Goal: Task Accomplishment & Management: Complete application form

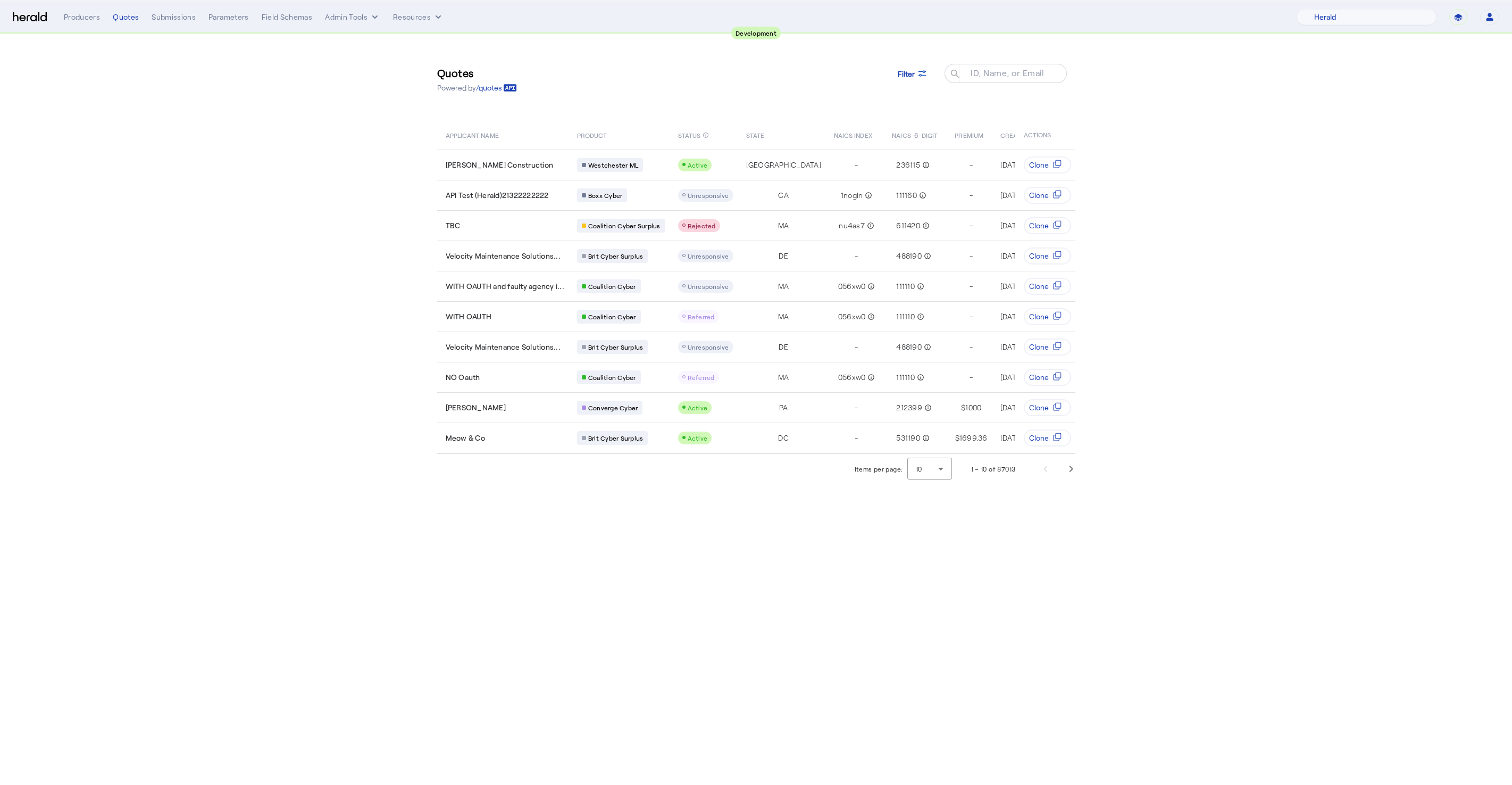
select select "pfm_2v8p_herald_api"
click at [287, 267] on section "Quotes Powered by /quotes Filter ID, Name, or Email search APPLICANT NAME PRODU…" at bounding box center [756, 258] width 1512 height 449
click at [18, 20] on img at bounding box center [29, 17] width 34 height 10
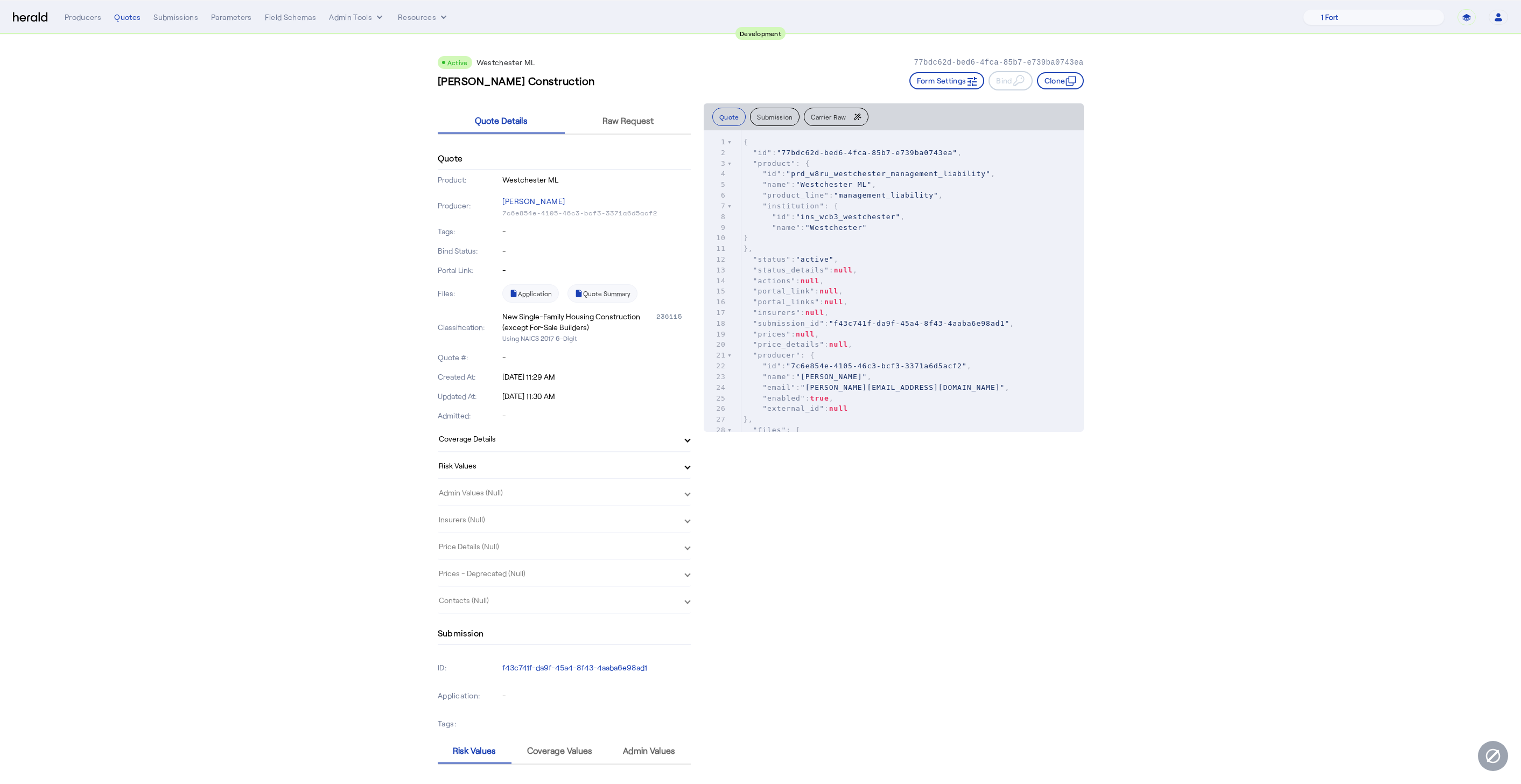
click at [20, 16] on img at bounding box center [30, 17] width 34 height 10
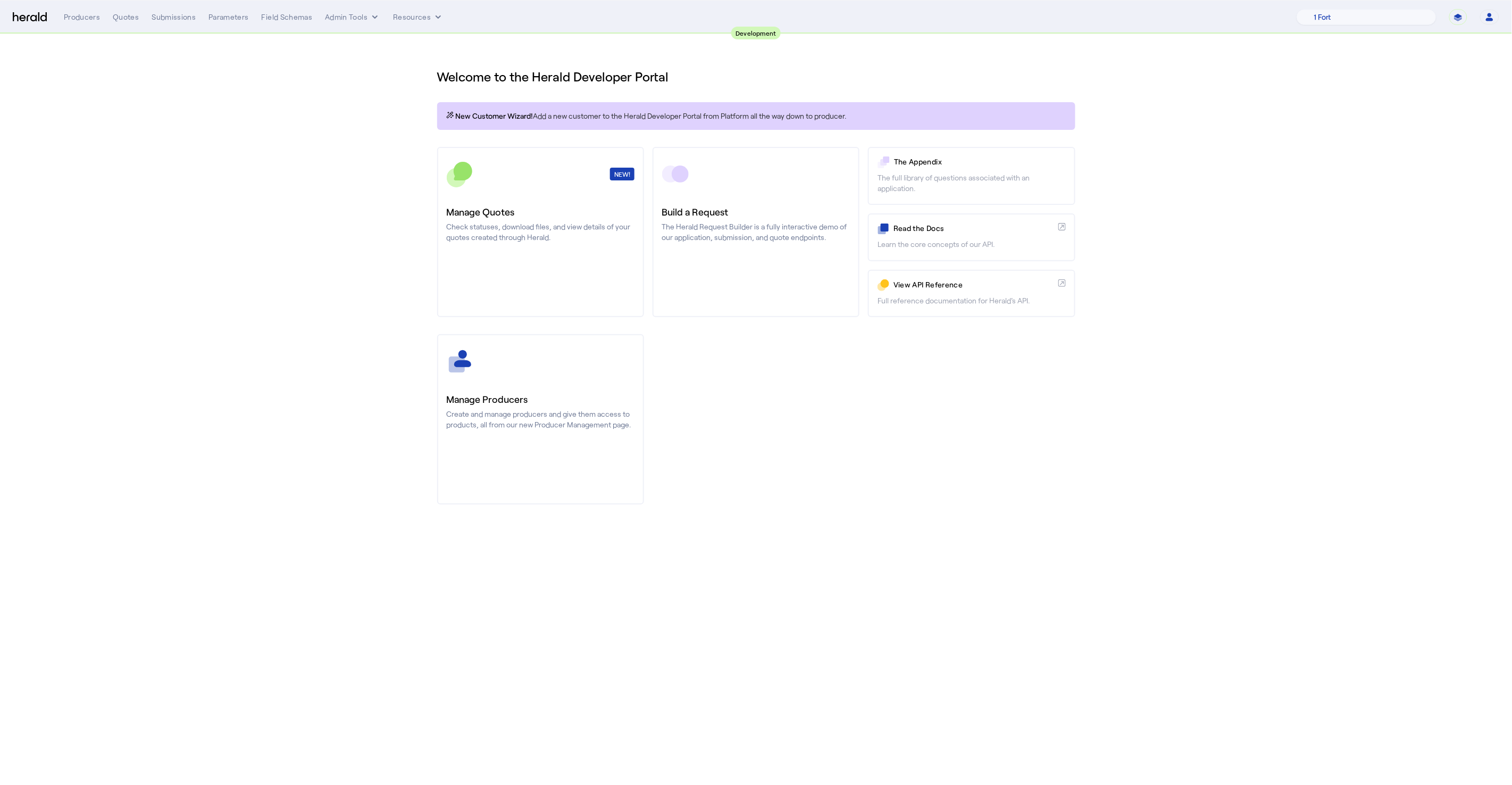
click at [20, 16] on img at bounding box center [29, 17] width 34 height 10
click at [880, 481] on div "Manage Producers Create and manage producers and give them access to products, …" at bounding box center [756, 419] width 638 height 170
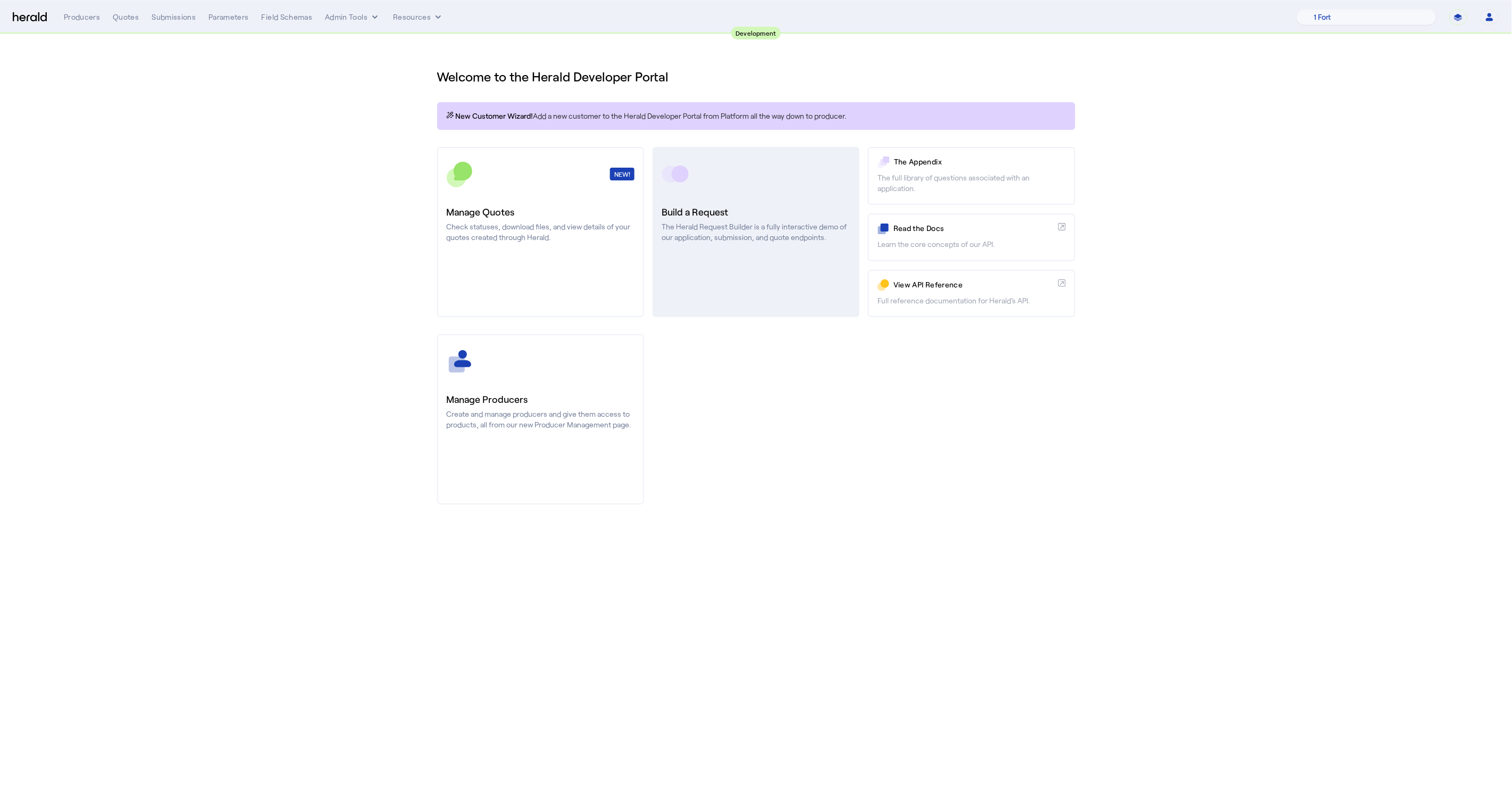
click at [695, 268] on link "Build a Request The Herald Request Builder is a fully interactive demo of our a…" at bounding box center [756, 232] width 207 height 170
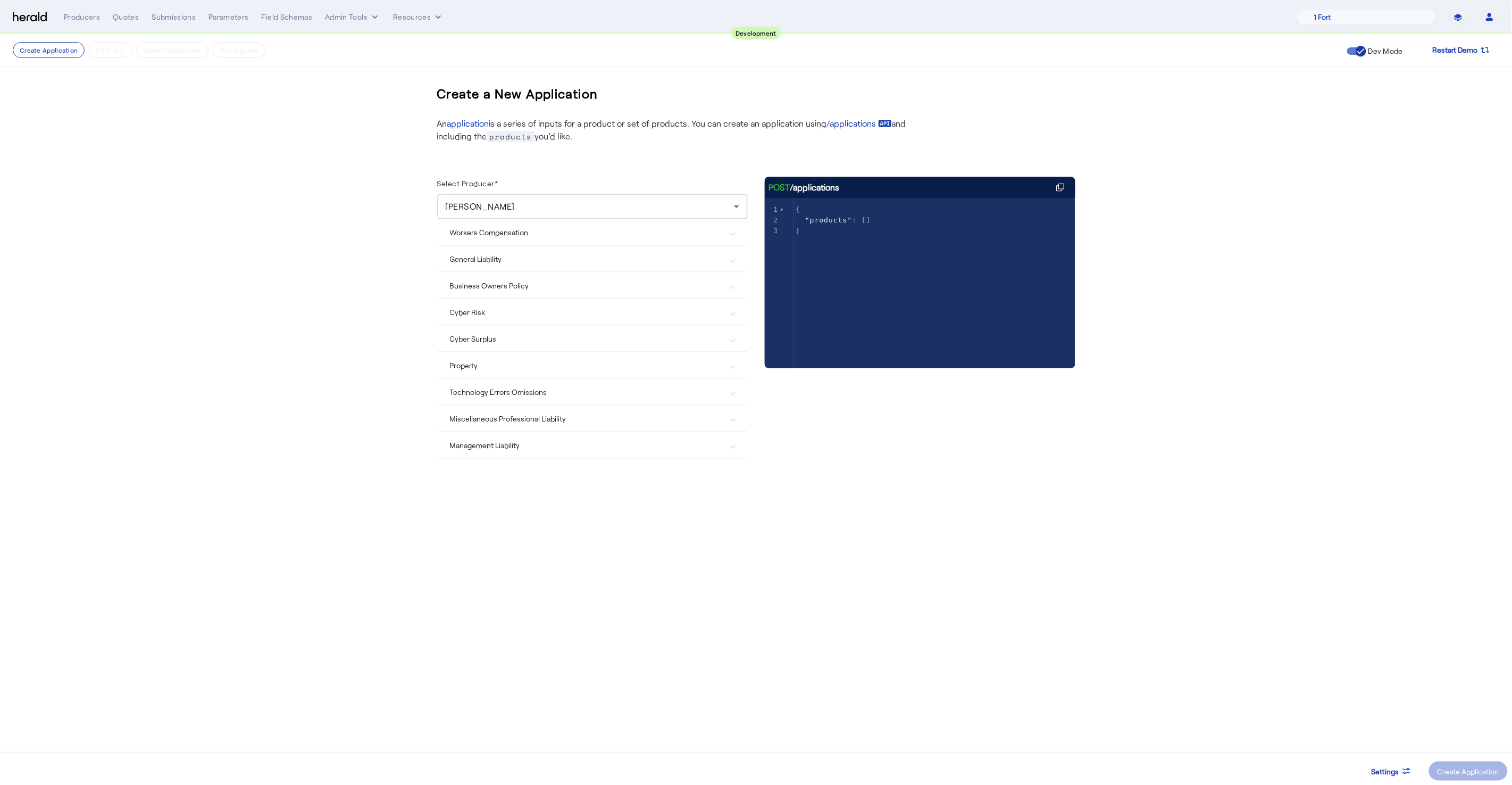
click at [499, 447] on mat-expansion-panel-header "Management Liability" at bounding box center [592, 445] width 311 height 25
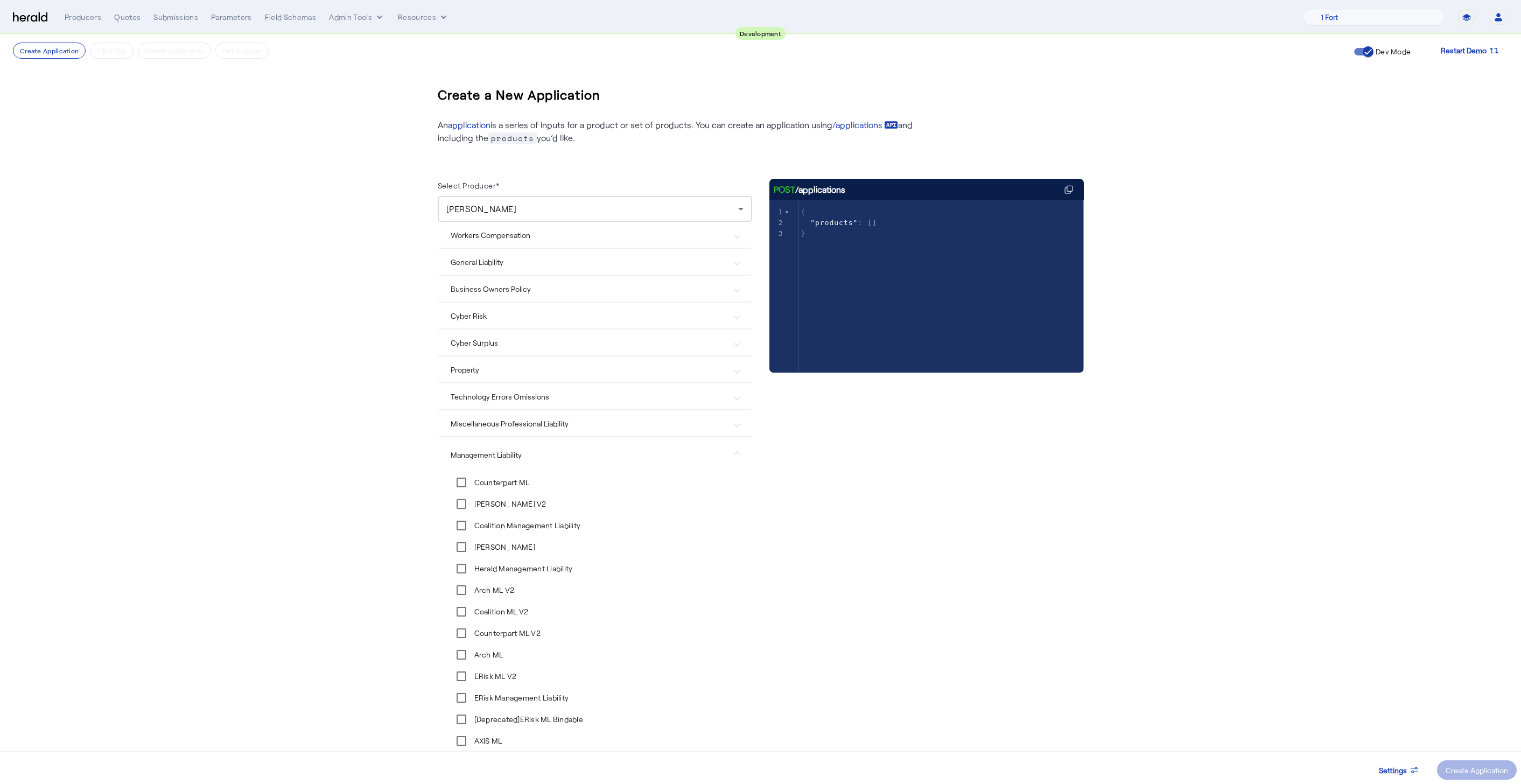
scroll to position [227, 0]
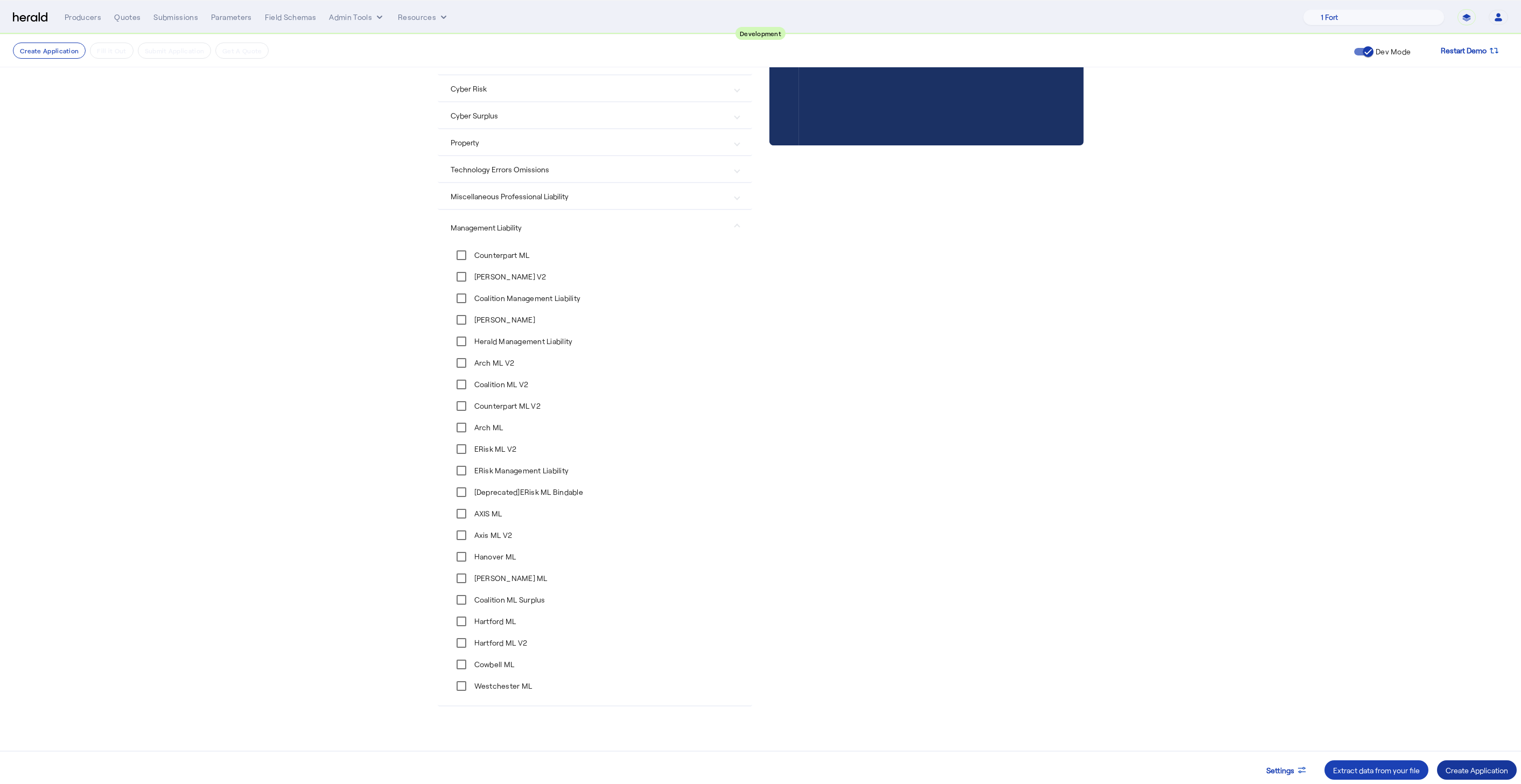
click at [1487, 775] on div "Create Application" at bounding box center [1477, 770] width 63 height 11
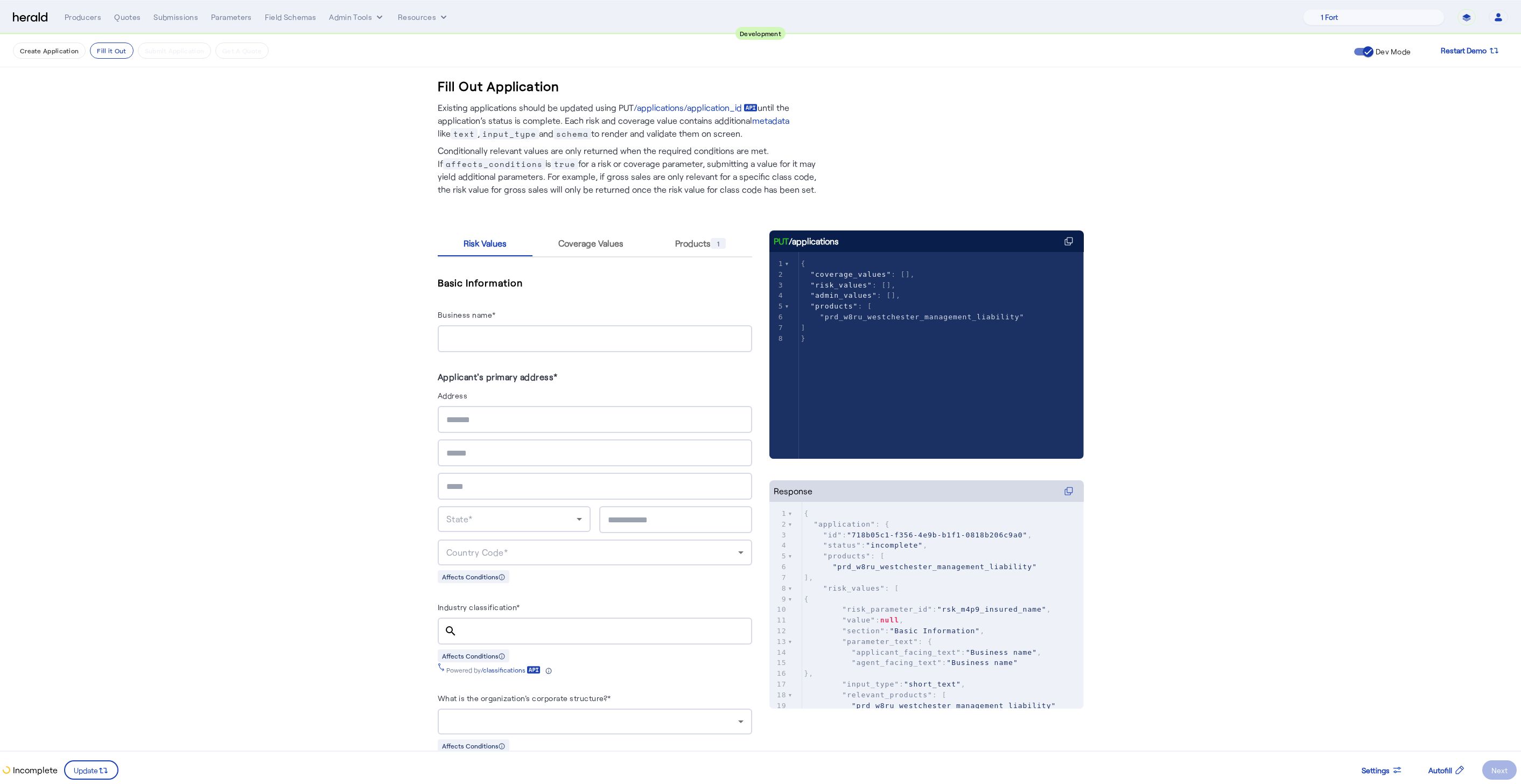
scroll to position [3, 0]
click at [513, 332] on input "Business name*" at bounding box center [594, 336] width 297 height 13
type input "********"
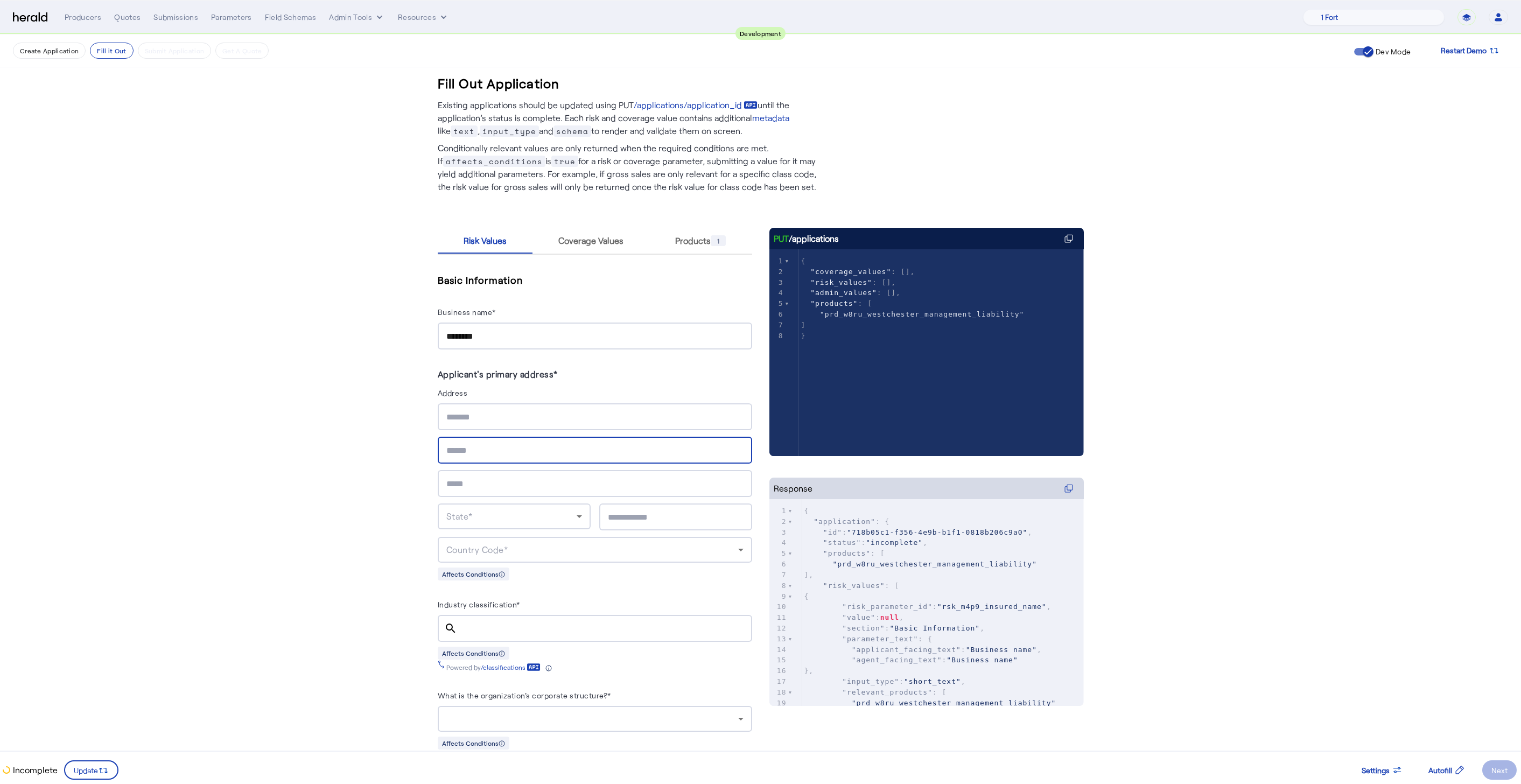
click at [513, 414] on input "text" at bounding box center [594, 417] width 297 height 13
type input "**********"
type input "********"
type input "*****"
drag, startPoint x: 296, startPoint y: 481, endPoint x: 333, endPoint y: 507, distance: 45.2
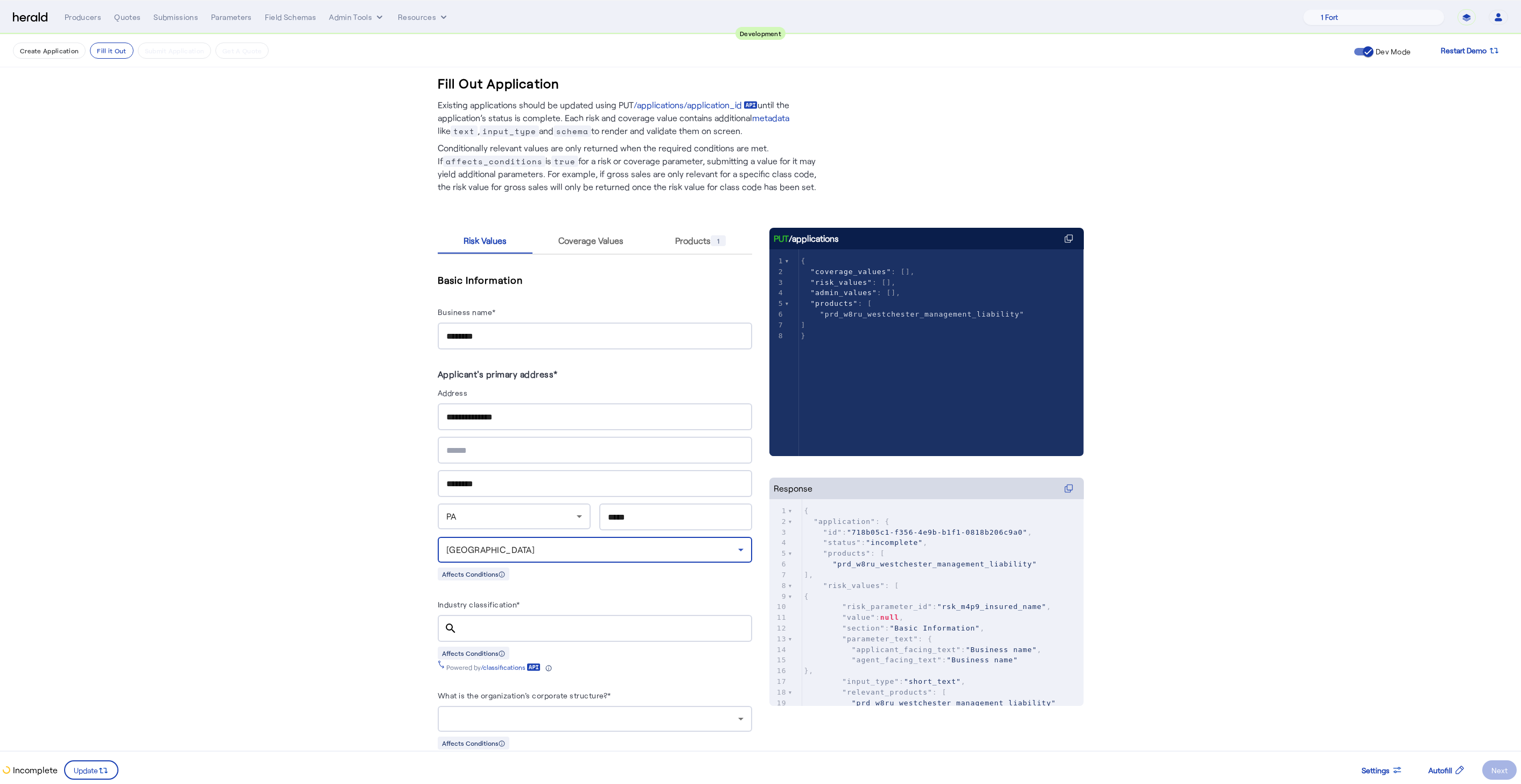
click at [296, 481] on fill-application-step "**********" at bounding box center [760, 772] width 1521 height 1480
click at [534, 622] on input "Industry classification*" at bounding box center [604, 628] width 278 height 13
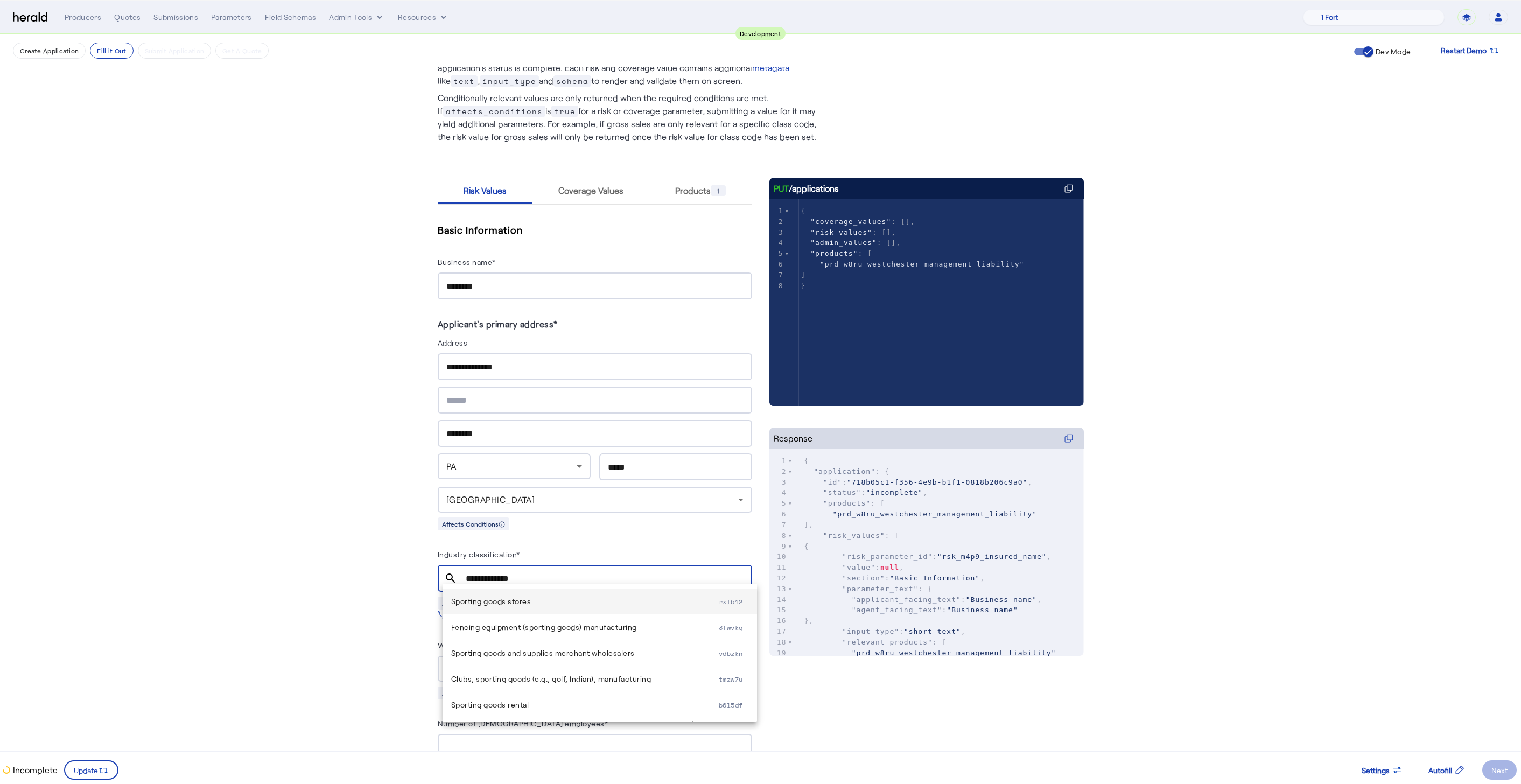
type input "**********"
click at [484, 605] on span "Sporting goods stores" at bounding box center [585, 601] width 267 height 13
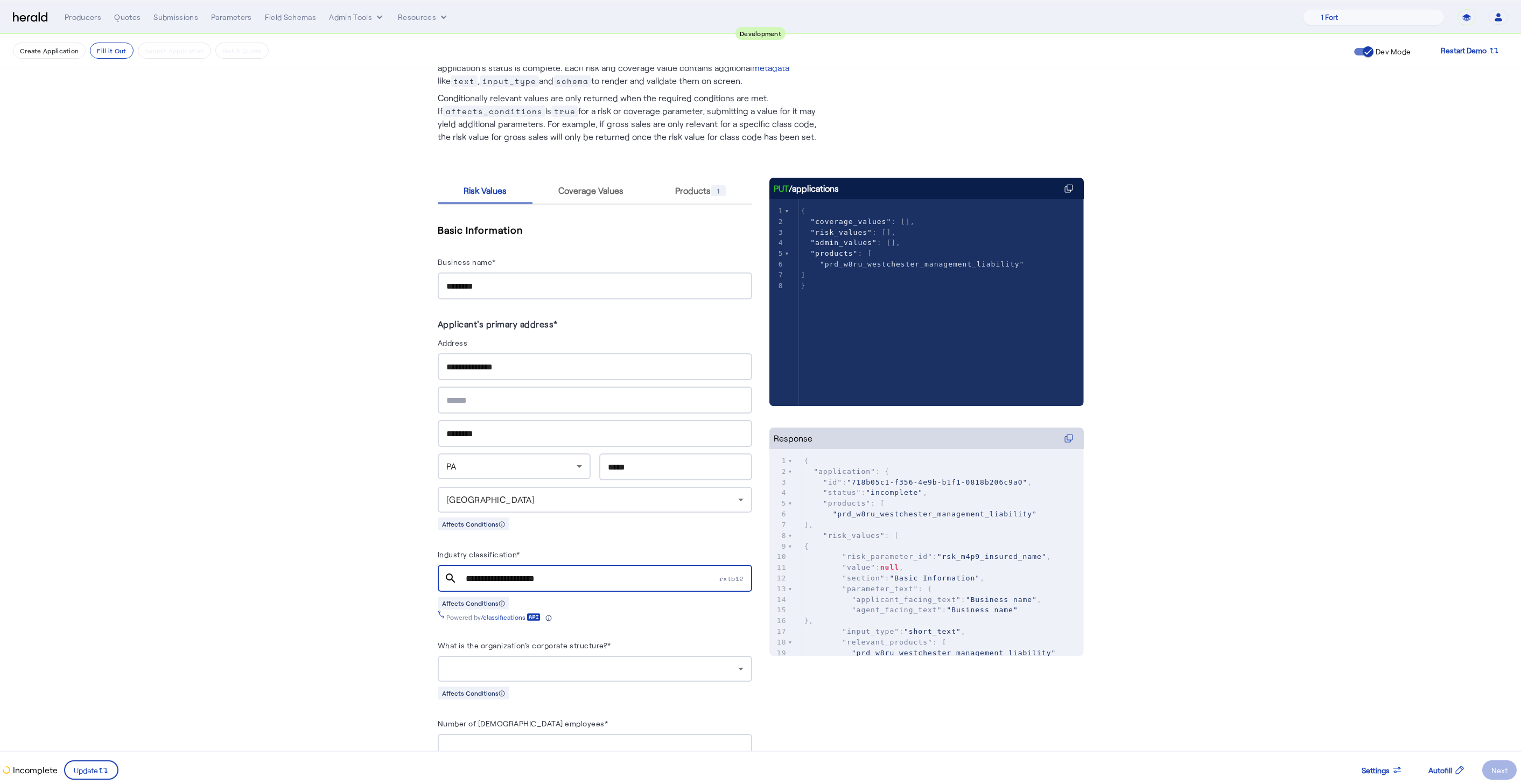
click at [379, 595] on fill-application-step "**********" at bounding box center [760, 722] width 1521 height 1480
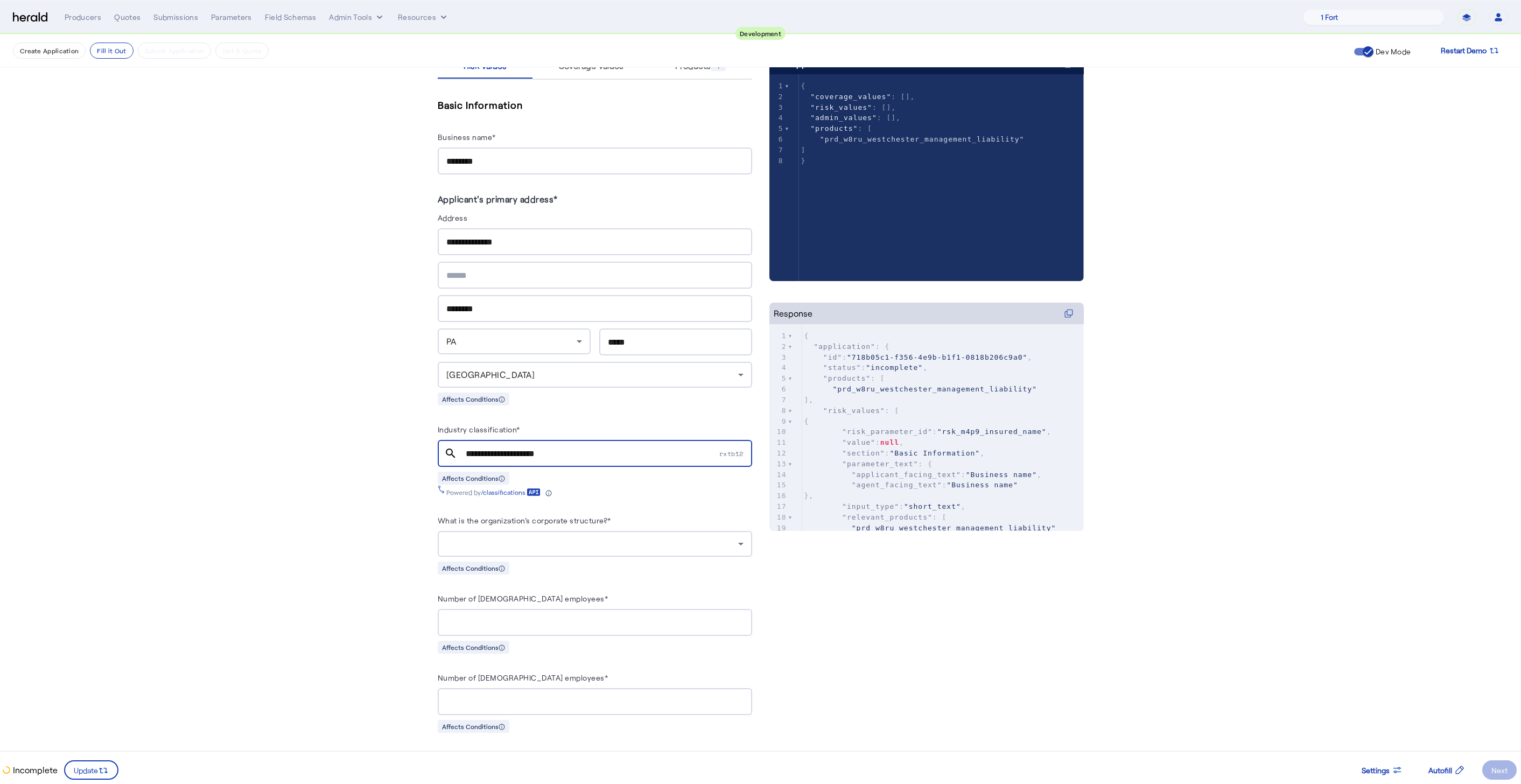
scroll to position [182, 0]
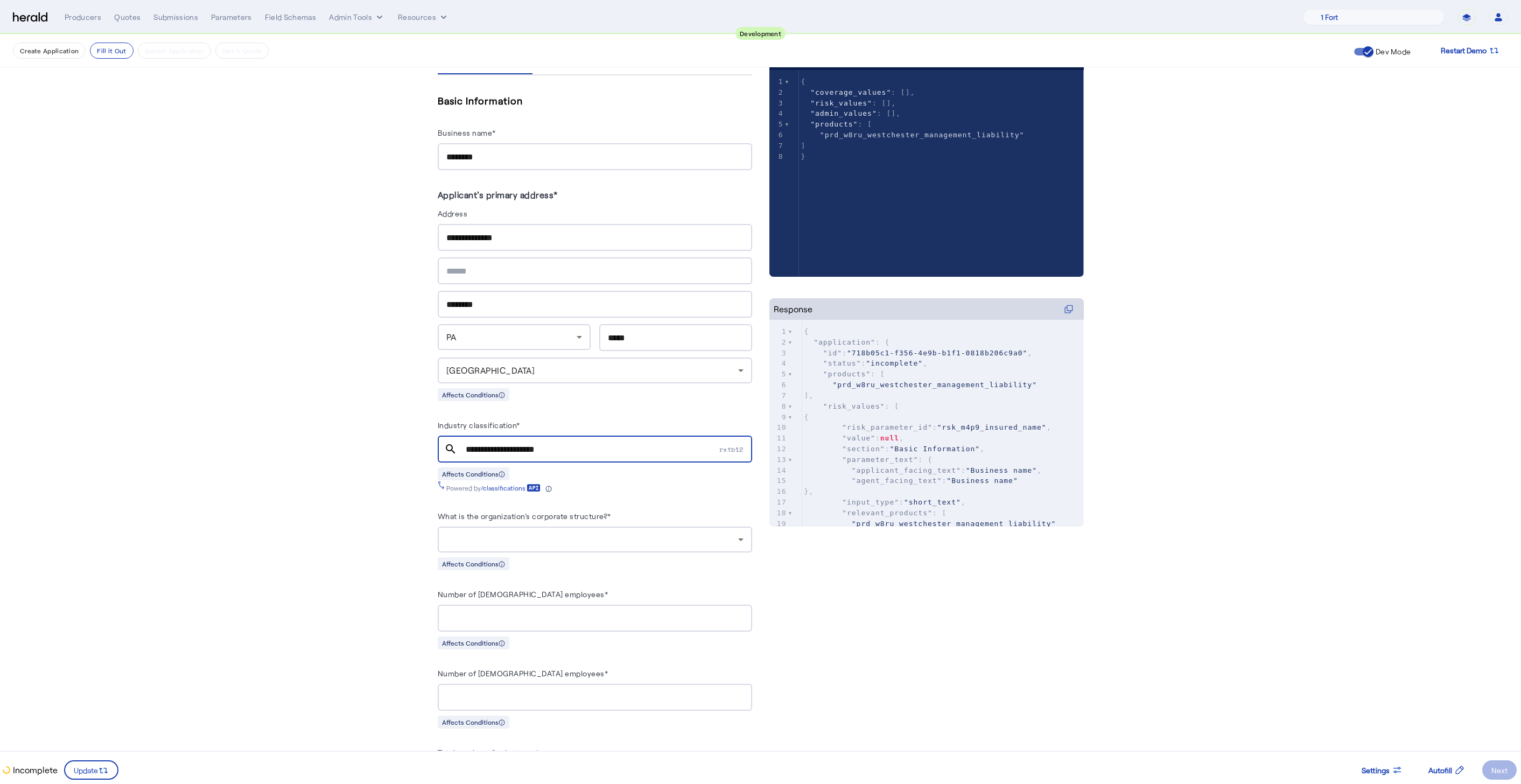
click at [578, 547] on div "What is the organization's corporate structure?* Affects Conditions" at bounding box center [595, 540] width 315 height 61
click at [550, 546] on div "What is the organization's corporate structure?* Affects Conditions" at bounding box center [595, 540] width 315 height 61
click at [547, 540] on div at bounding box center [594, 540] width 297 height 26
click at [518, 554] on span "Private" at bounding box center [600, 560] width 297 height 13
click at [363, 550] on fill-application-step "**********" at bounding box center [760, 593] width 1521 height 1480
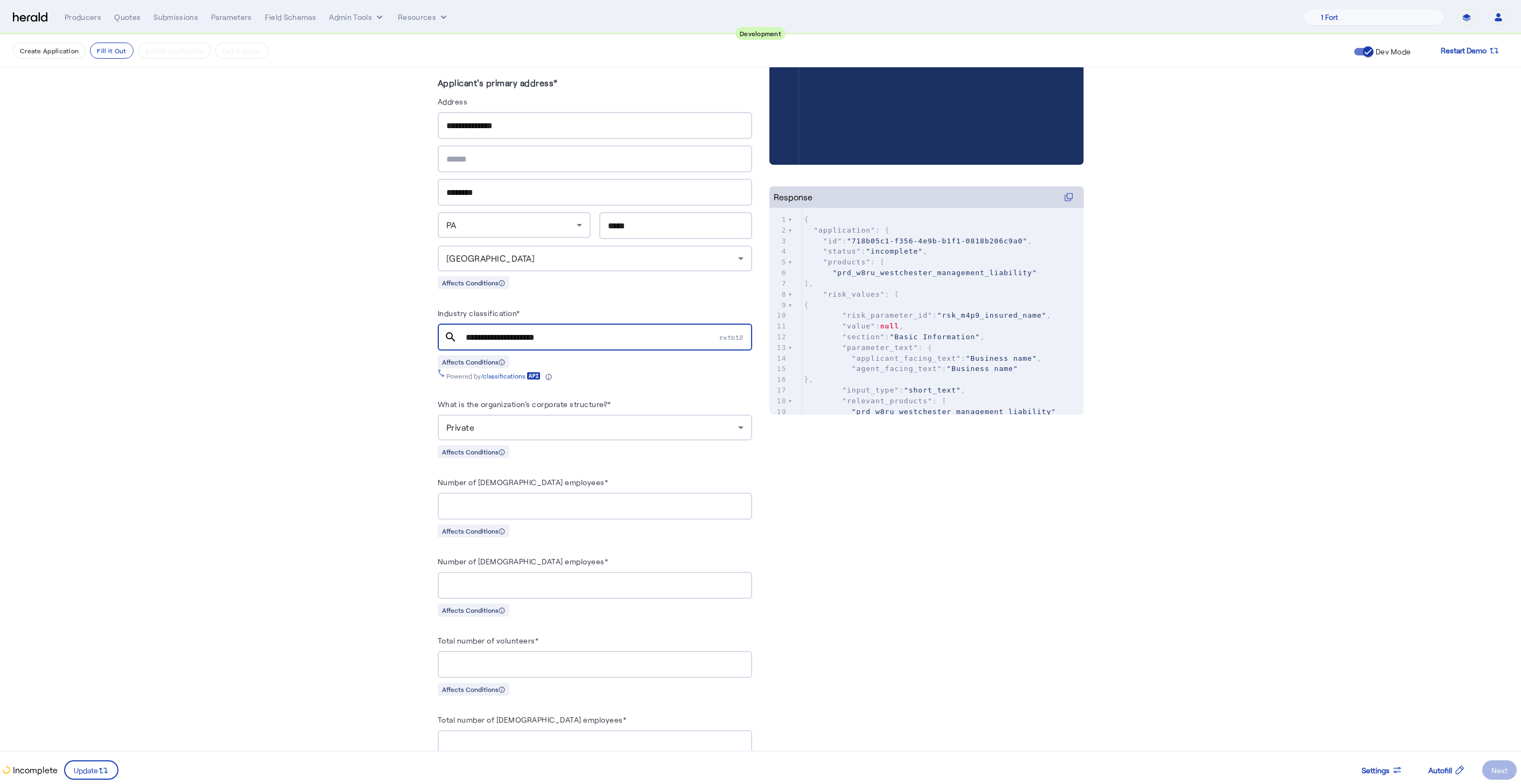
scroll to position [298, 0]
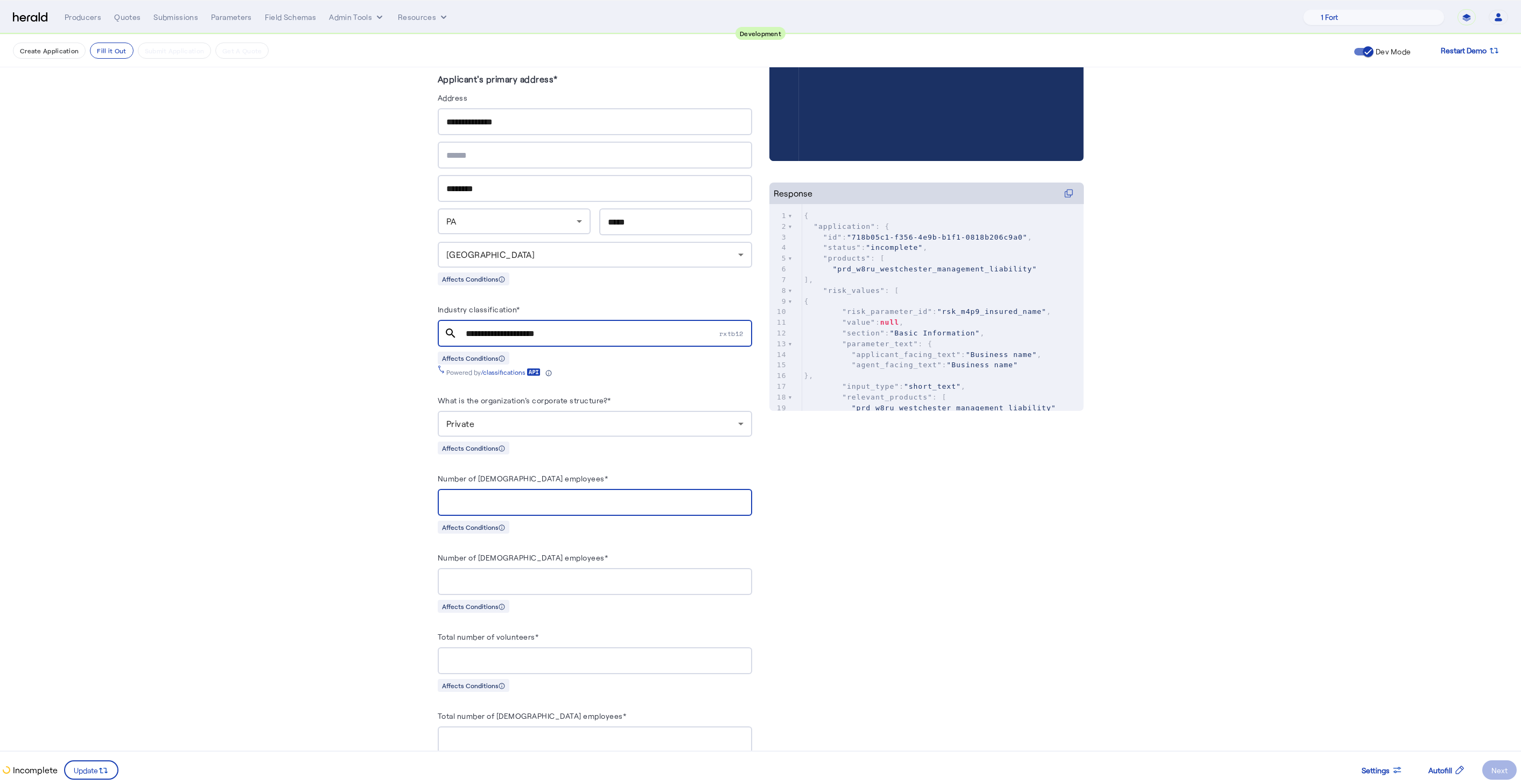
click at [532, 499] on input "Number of [DEMOGRAPHIC_DATA] employees*" at bounding box center [594, 502] width 297 height 13
type input "**"
type input "*"
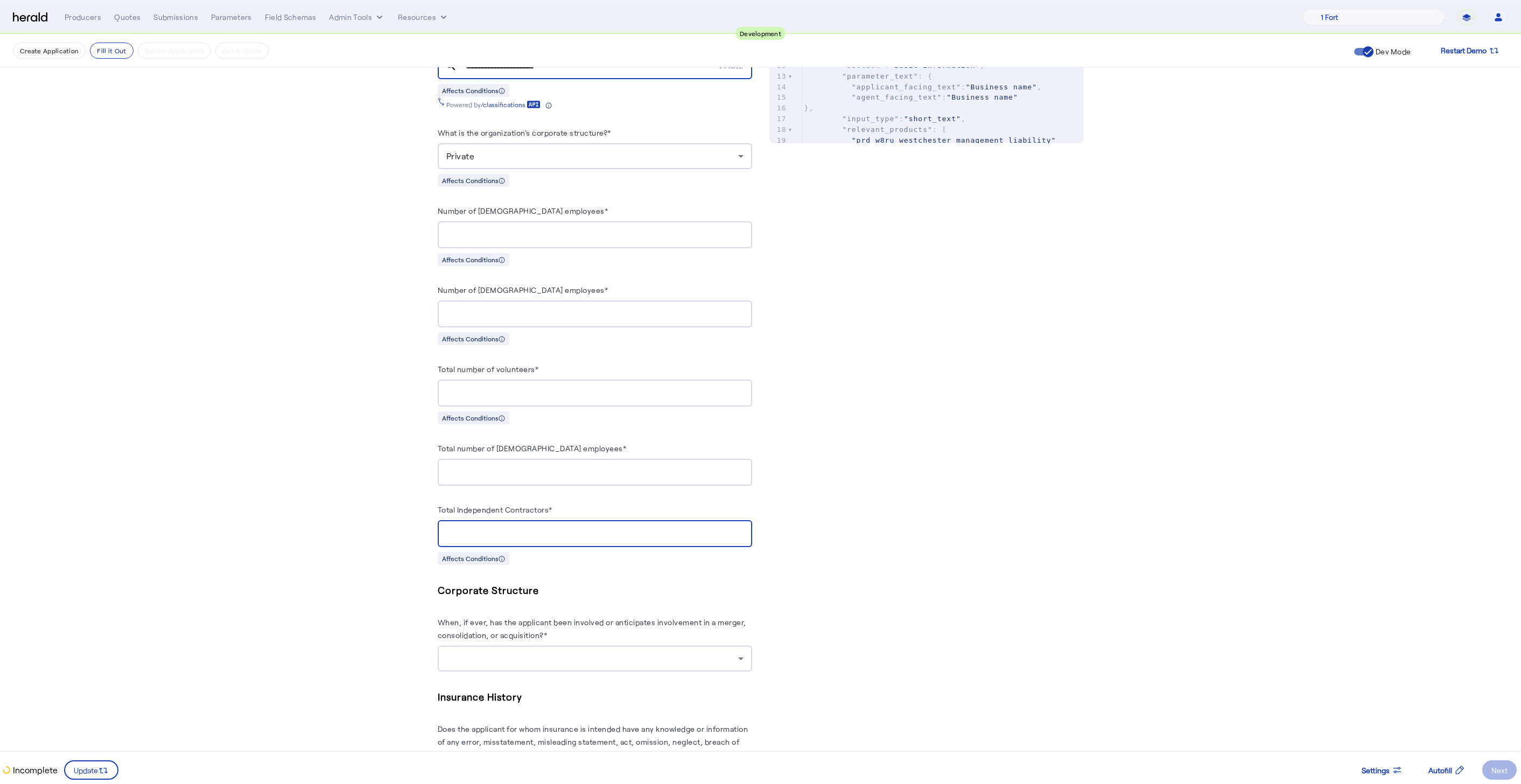
scroll to position [577, 0]
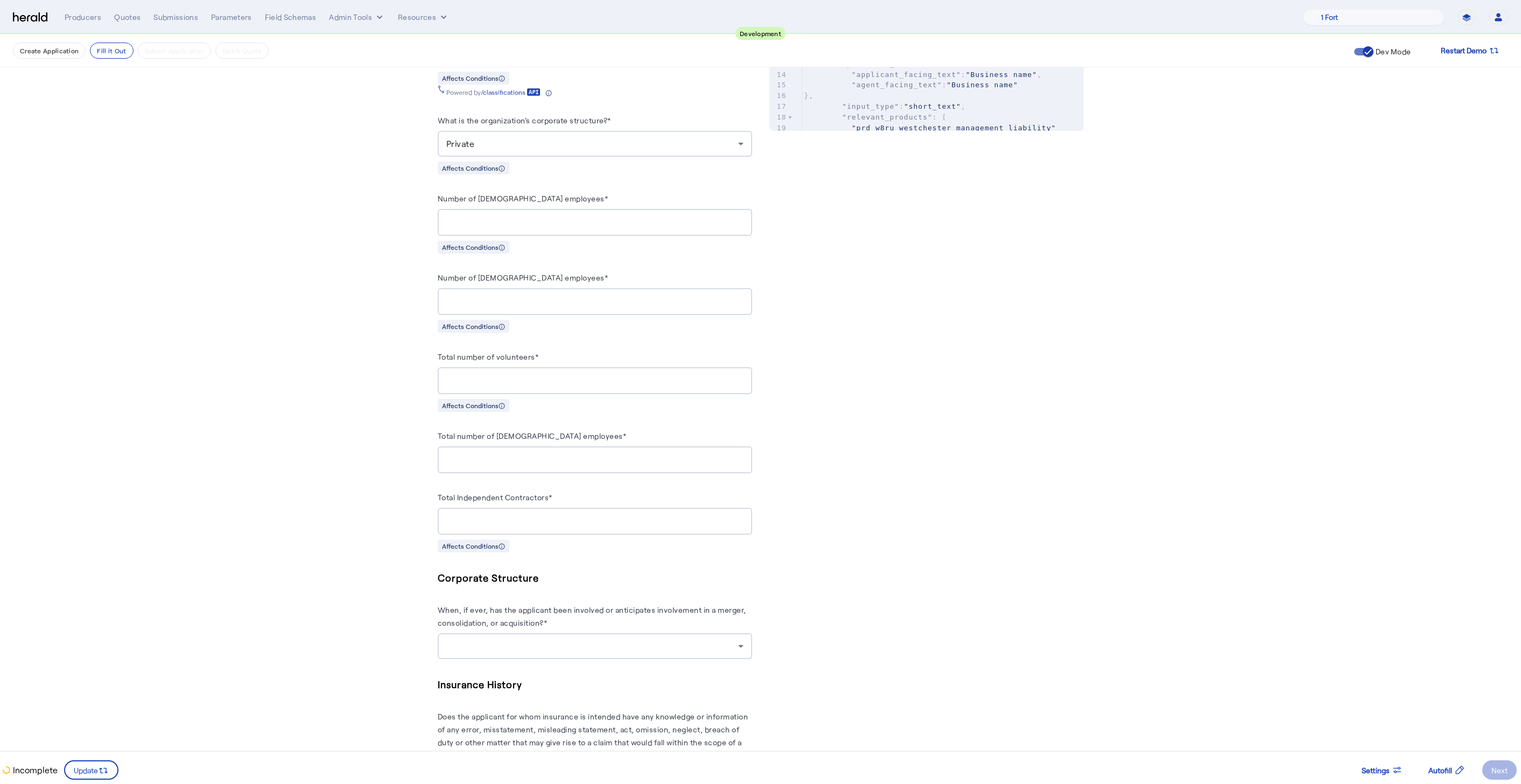
click at [932, 576] on div "PUT /applications xxxxxxxxxx 8 1 { 2 "coverage_values" : [], 3 "risk_values" : …" at bounding box center [926, 274] width 315 height 1242
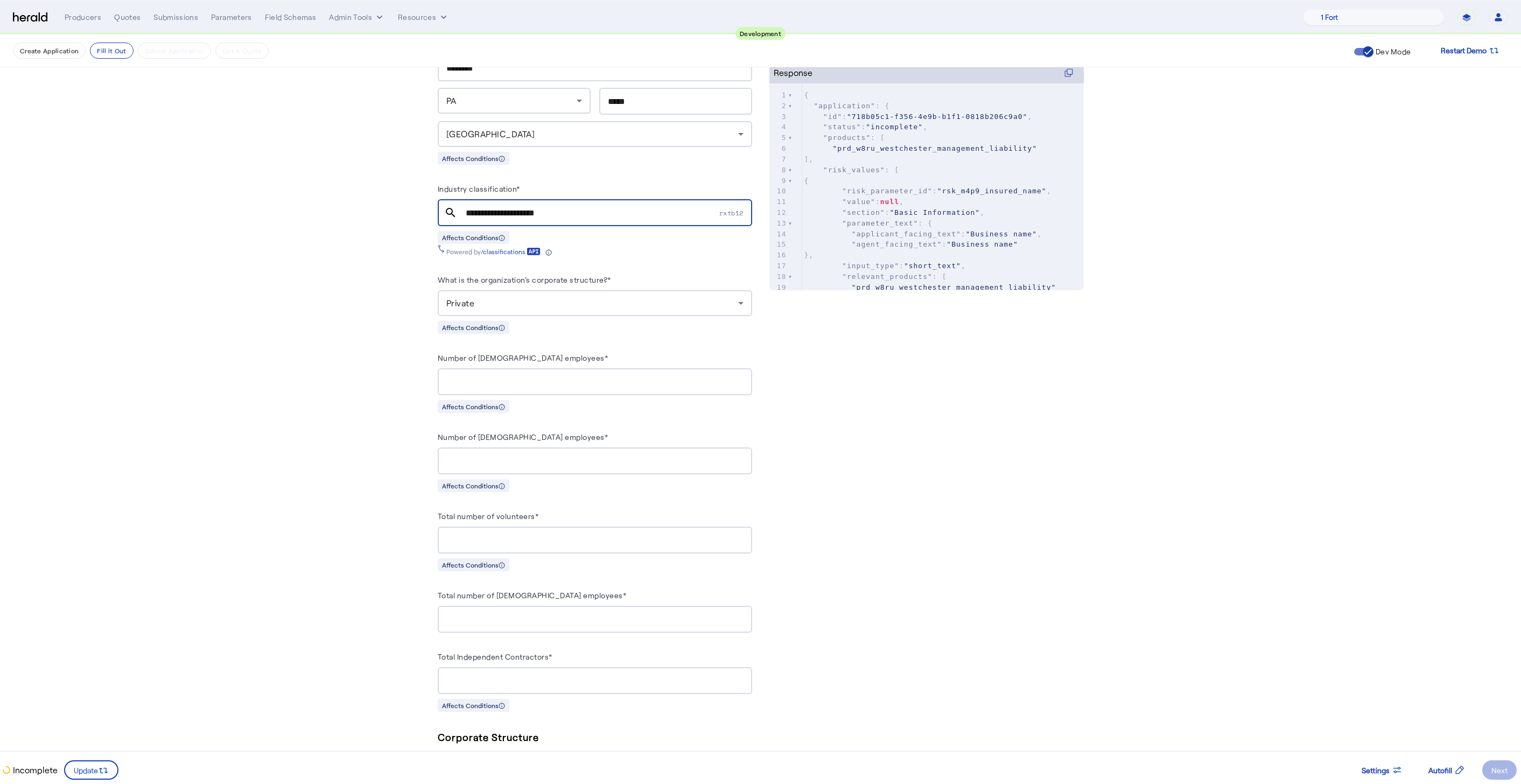
scroll to position [593, 0]
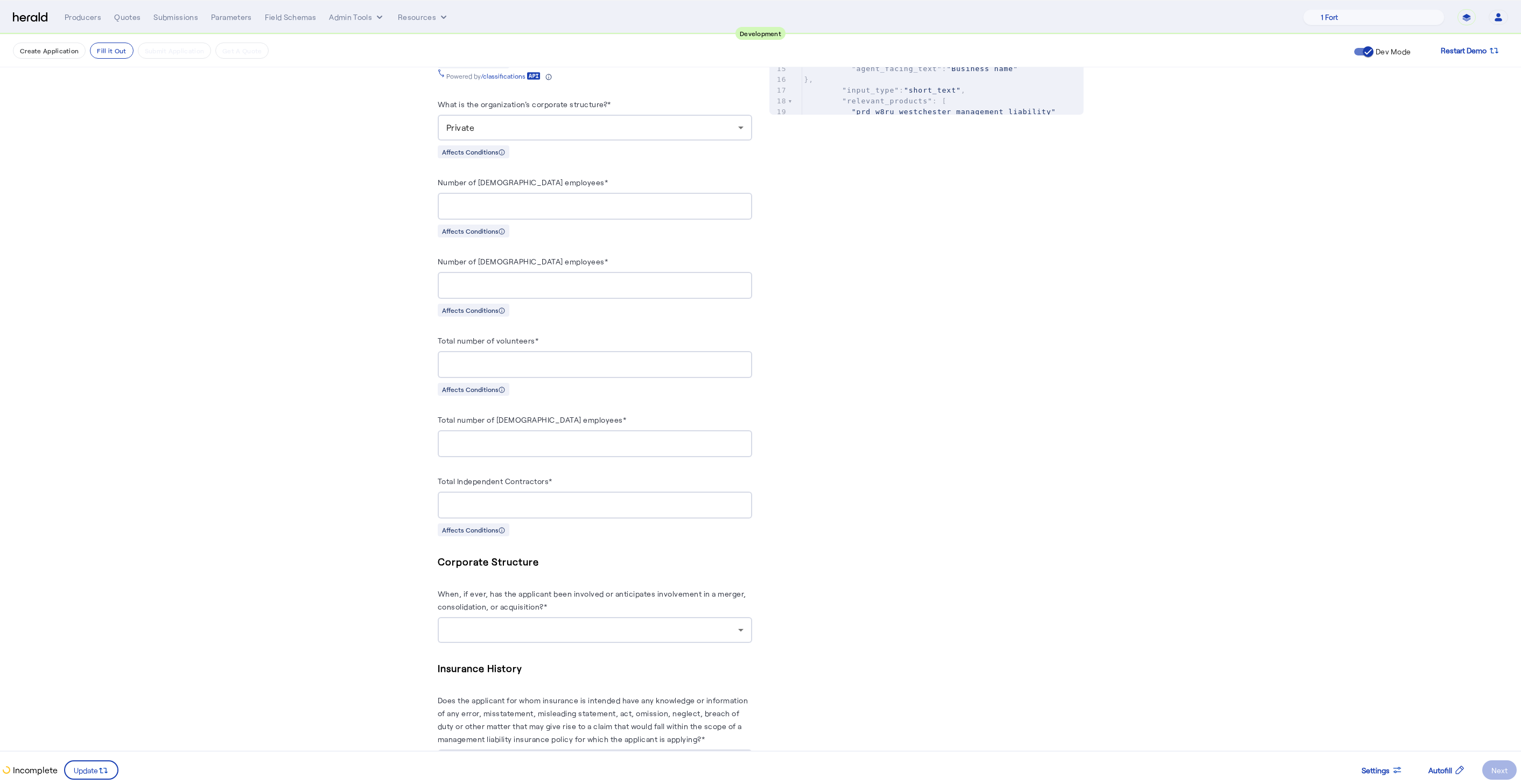
click at [516, 500] on div at bounding box center [594, 505] width 297 height 27
type input "*"
click at [612, 624] on div at bounding box center [594, 630] width 297 height 26
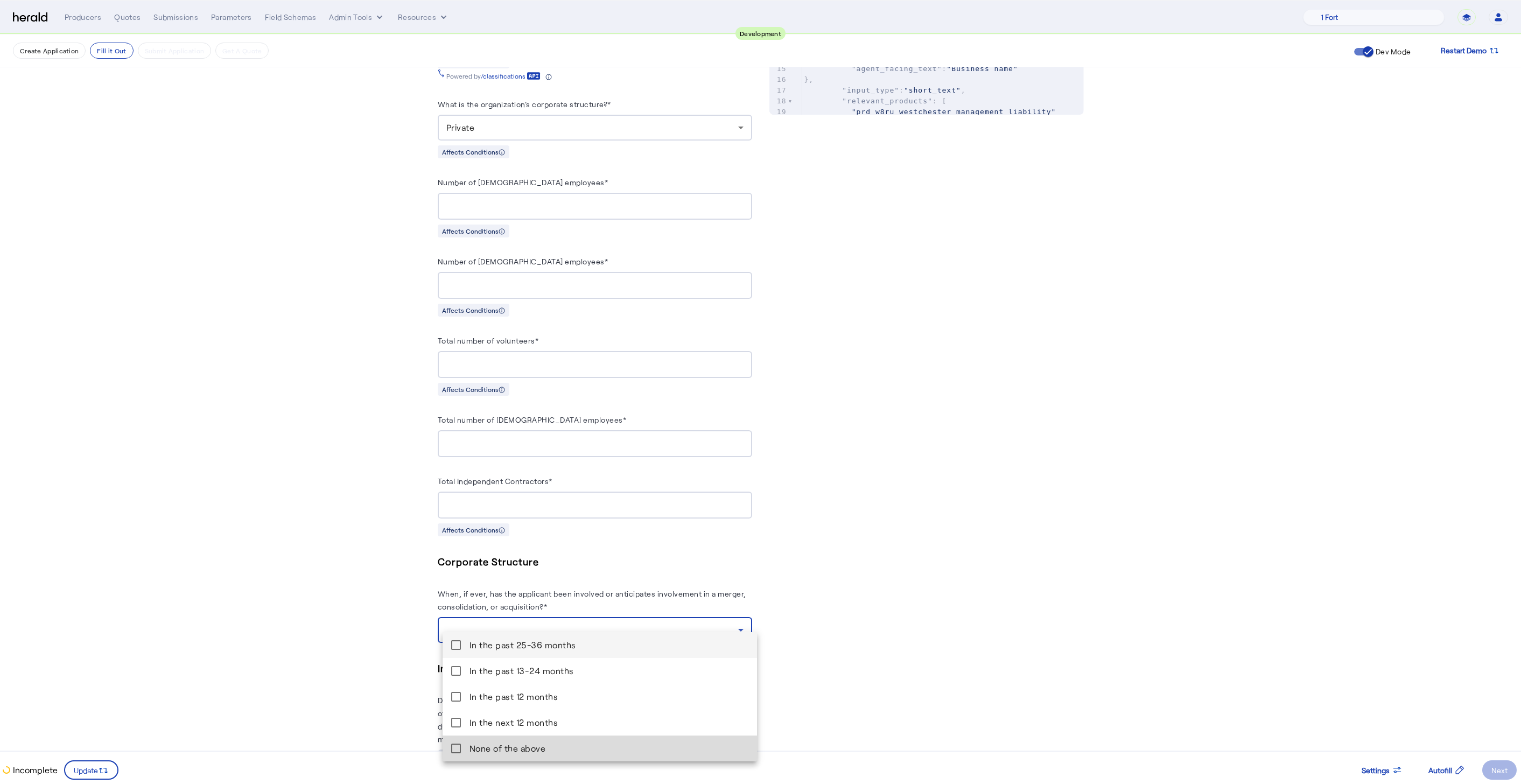
click at [451, 744] on mat-pseudo-checkbox at bounding box center [456, 748] width 9 height 9
click at [305, 657] on div at bounding box center [760, 392] width 1521 height 784
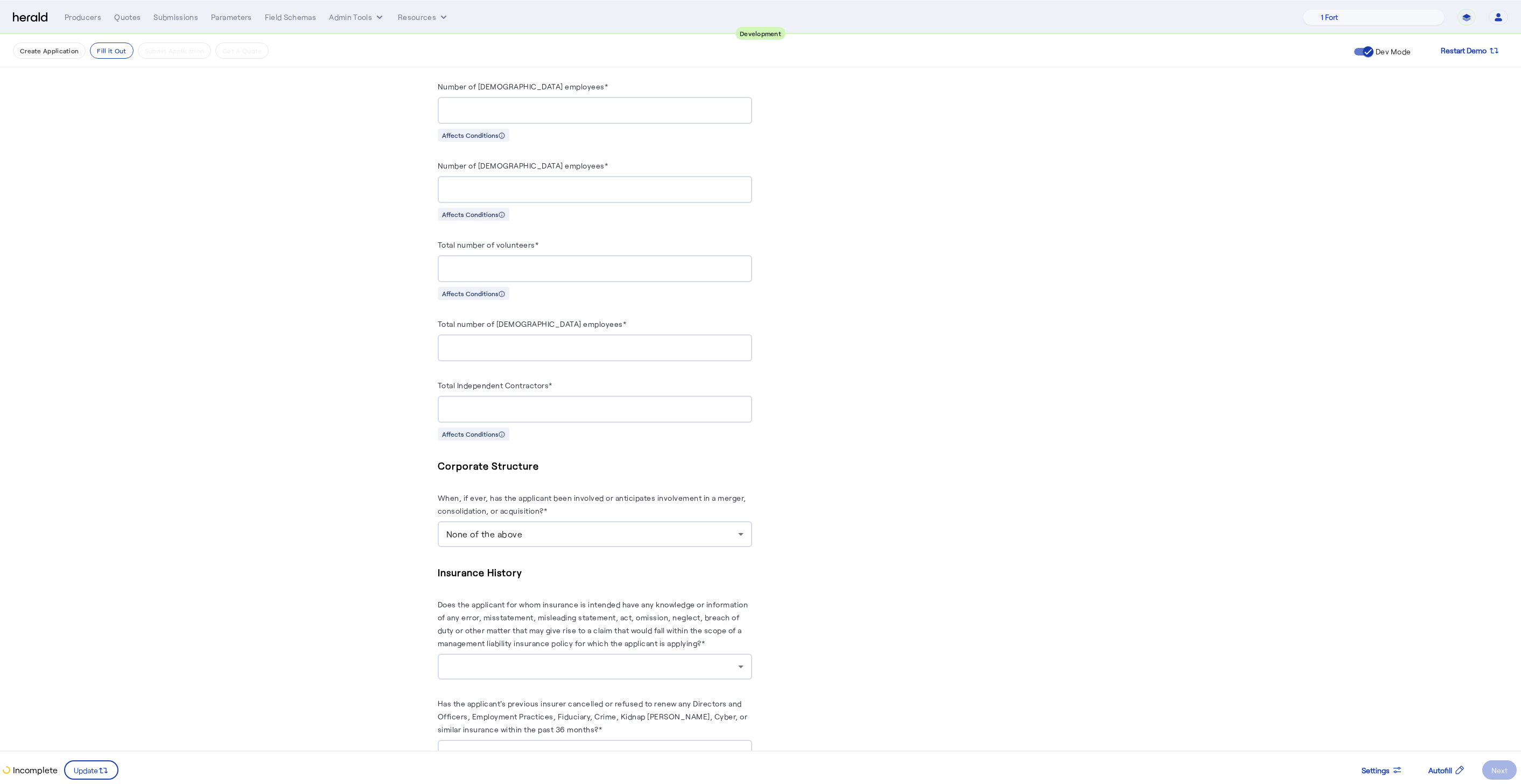
scroll to position [719, 0]
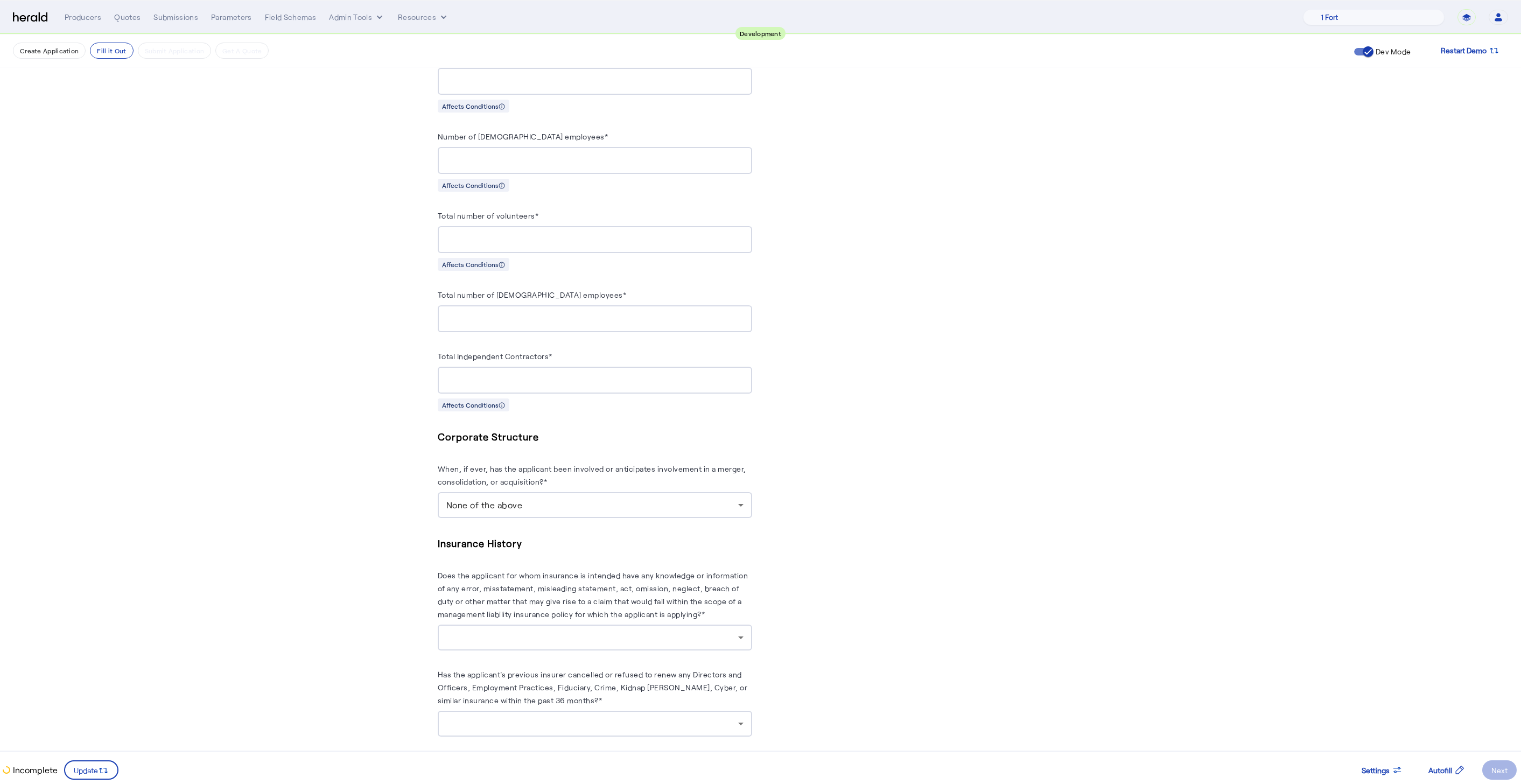
click at [599, 634] on div at bounding box center [594, 637] width 297 height 26
click at [503, 682] on span "no" at bounding box center [600, 678] width 297 height 13
click at [505, 717] on div at bounding box center [591, 723] width 292 height 13
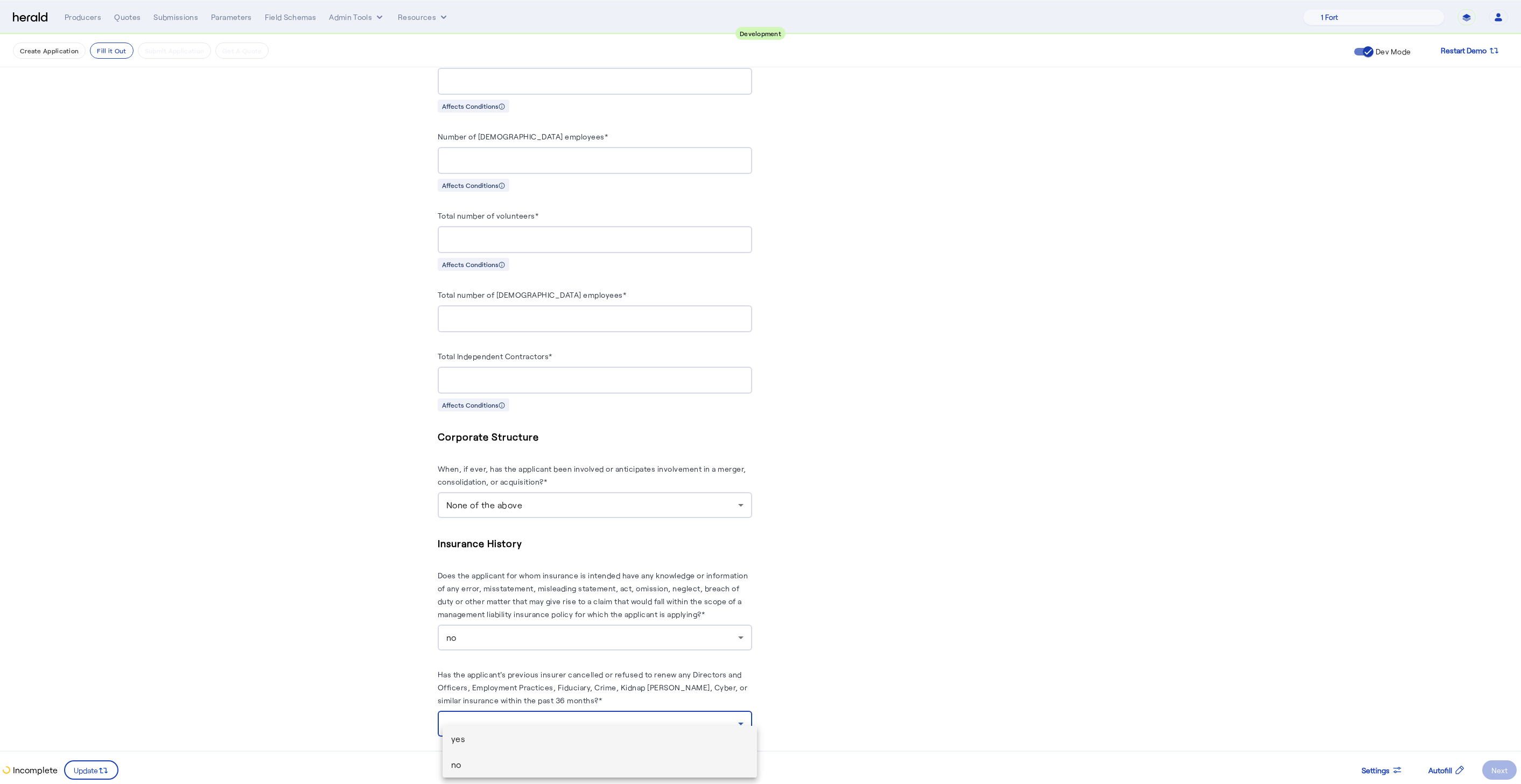
click at [486, 762] on span "no" at bounding box center [600, 764] width 297 height 13
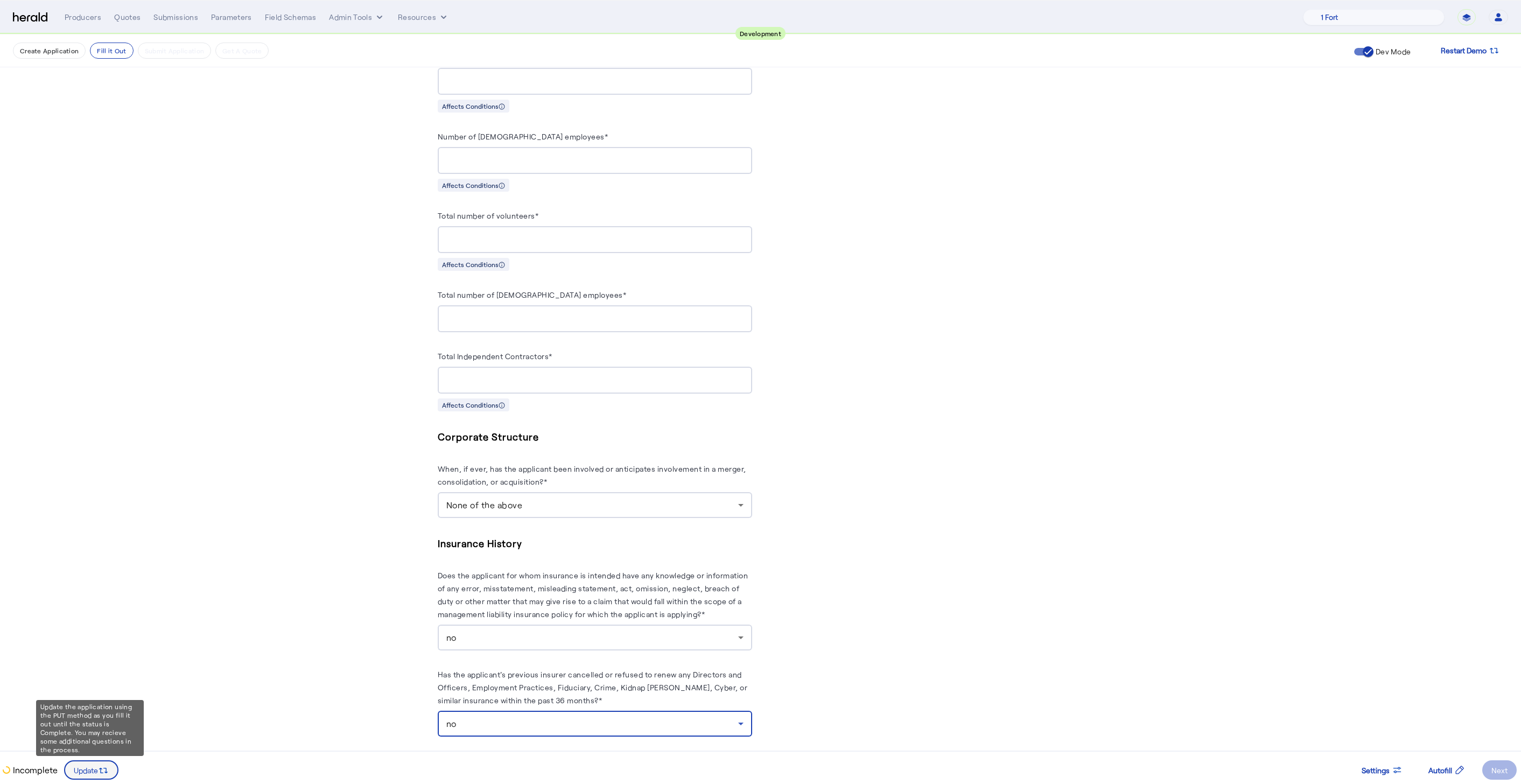
click at [98, 775] on icon at bounding box center [103, 771] width 11 height 11
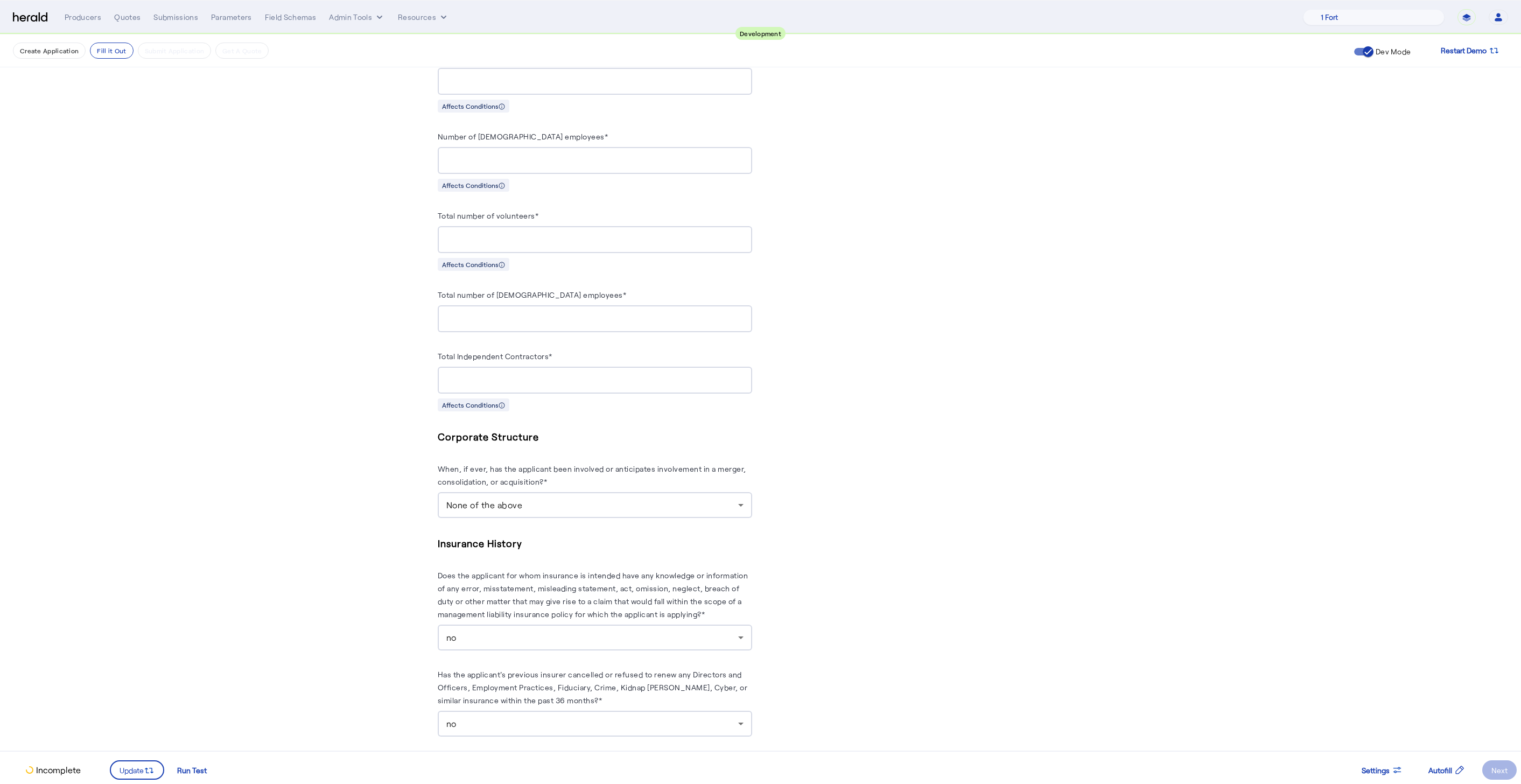
click at [269, 599] on fill-application-step "**********" at bounding box center [760, 56] width 1521 height 1480
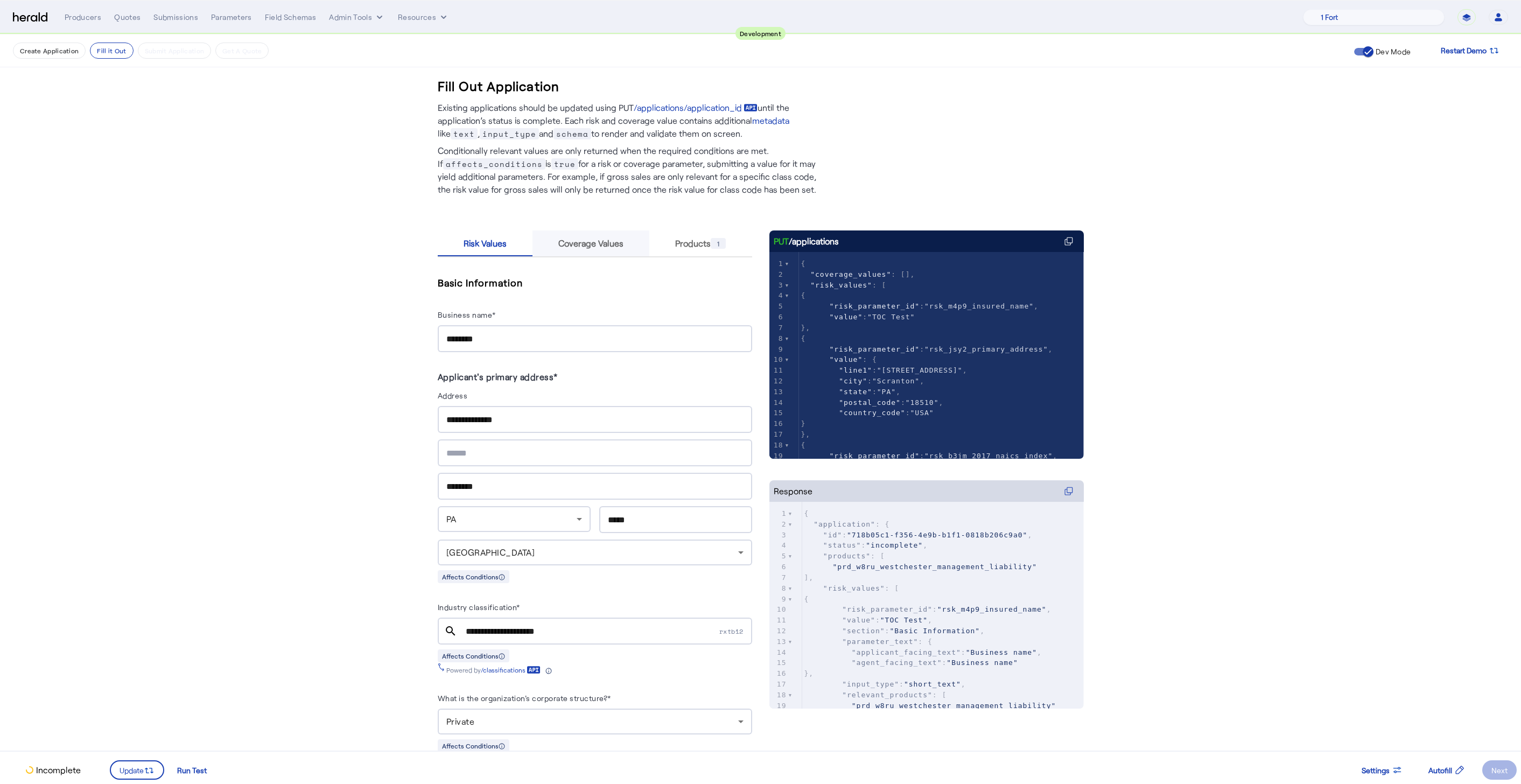
click at [574, 239] on span "Coverage Values" at bounding box center [591, 243] width 65 height 9
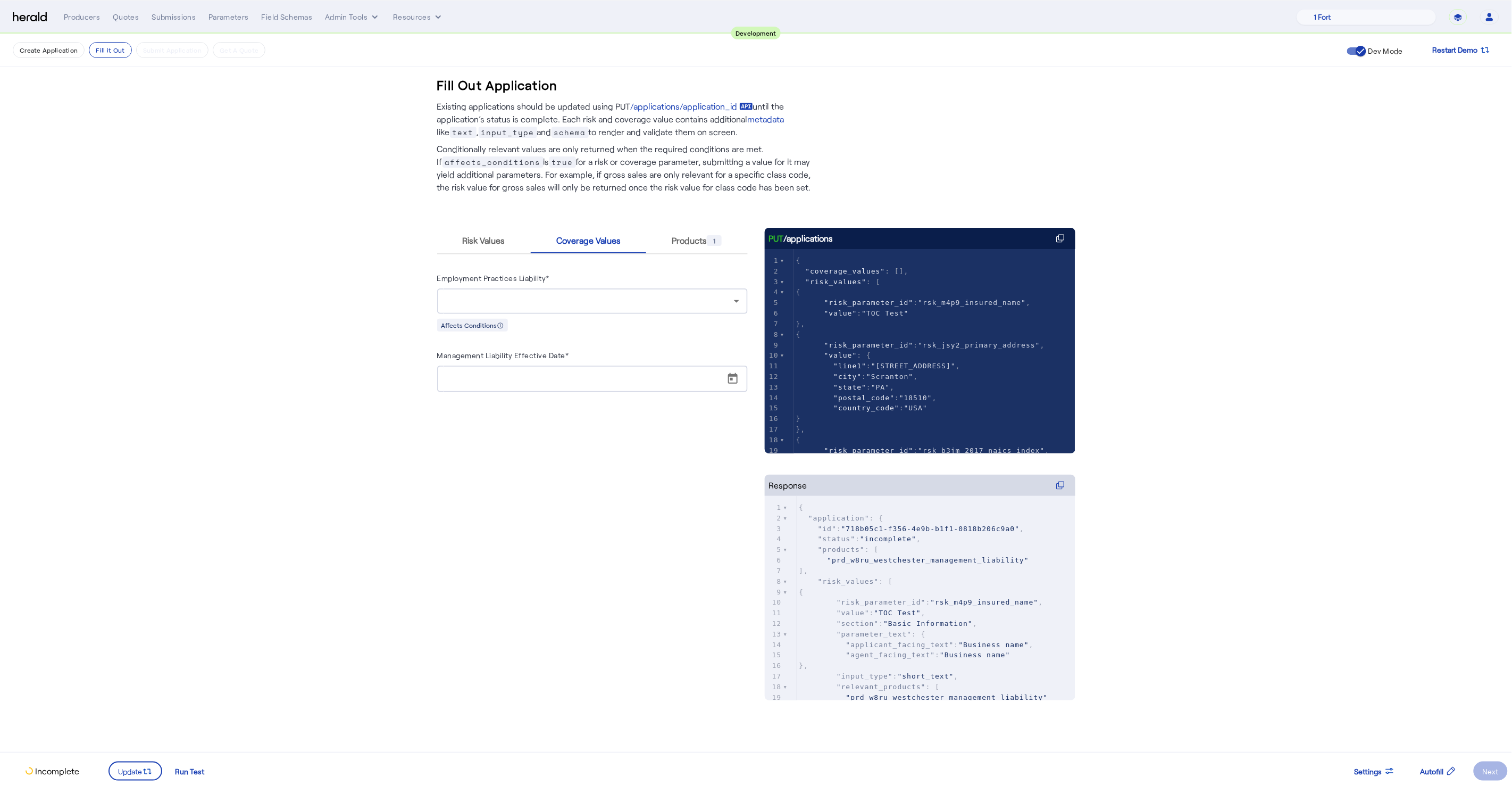
click at [726, 308] on div at bounding box center [592, 301] width 293 height 25
click at [582, 327] on span "yes" at bounding box center [592, 328] width 293 height 13
click at [139, 774] on span "Update" at bounding box center [130, 771] width 24 height 11
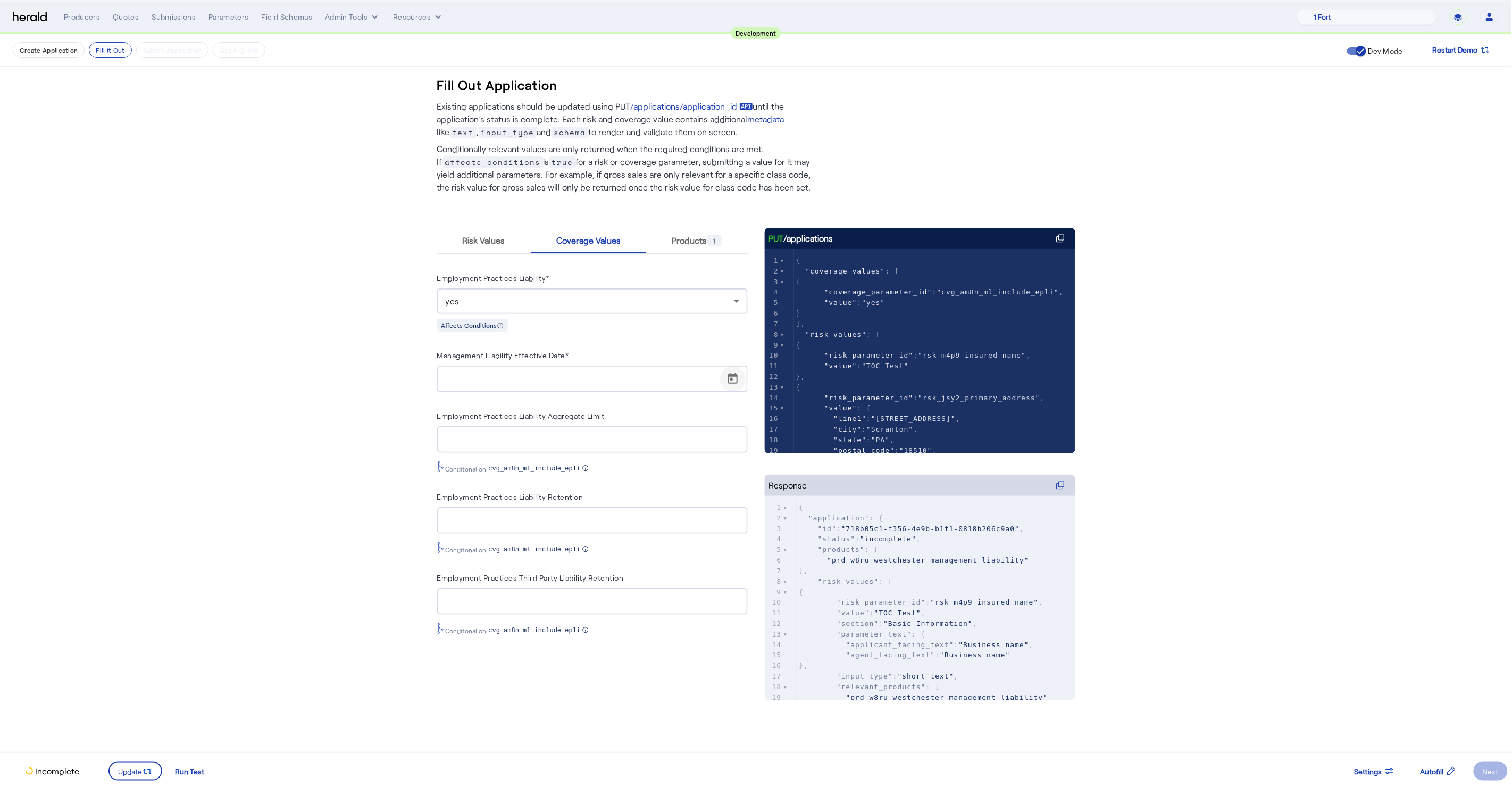
click at [725, 375] on span "Open calendar" at bounding box center [733, 379] width 25 height 25
click at [492, 506] on span "12" at bounding box center [494, 501] width 19 height 19
type input "**********"
click at [126, 769] on span "Update" at bounding box center [130, 771] width 24 height 11
click at [249, 586] on fill-application-step "**********" at bounding box center [756, 399] width 1512 height 730
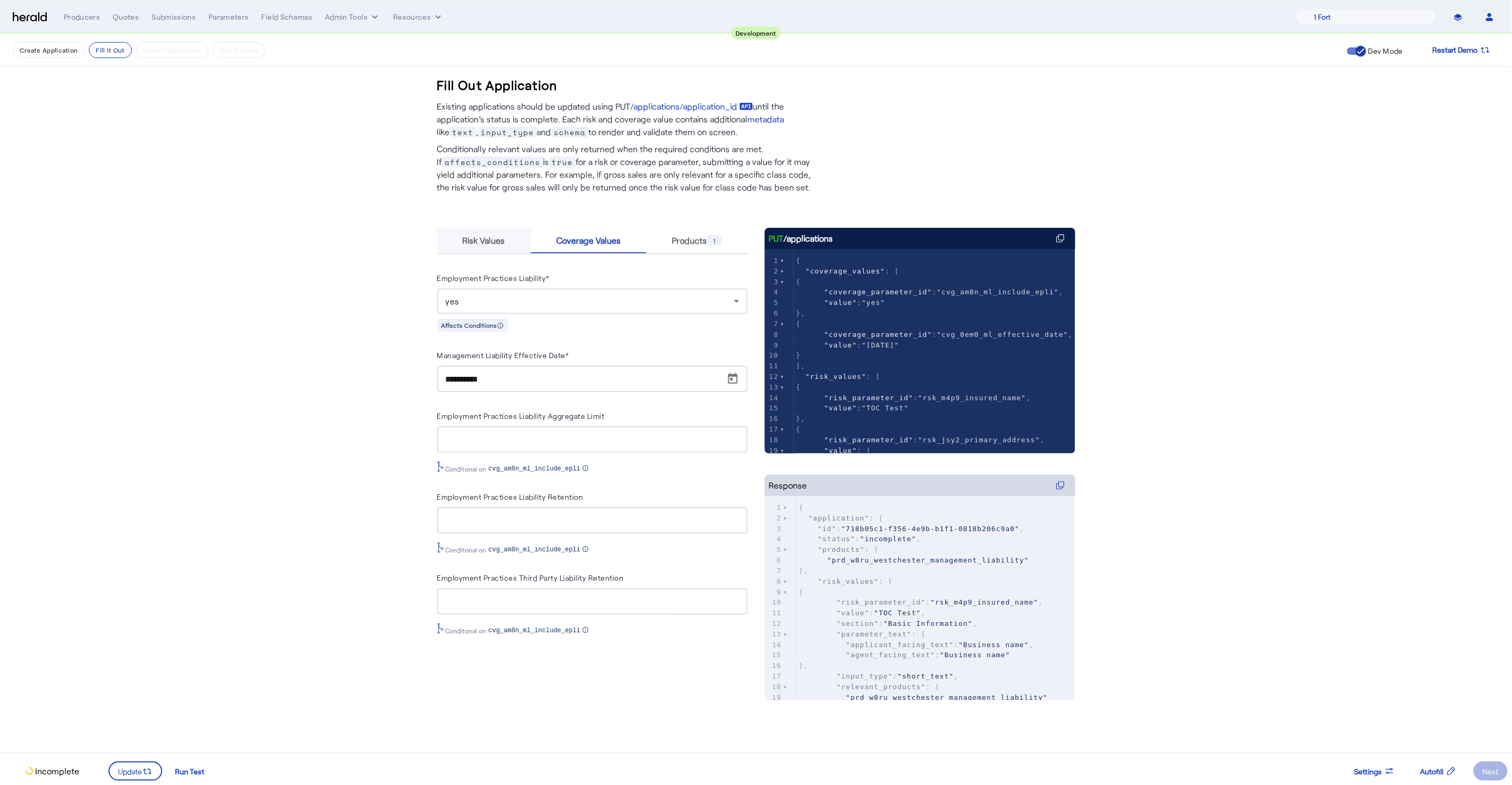
click at [474, 245] on span "Risk Values" at bounding box center [484, 240] width 43 height 9
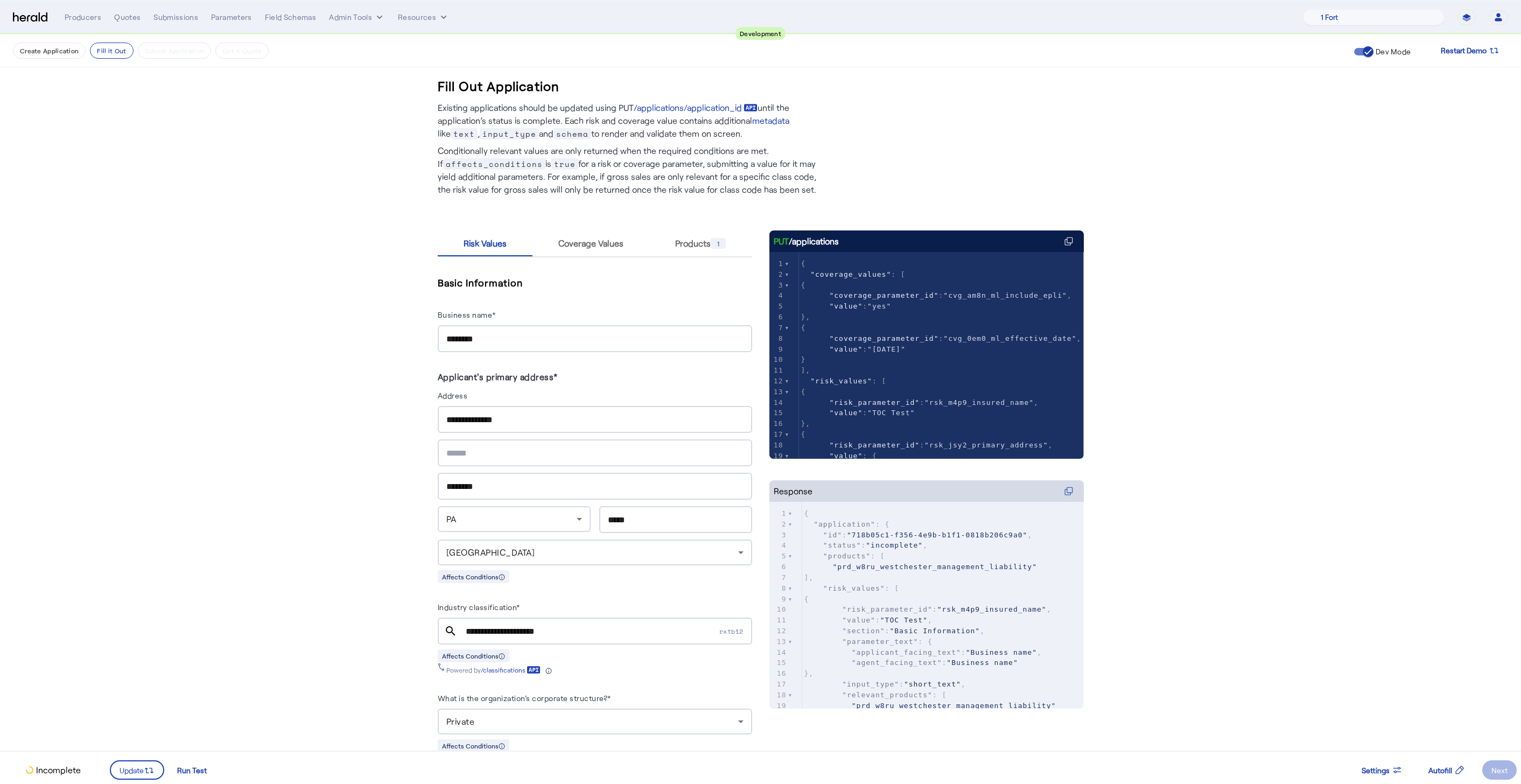
scroll to position [424, 0]
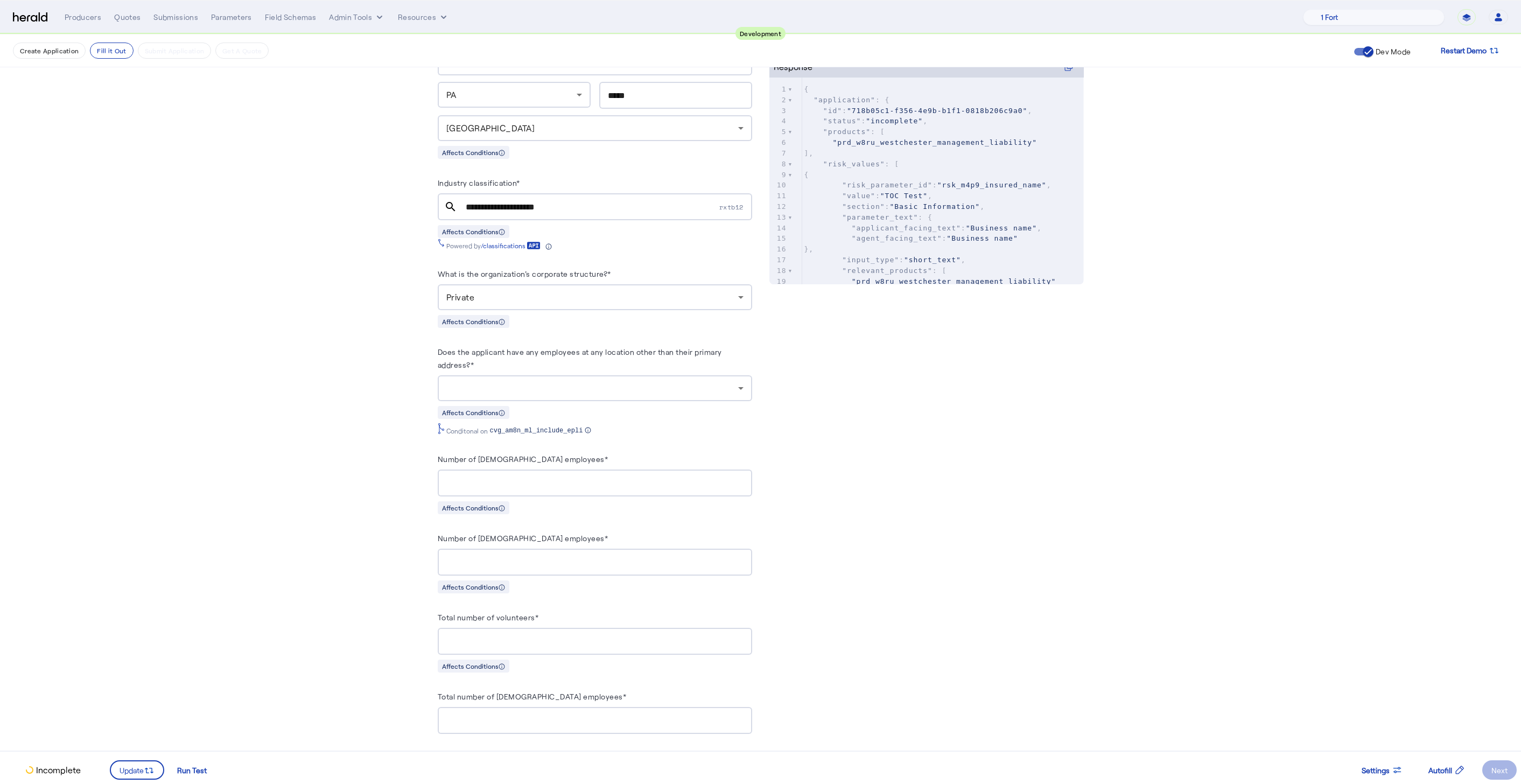
click at [565, 383] on div at bounding box center [591, 388] width 292 height 13
click at [513, 408] on span "yes" at bounding box center [600, 408] width 297 height 13
click at [542, 375] on div "yes" at bounding box center [594, 388] width 297 height 26
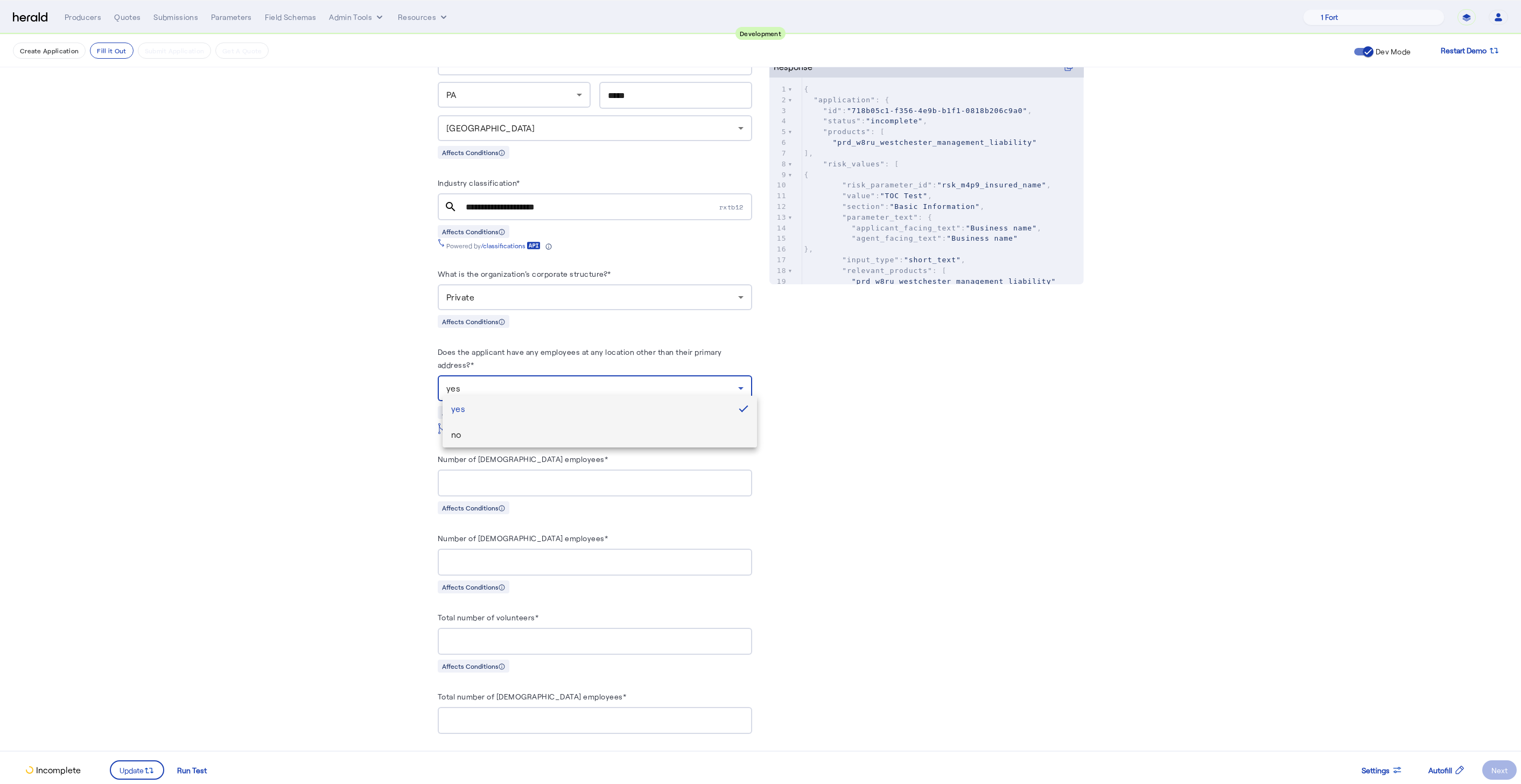
click at [516, 443] on mat-option "no" at bounding box center [600, 434] width 315 height 26
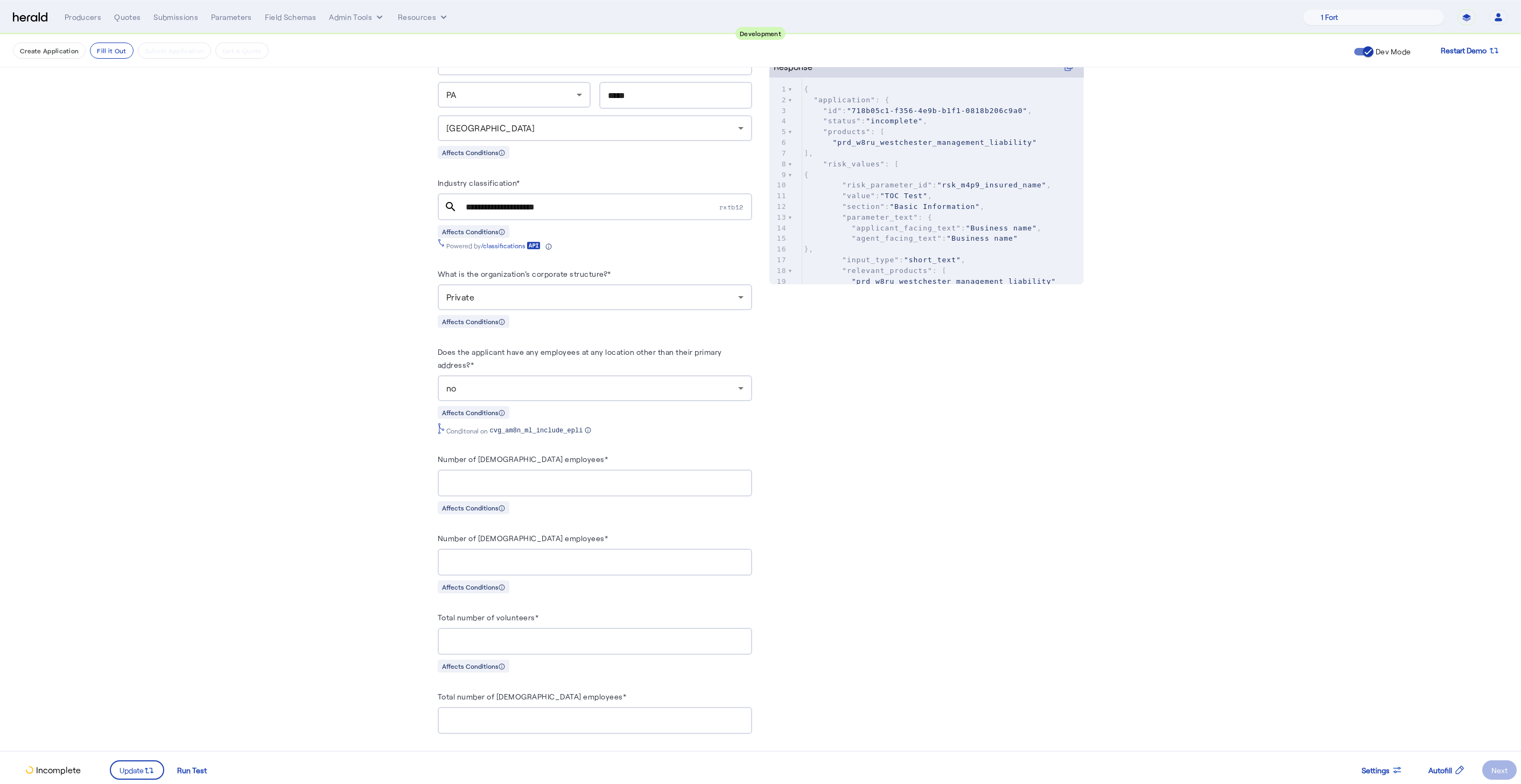
click at [377, 474] on fill-application-step "**********" at bounding box center [760, 591] width 1521 height 1963
click at [138, 769] on span "Update" at bounding box center [131, 770] width 24 height 11
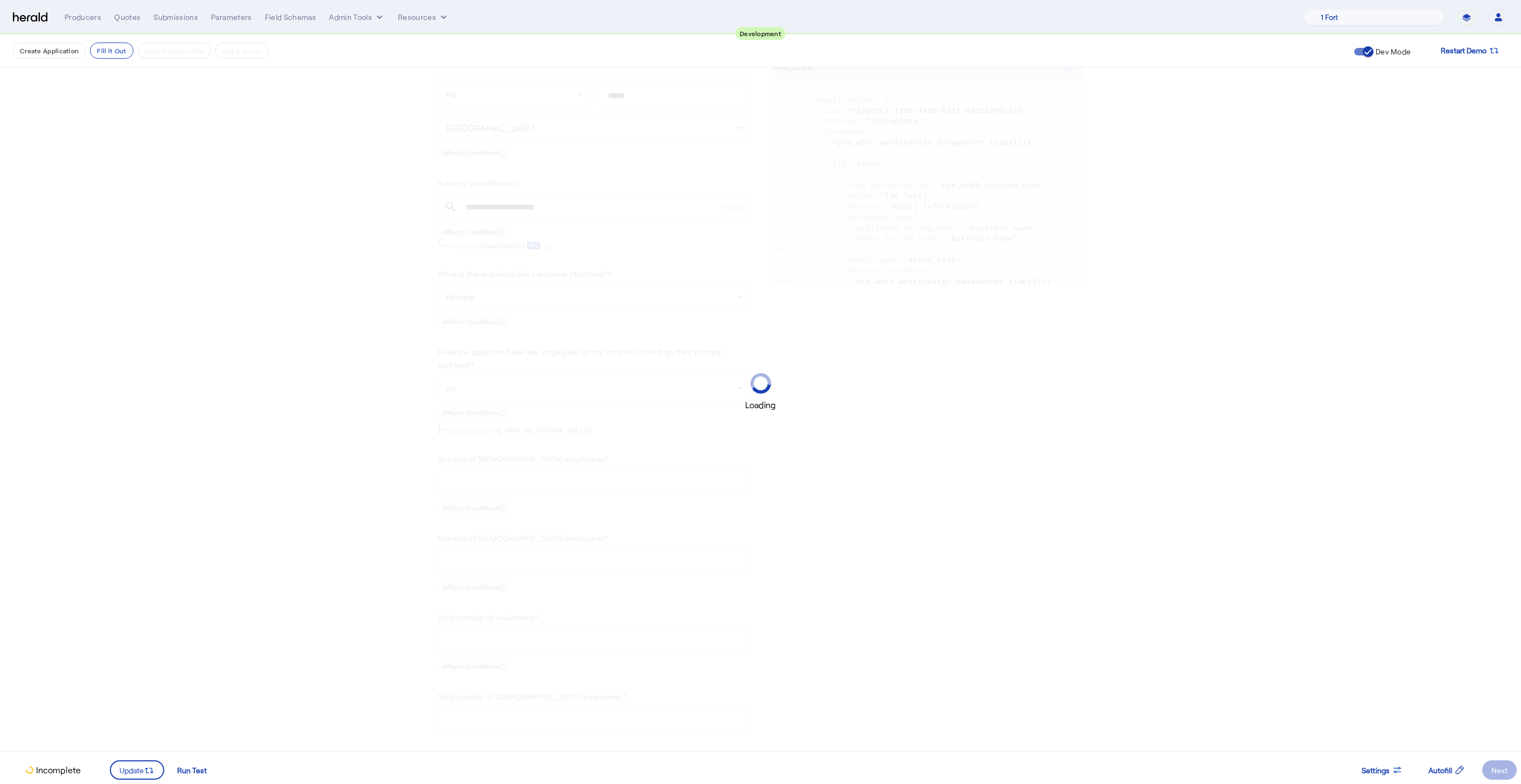
scroll to position [0, 0]
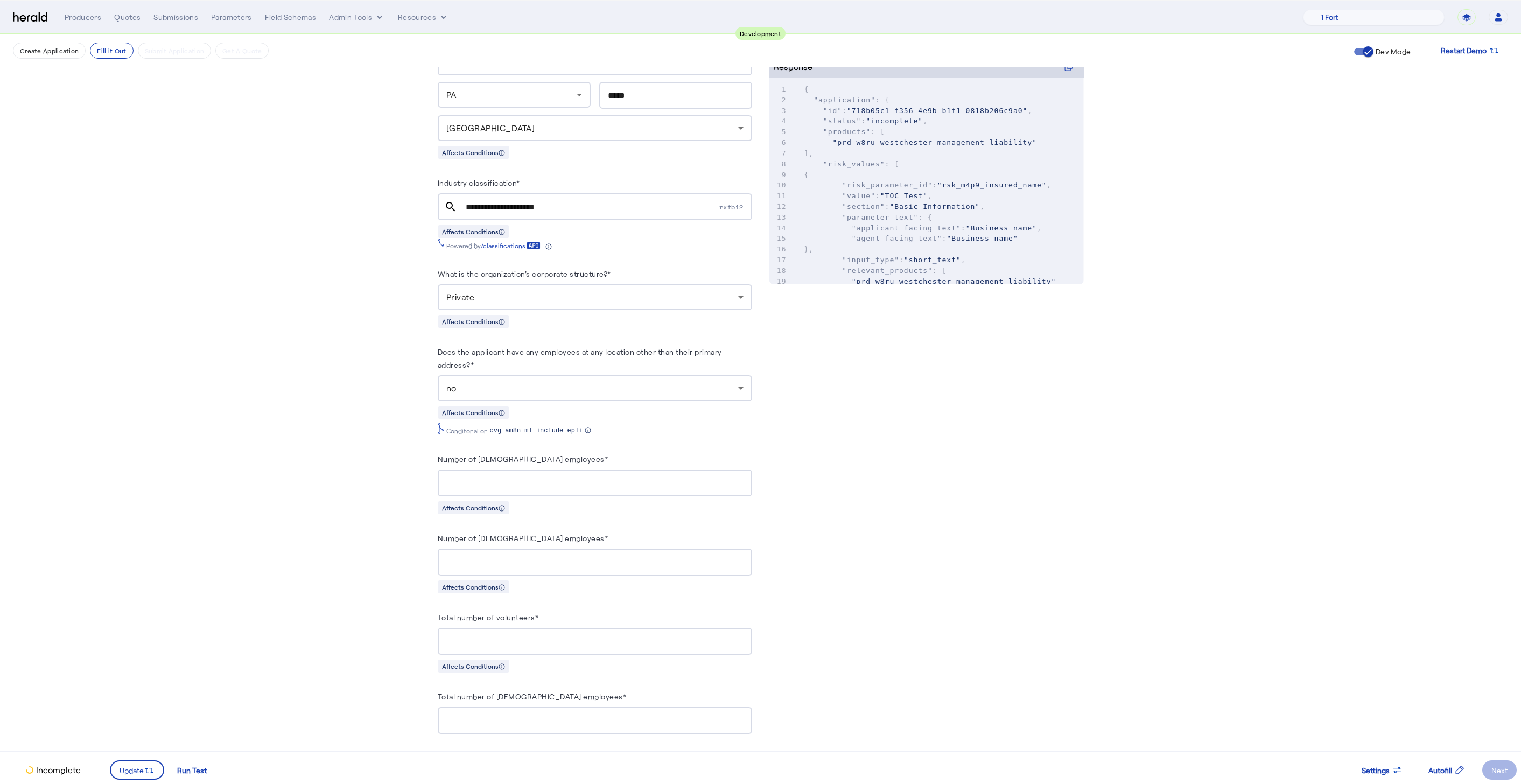
click at [284, 506] on fill-application-step "**********" at bounding box center [760, 591] width 1521 height 1963
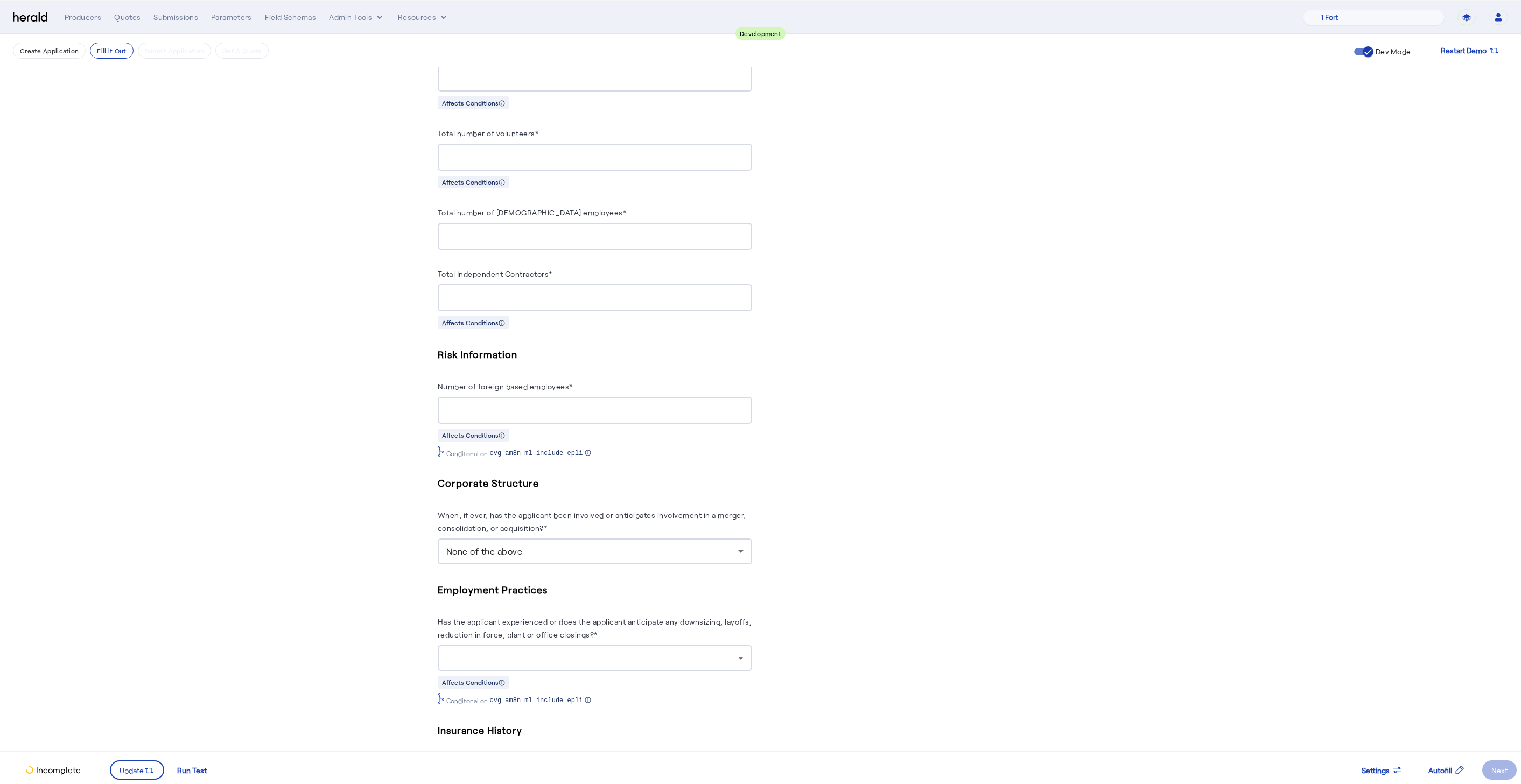
scroll to position [929, 0]
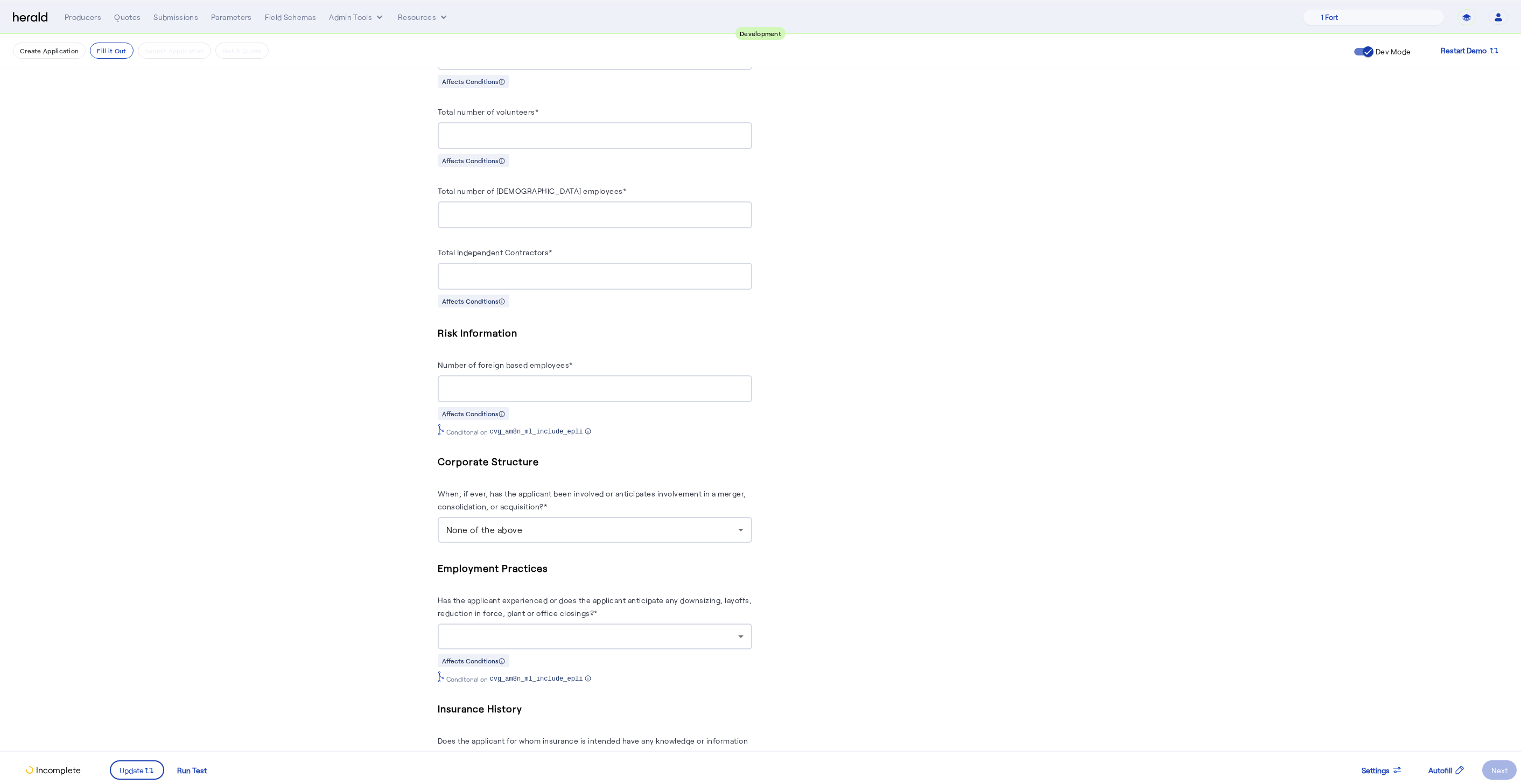
click at [524, 383] on input "Number of foreign based employees*" at bounding box center [594, 389] width 297 height 13
type input "*"
click at [366, 417] on fill-application-step "**********" at bounding box center [760, 86] width 1521 height 1963
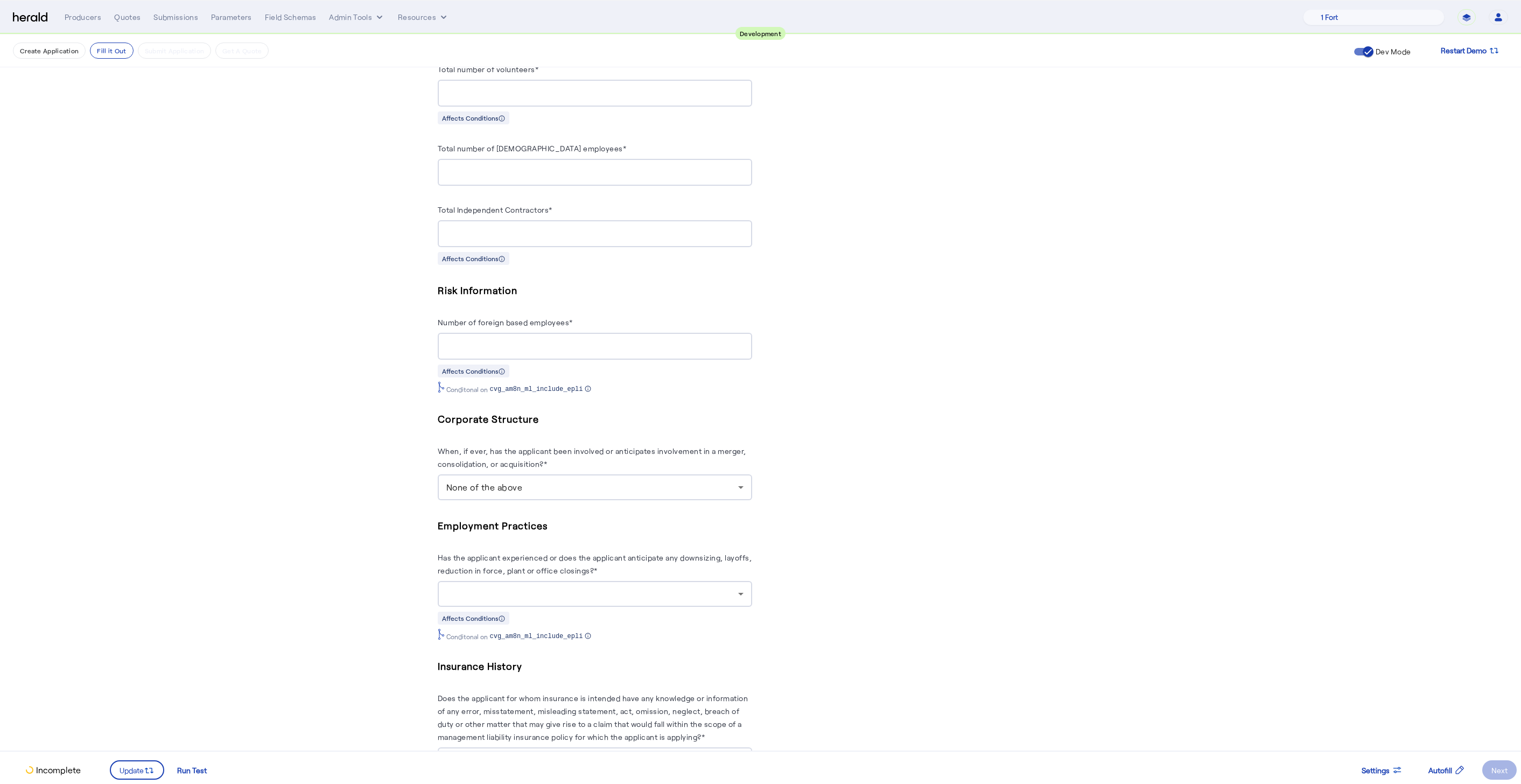
scroll to position [1053, 0]
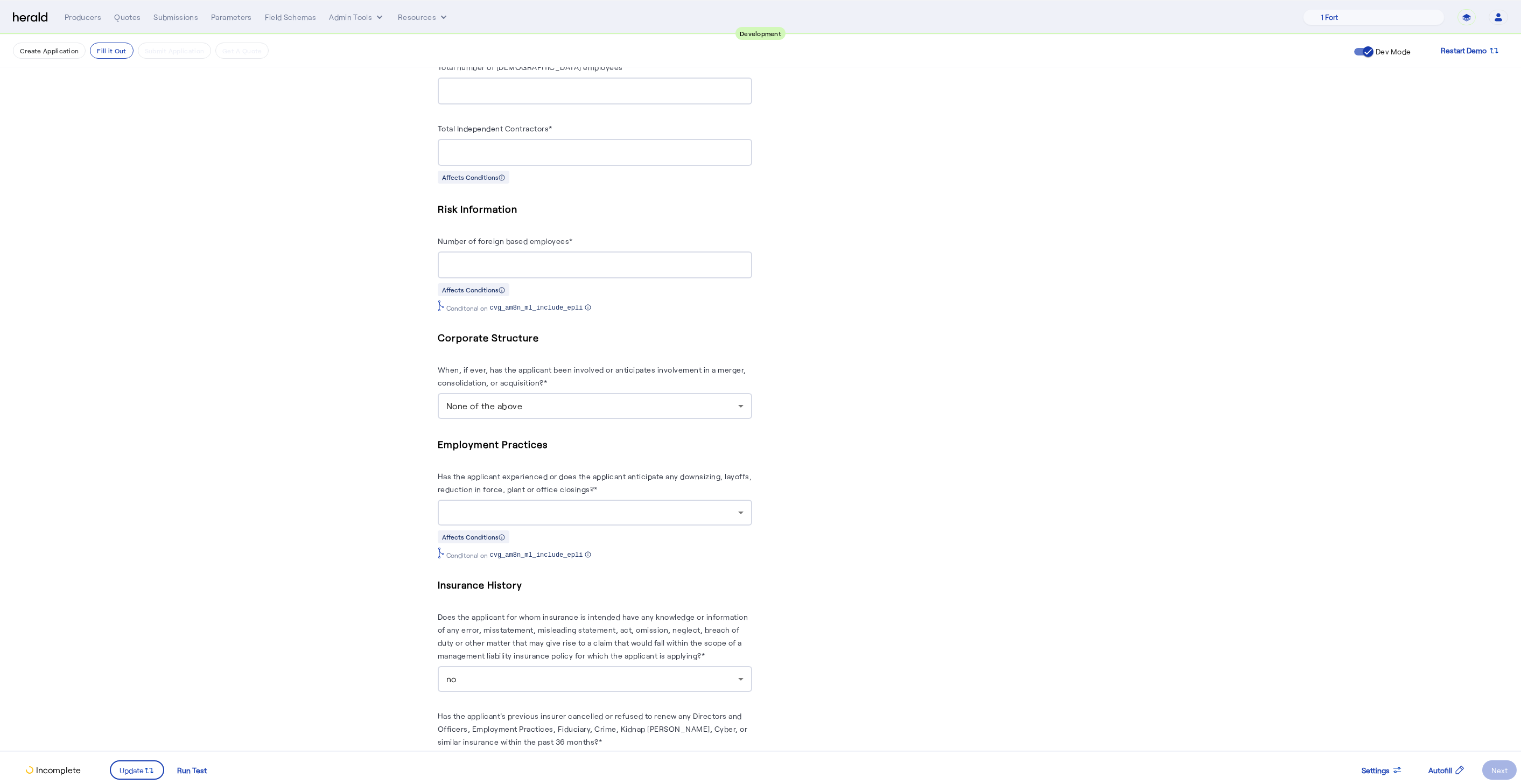
click at [612, 506] on div at bounding box center [591, 512] width 292 height 13
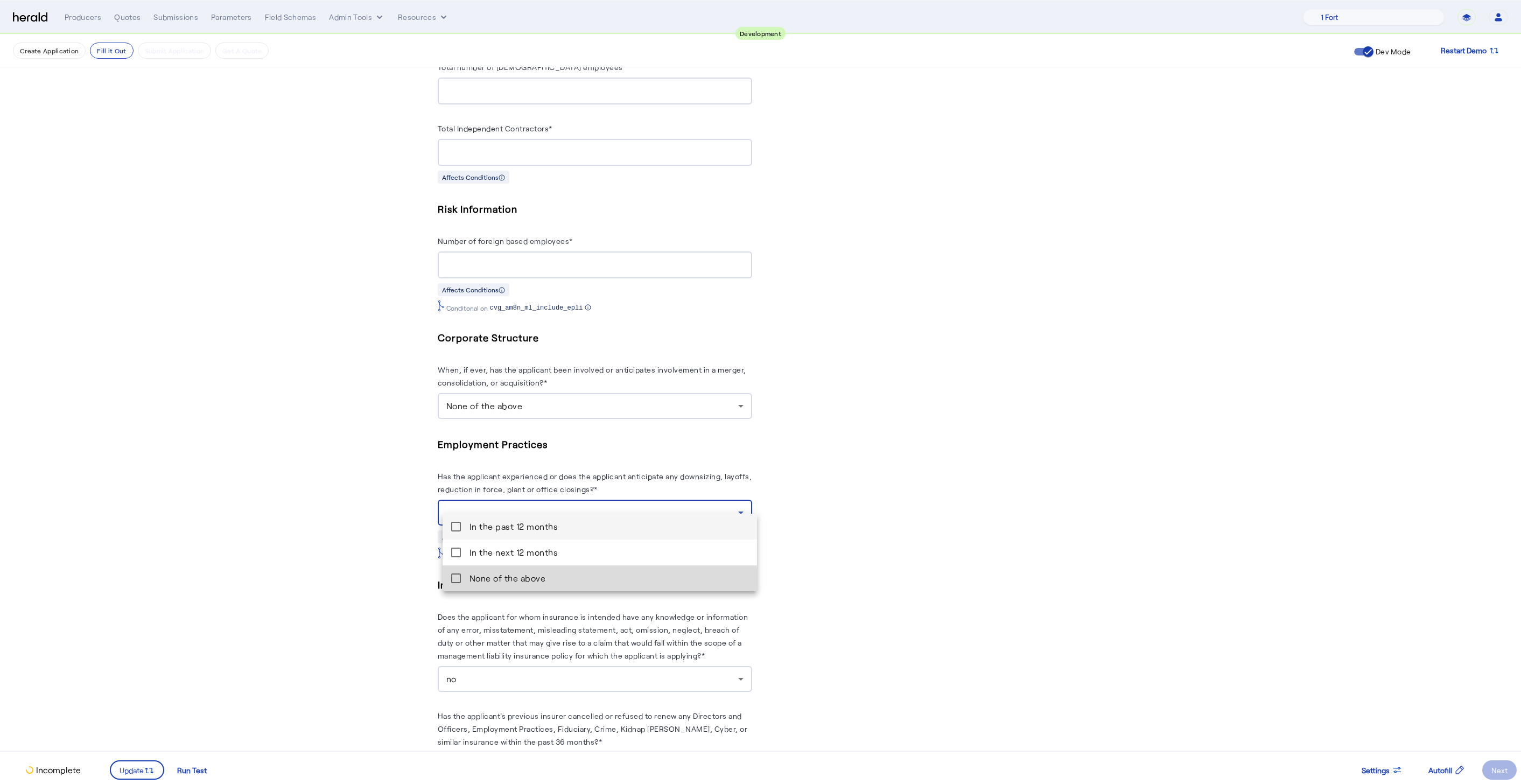
click at [459, 587] on above "None of the above" at bounding box center [600, 578] width 315 height 26
click at [311, 564] on div at bounding box center [760, 392] width 1521 height 784
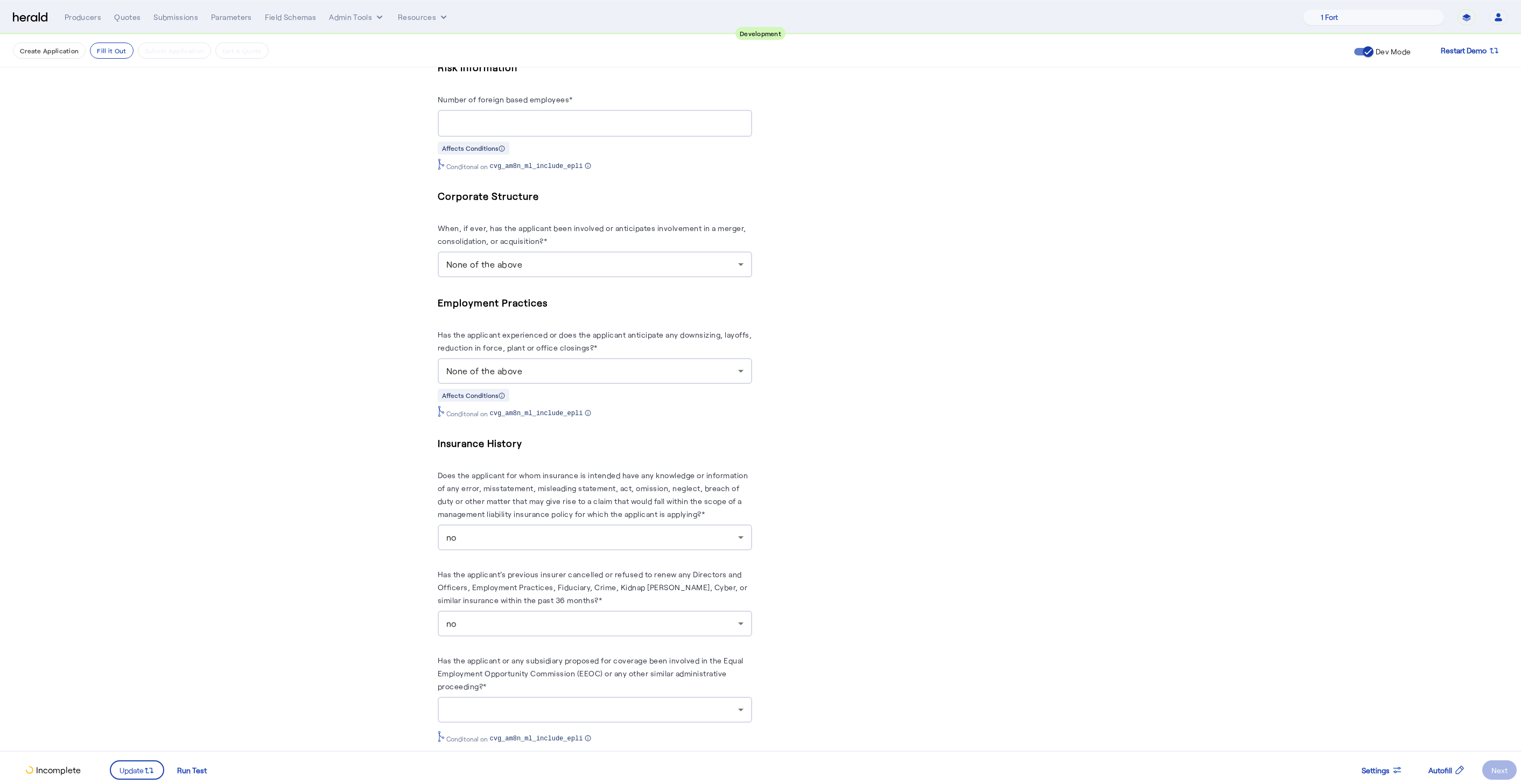
scroll to position [1200, 0]
click at [575, 698] on div at bounding box center [591, 704] width 292 height 13
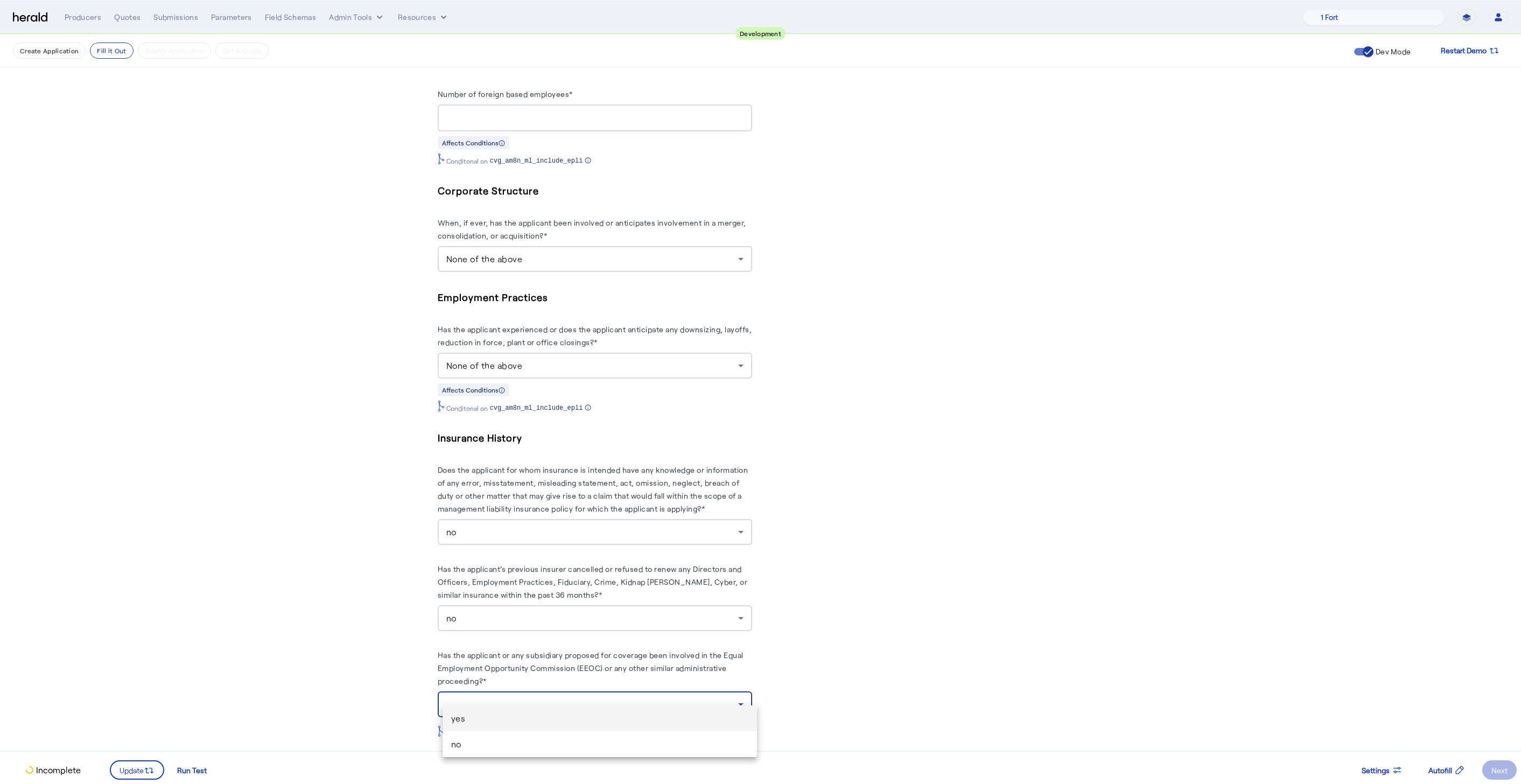
click at [496, 744] on span "no" at bounding box center [600, 744] width 297 height 13
click at [133, 776] on span at bounding box center [137, 770] width 53 height 26
click at [1505, 771] on div "Next" at bounding box center [1499, 770] width 16 height 11
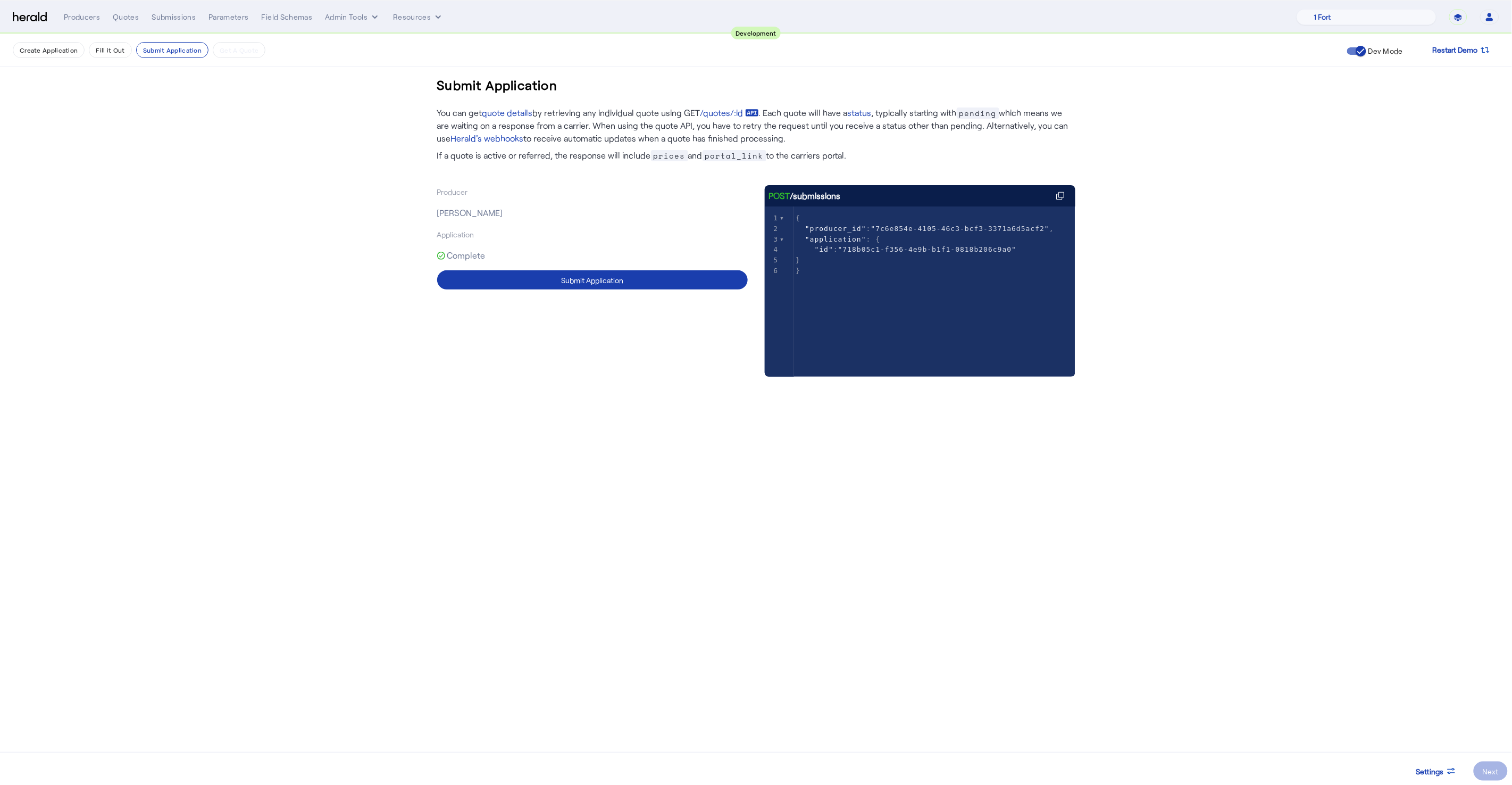
click at [631, 280] on span at bounding box center [592, 280] width 311 height 25
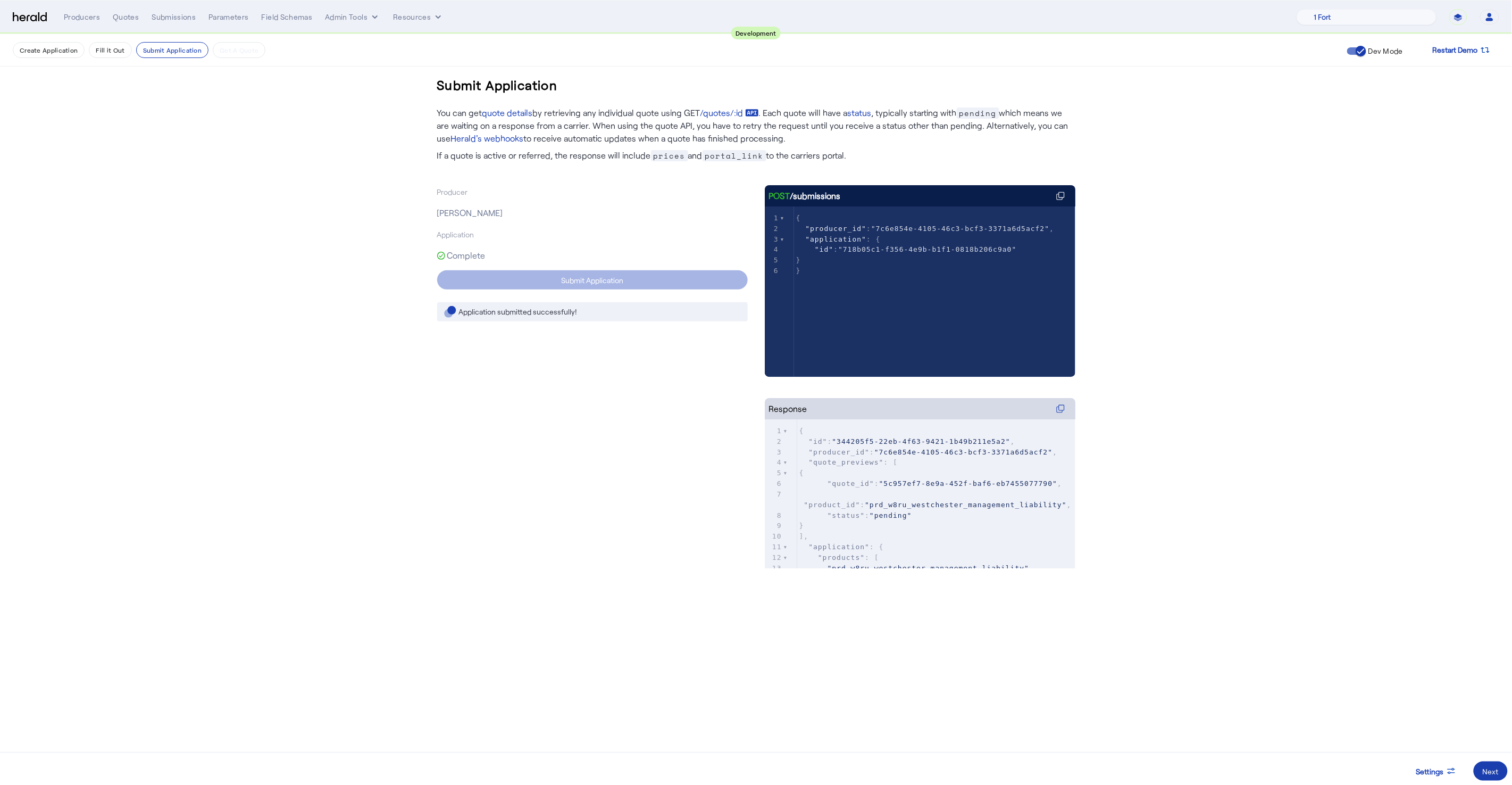
click at [1500, 777] on span at bounding box center [1490, 771] width 34 height 25
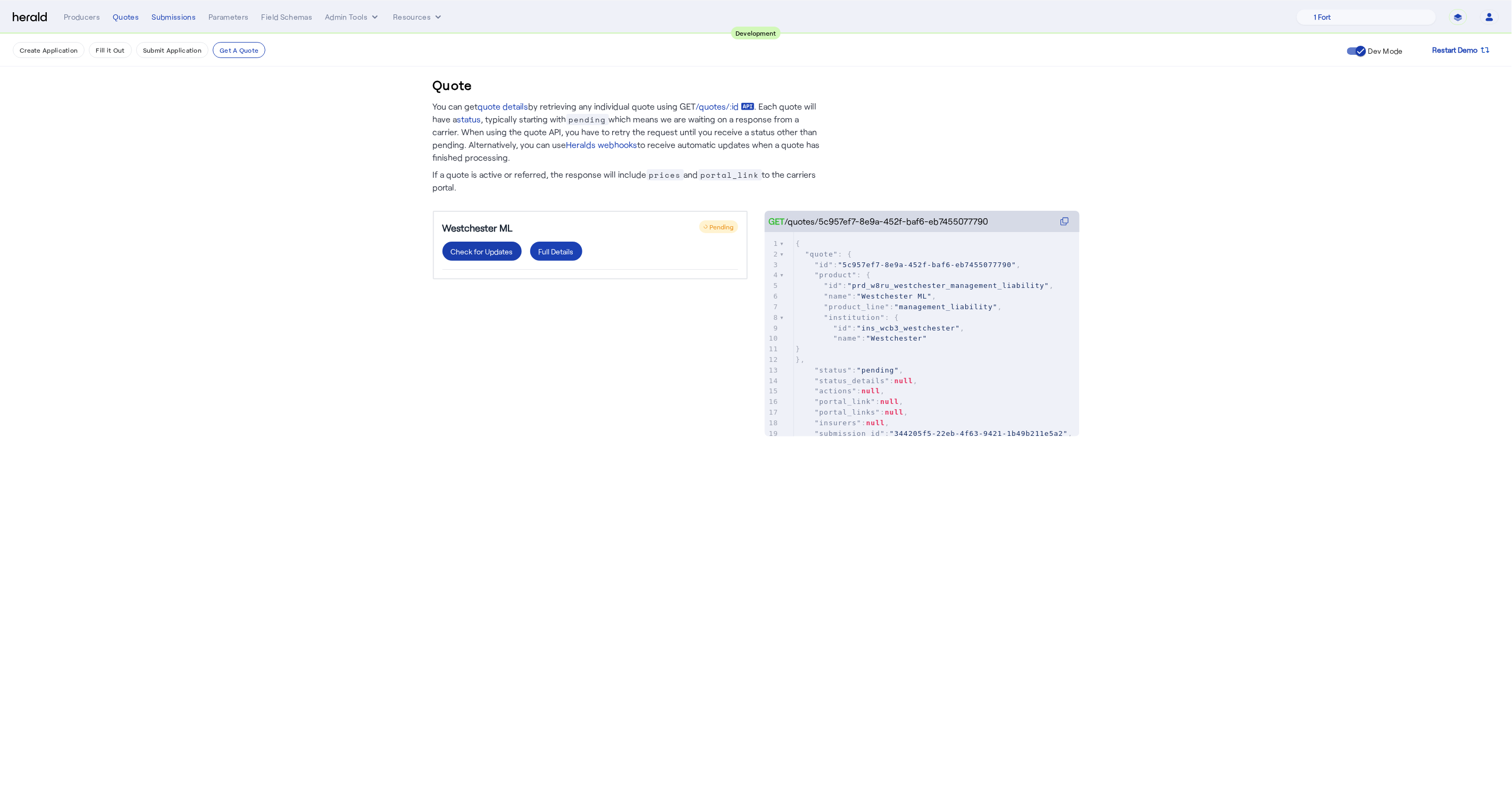
click at [494, 256] on div "Check for Updates" at bounding box center [482, 251] width 62 height 11
click at [473, 253] on div "Check for Updates" at bounding box center [482, 251] width 62 height 11
click at [495, 253] on div "Check for Updates" at bounding box center [482, 251] width 62 height 11
click at [564, 394] on div "Westchester ML Pending Check for Updates Full Details" at bounding box center [590, 312] width 315 height 204
click at [472, 254] on div "Check for Updates" at bounding box center [482, 251] width 62 height 11
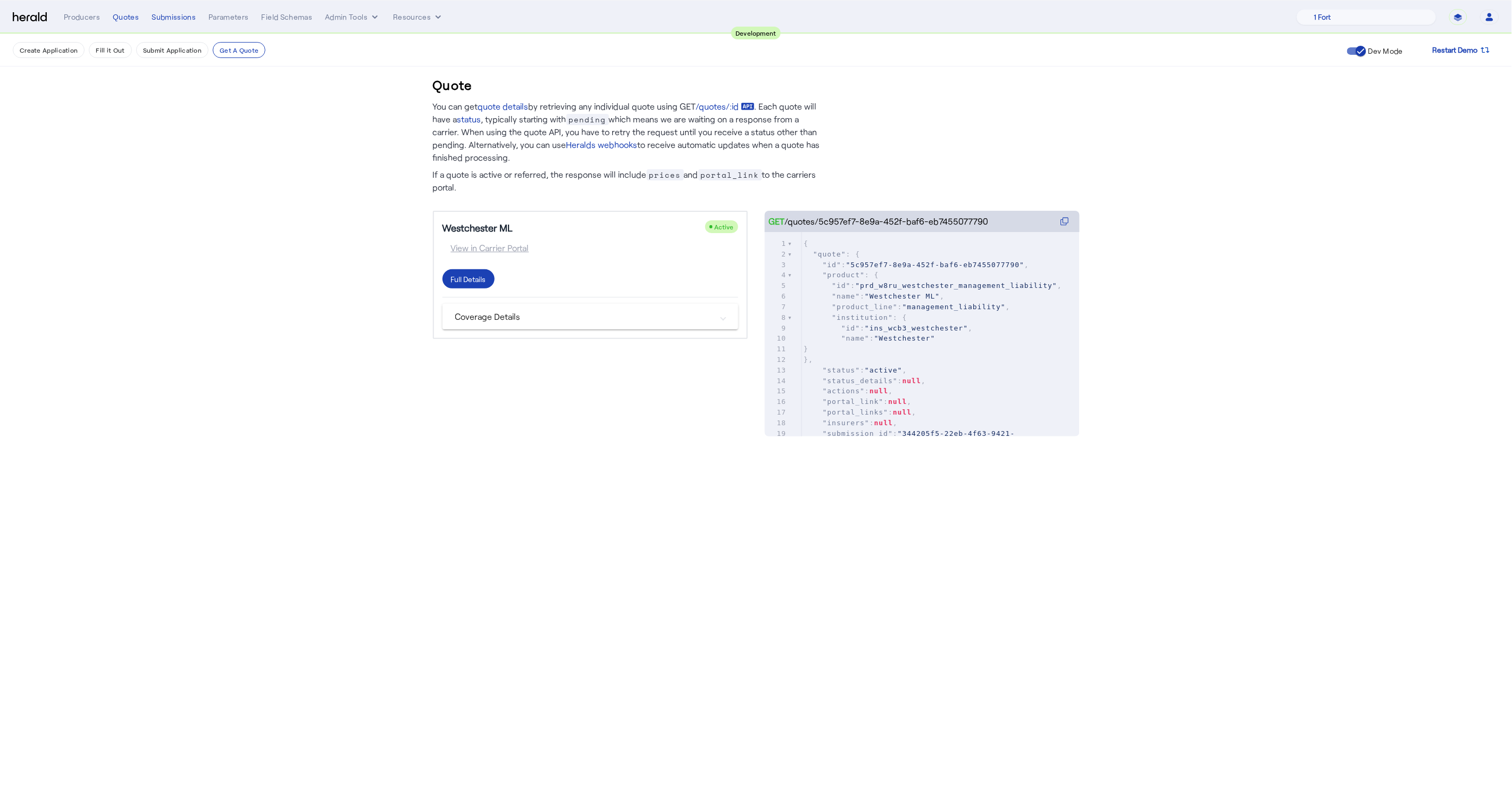
click at [625, 324] on mat-expansion-panel-header "Coverage Details" at bounding box center [590, 316] width 295 height 25
click at [630, 324] on mat-panel-title "Coverage Details" at bounding box center [584, 320] width 258 height 13
click at [480, 285] on span at bounding box center [469, 279] width 52 height 25
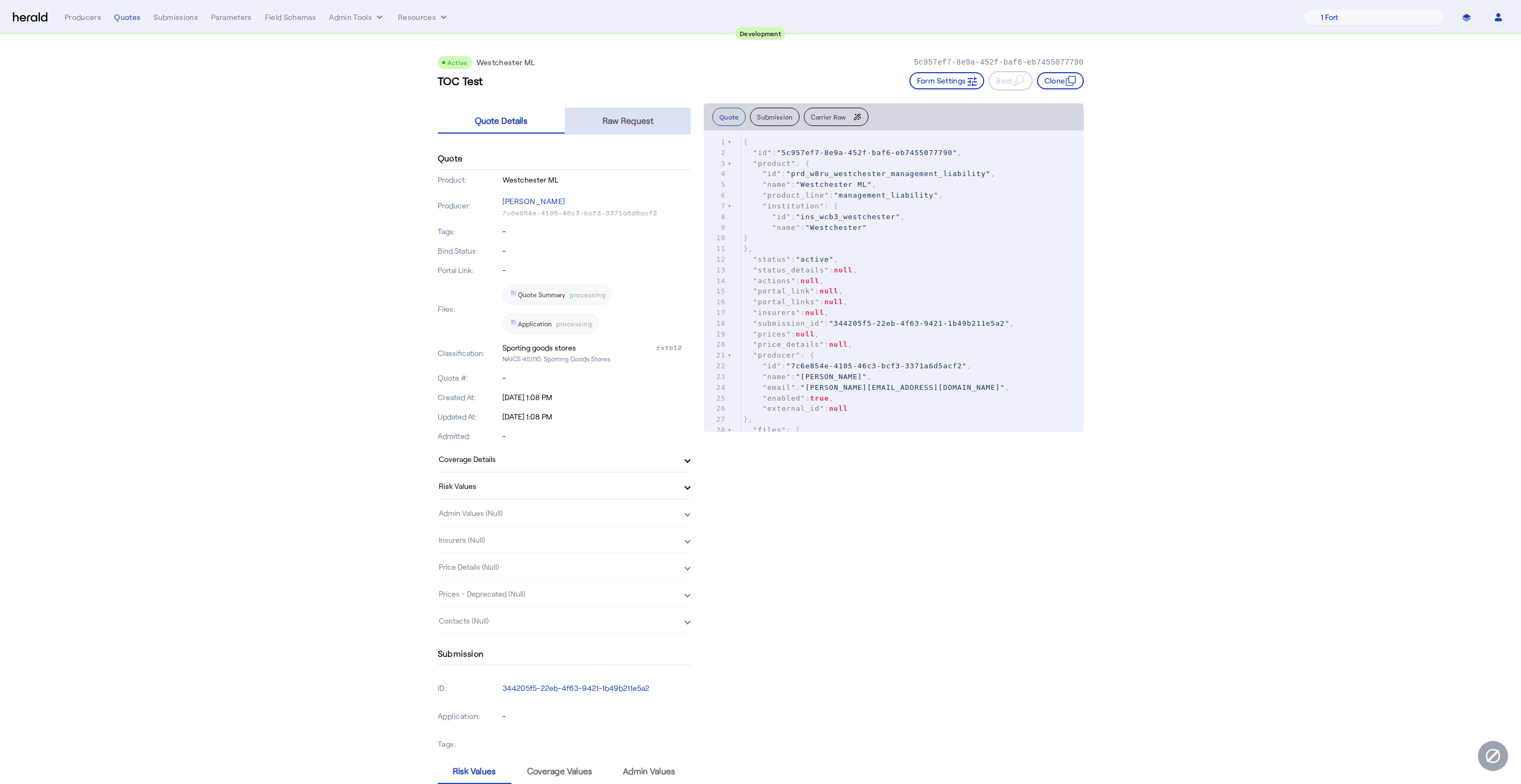
click at [616, 119] on span "Raw Request" at bounding box center [628, 121] width 51 height 9
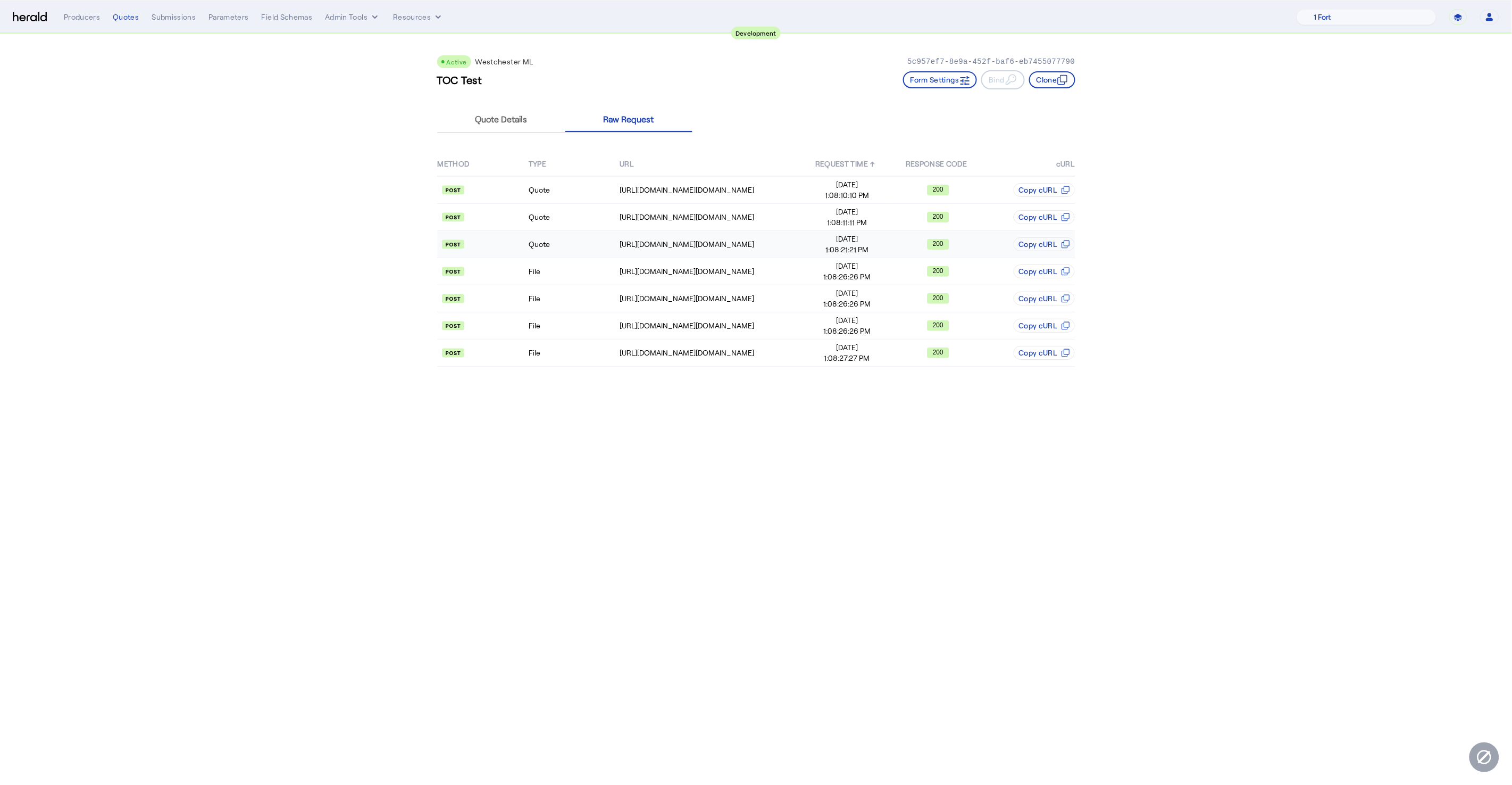
click at [591, 243] on td "Quote" at bounding box center [574, 244] width 91 height 27
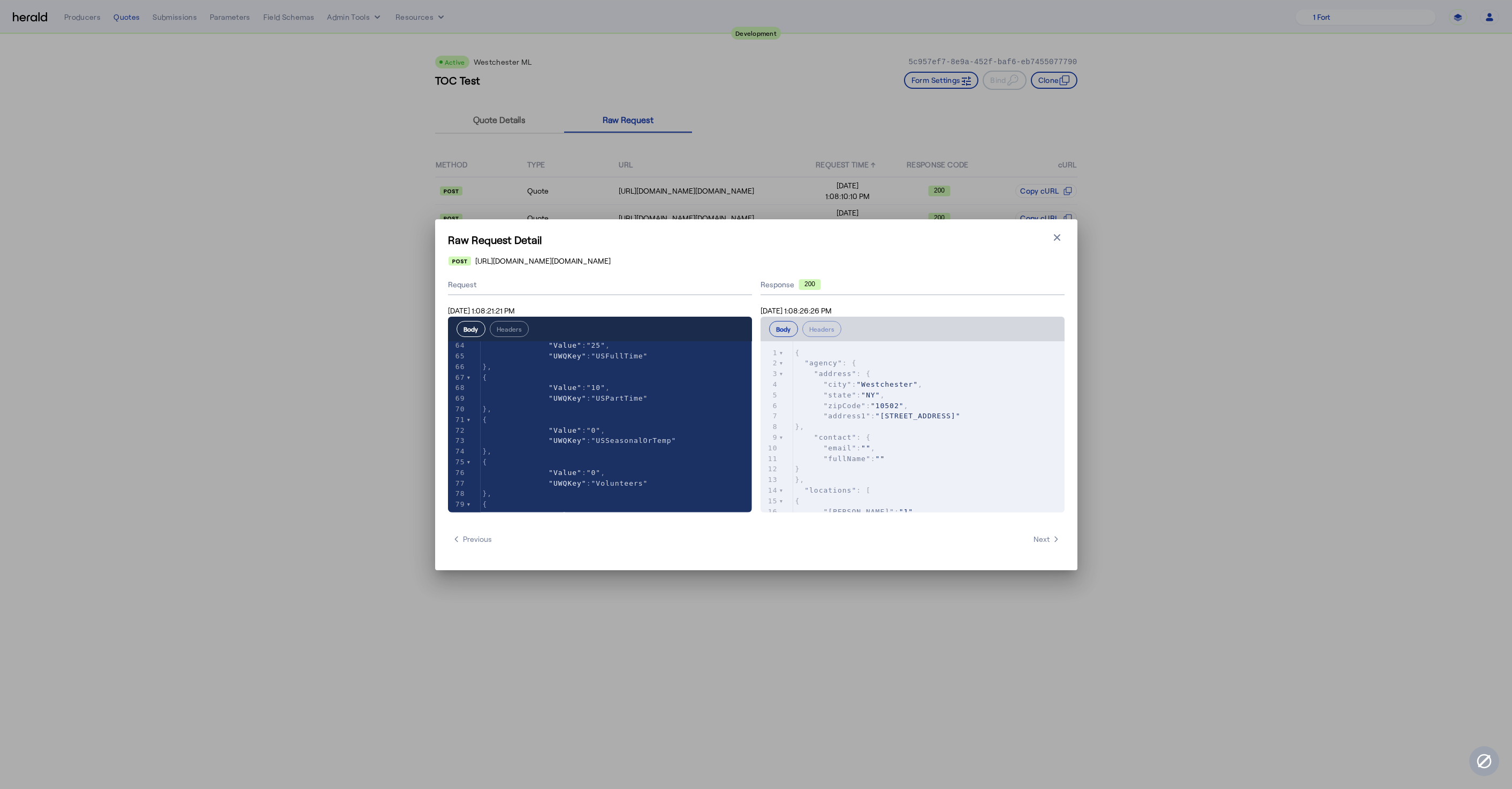
scroll to position [688, 0]
click at [991, 413] on pre ""address1" : "[STREET_ADDRESS]"" at bounding box center [928, 416] width 271 height 11
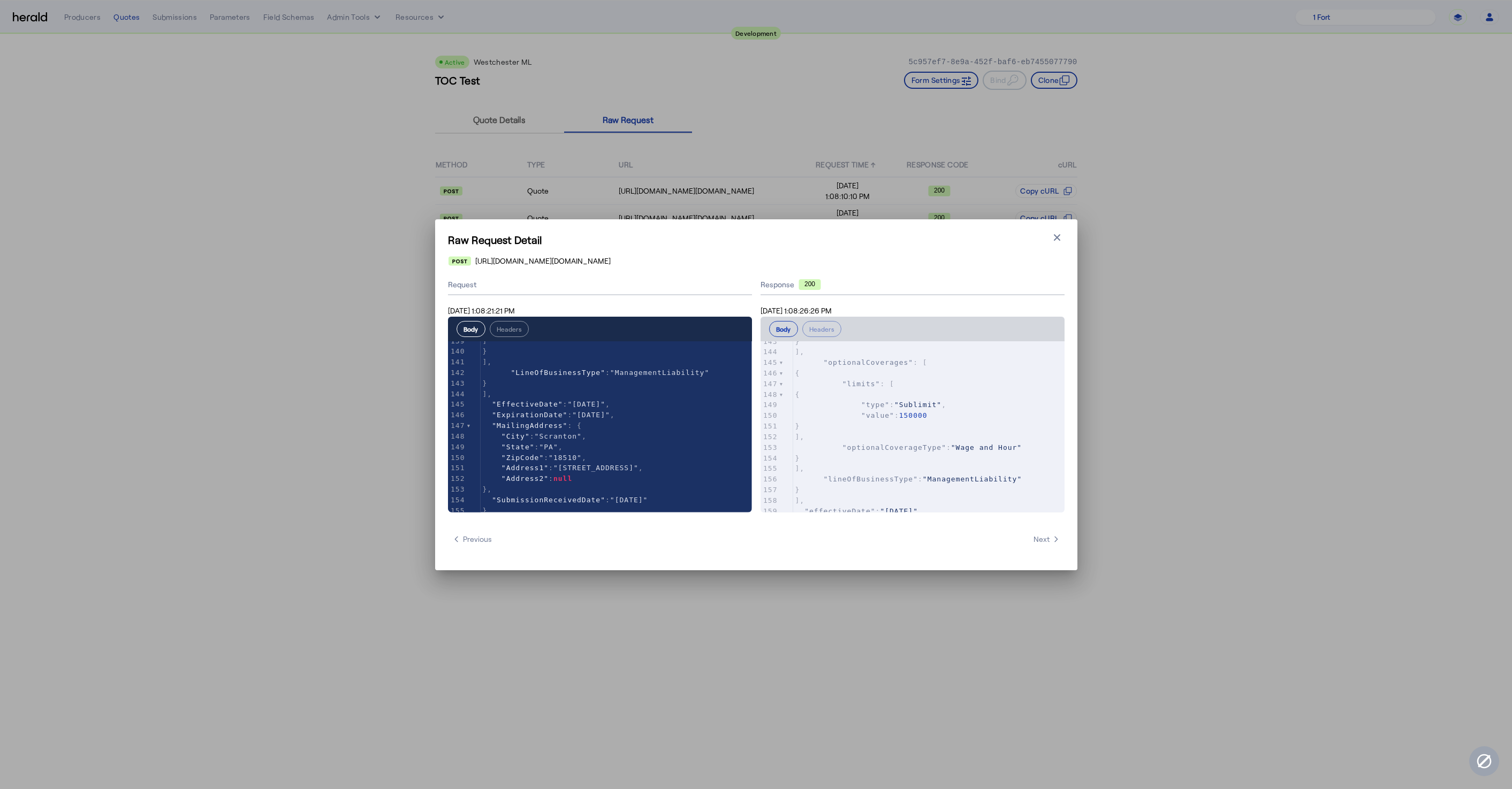
click at [919, 414] on span "150000" at bounding box center [913, 416] width 28 height 8
click at [1061, 240] on icon "button" at bounding box center [1057, 238] width 11 height 11
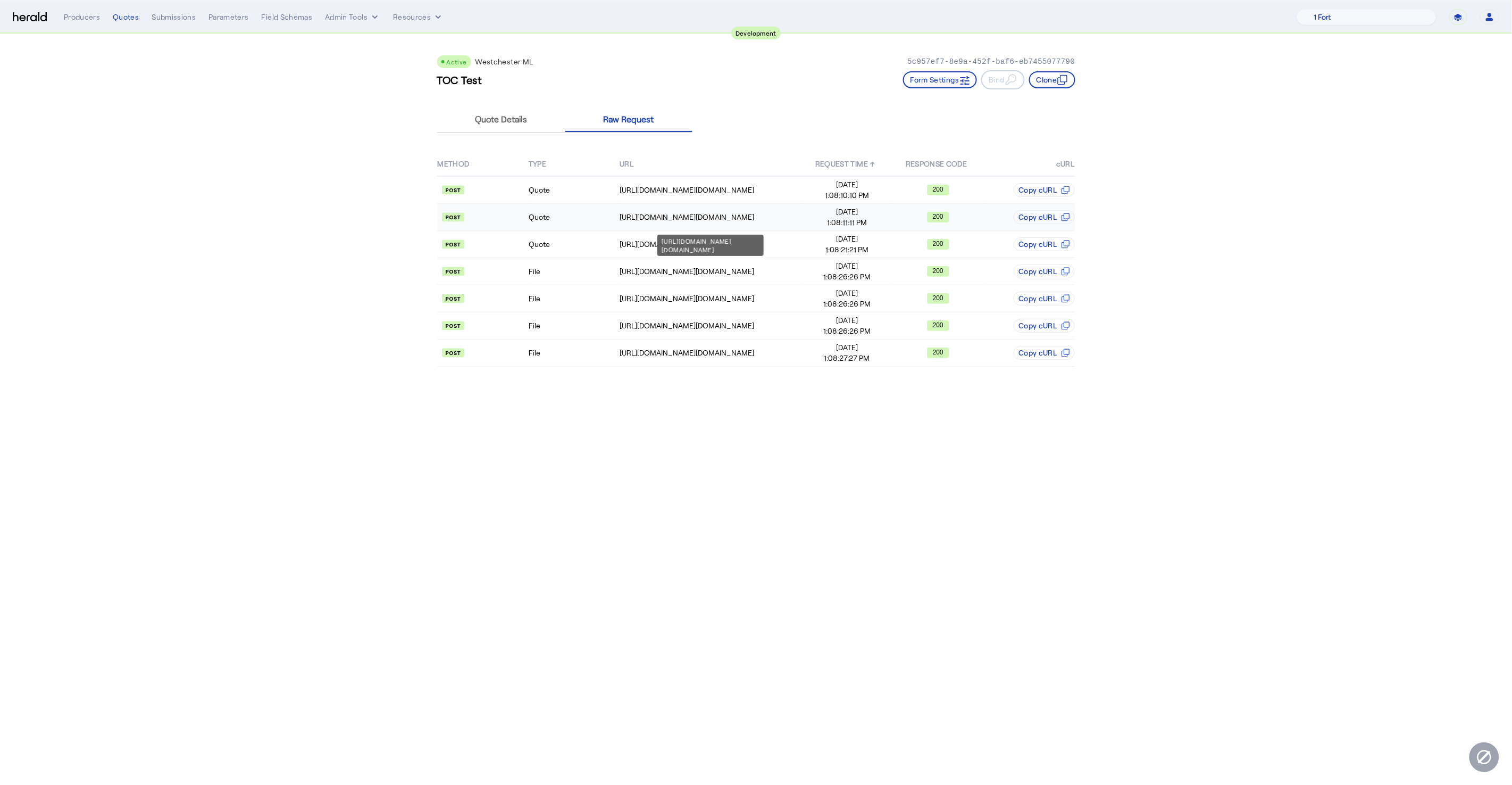
click at [697, 222] on td "[URL][DOMAIN_NAME][DOMAIN_NAME]" at bounding box center [710, 217] width 182 height 27
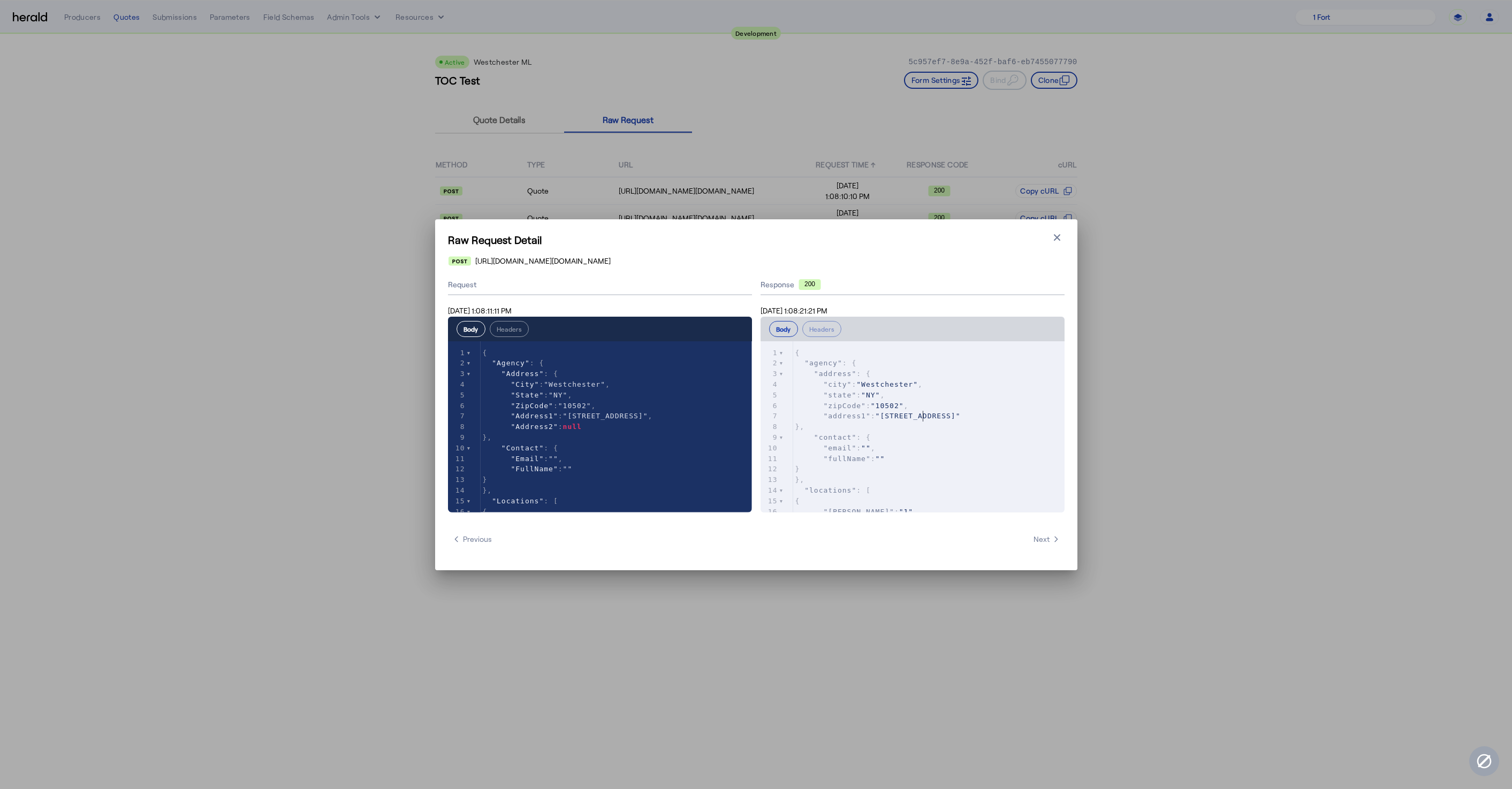
click at [923, 416] on span ""[STREET_ADDRESS]"" at bounding box center [917, 416] width 85 height 8
click at [1056, 232] on icon "button" at bounding box center [1057, 238] width 11 height 11
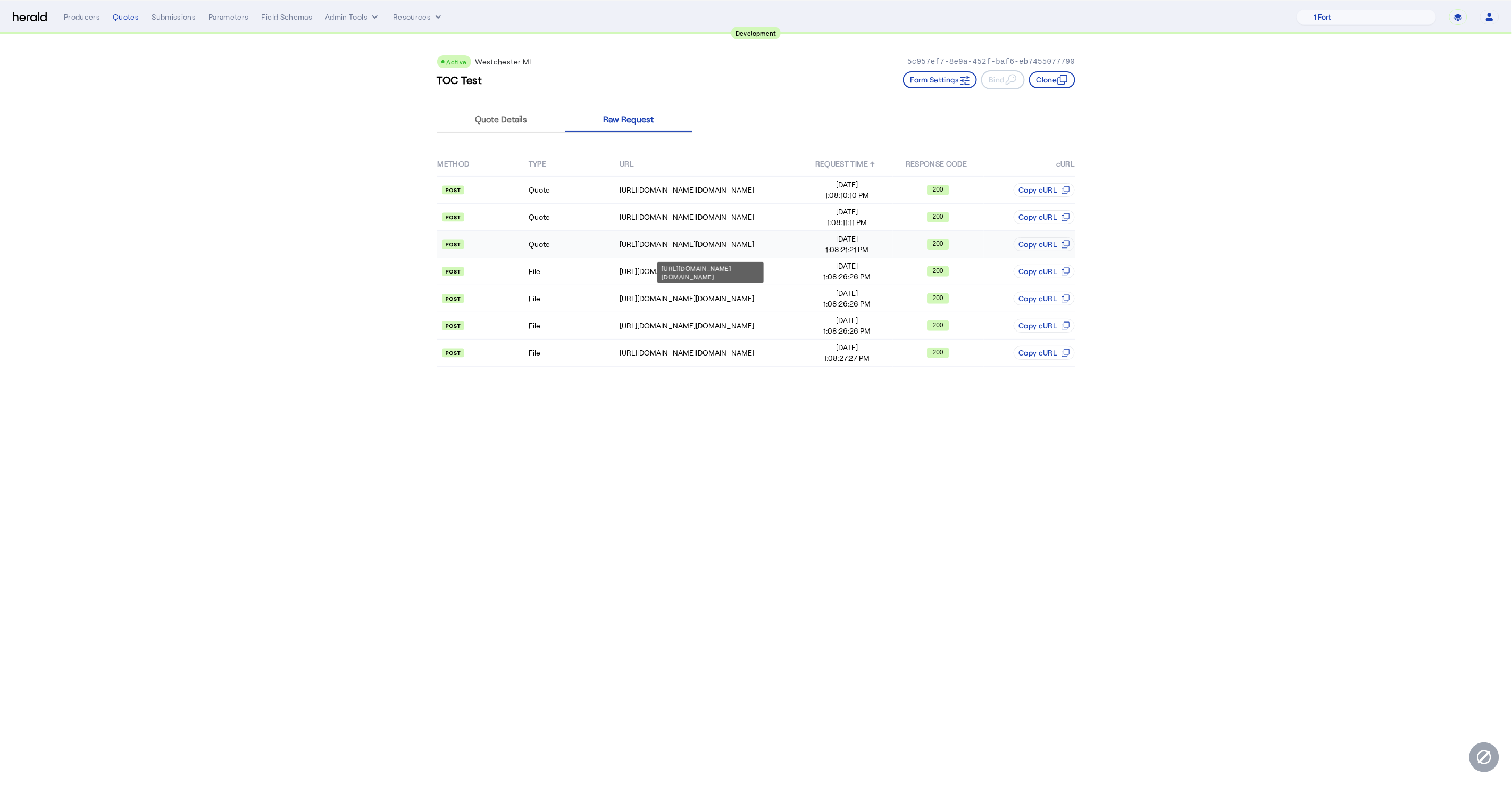
click at [648, 246] on div "[URL][DOMAIN_NAME][DOMAIN_NAME]" at bounding box center [710, 244] width 182 height 11
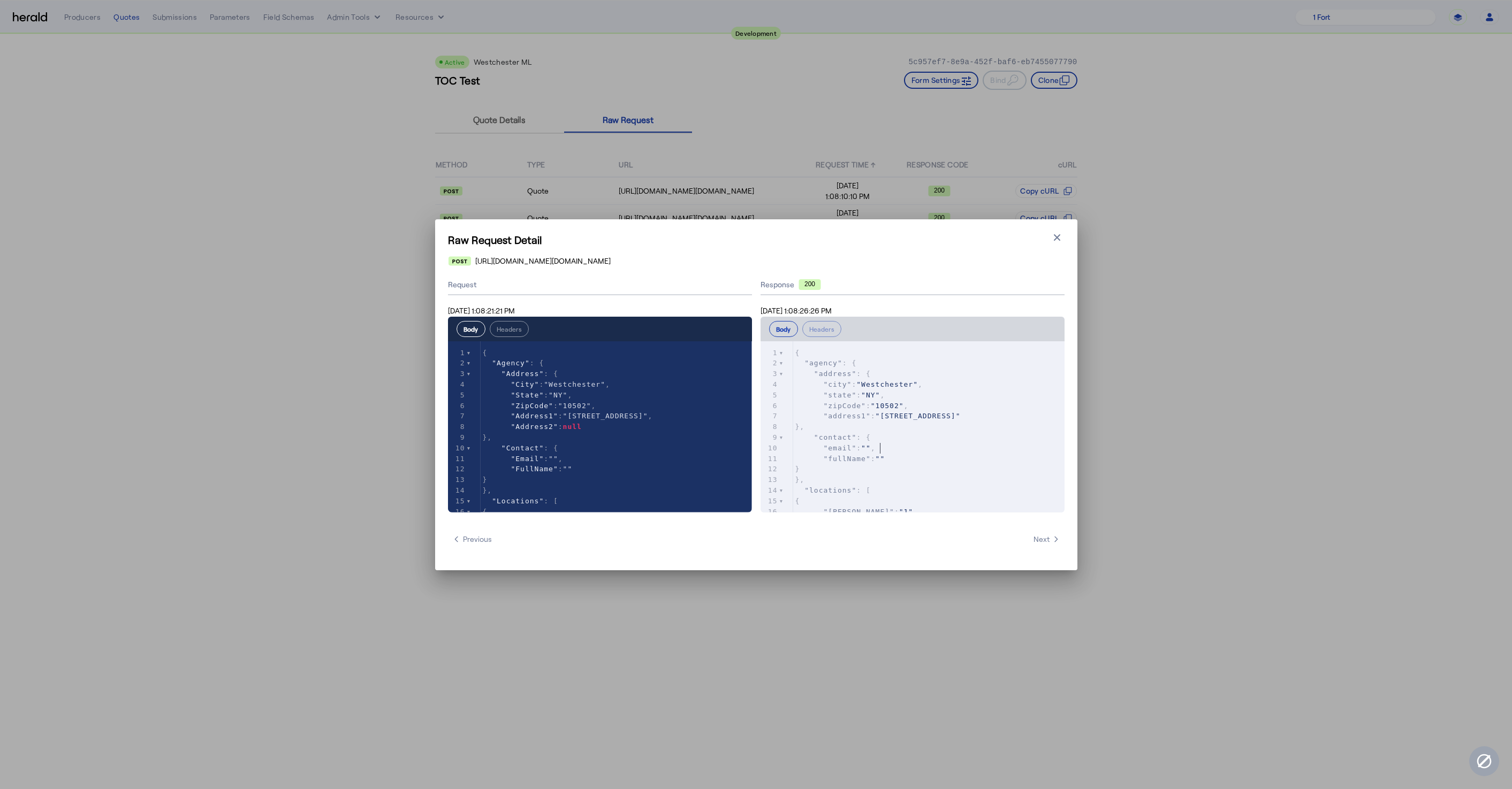
click at [915, 454] on pre ""fullName" : """ at bounding box center [928, 459] width 271 height 11
click at [917, 455] on pre ""fullName" : """ at bounding box center [928, 459] width 271 height 11
click at [1056, 235] on icon "button" at bounding box center [1057, 238] width 11 height 11
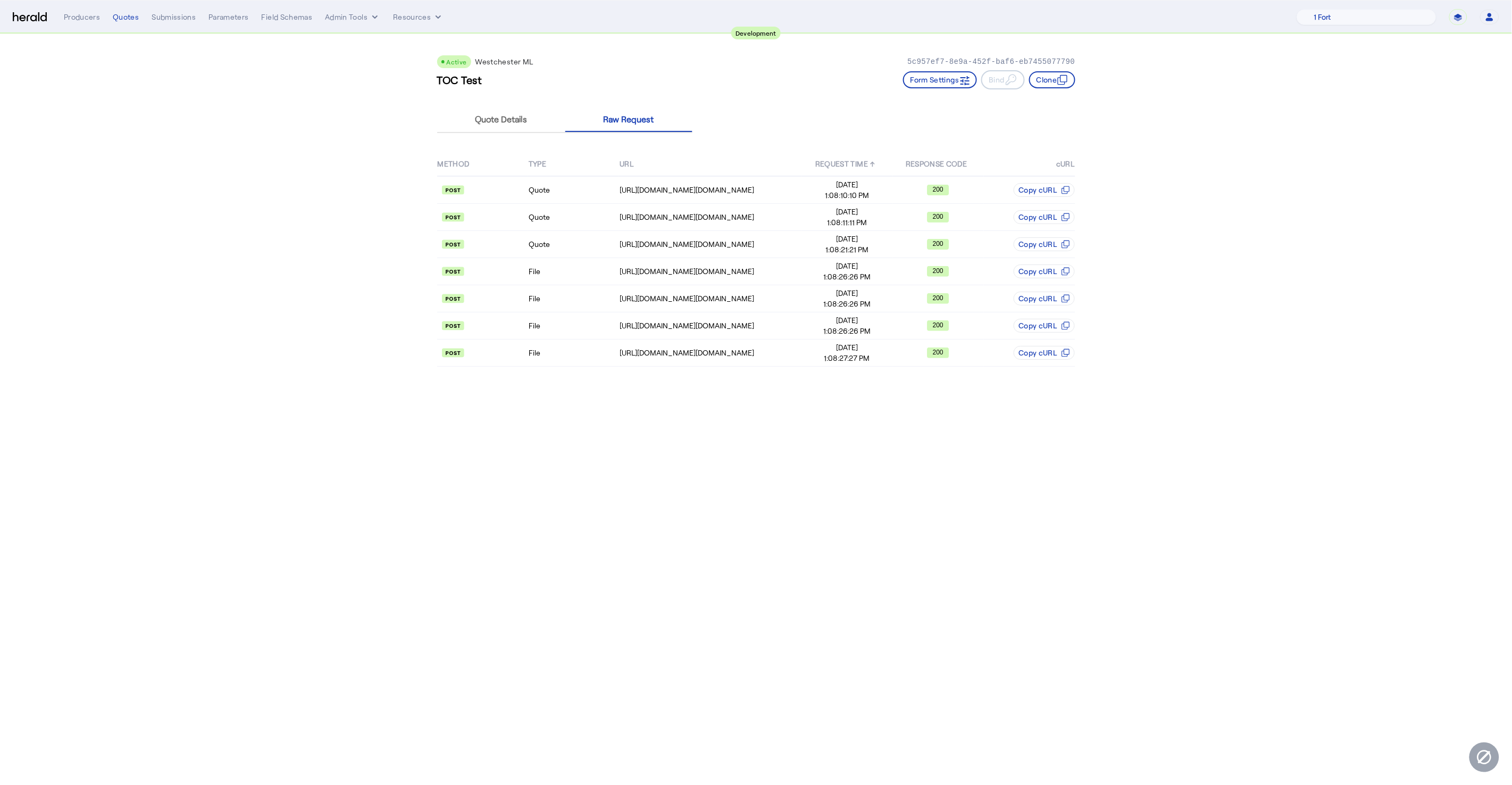
click at [490, 105] on div "Quote Details Raw Request" at bounding box center [565, 119] width 256 height 35
click at [488, 115] on span "Quote Details" at bounding box center [501, 119] width 52 height 9
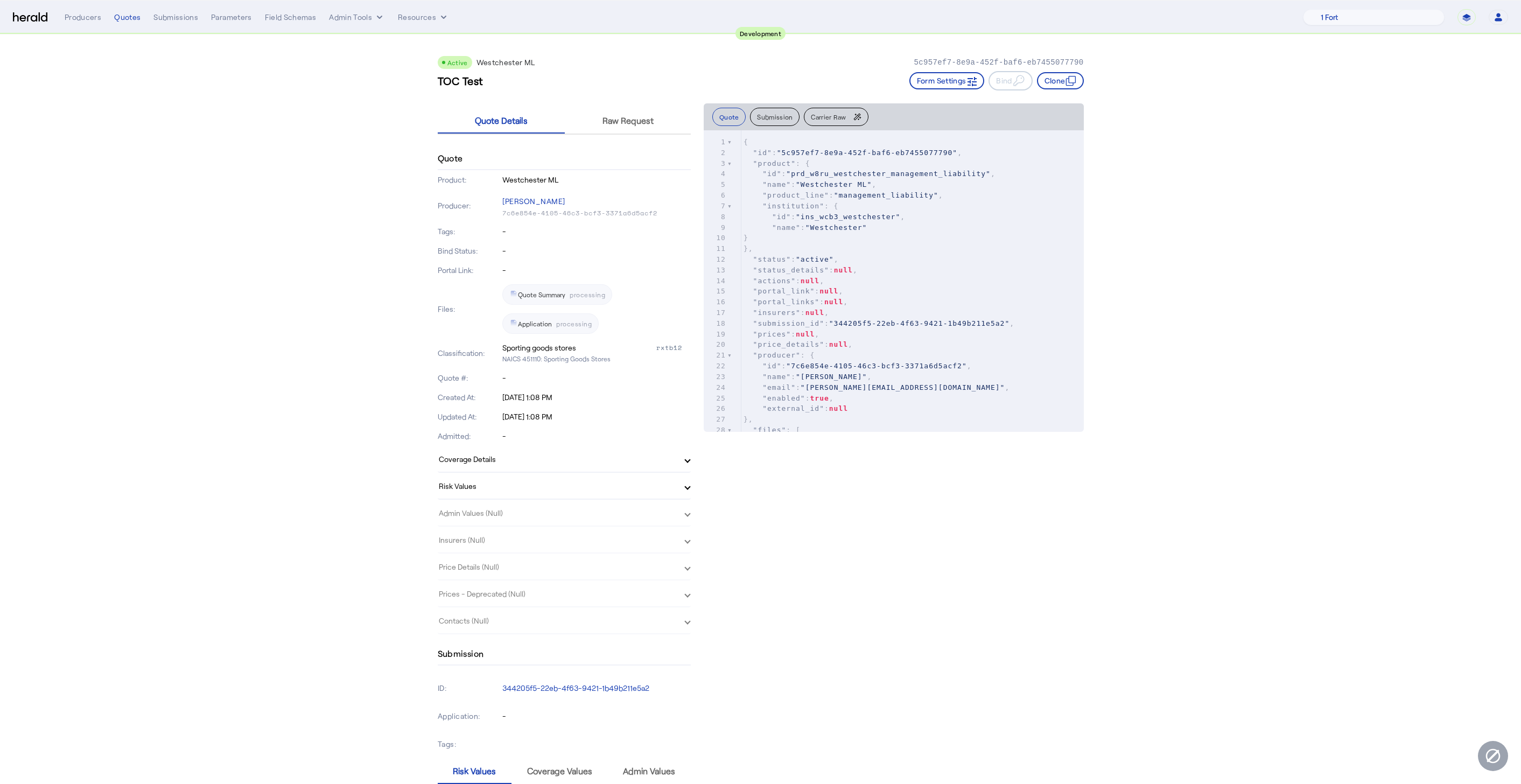
click at [38, 12] on img at bounding box center [30, 17] width 34 height 10
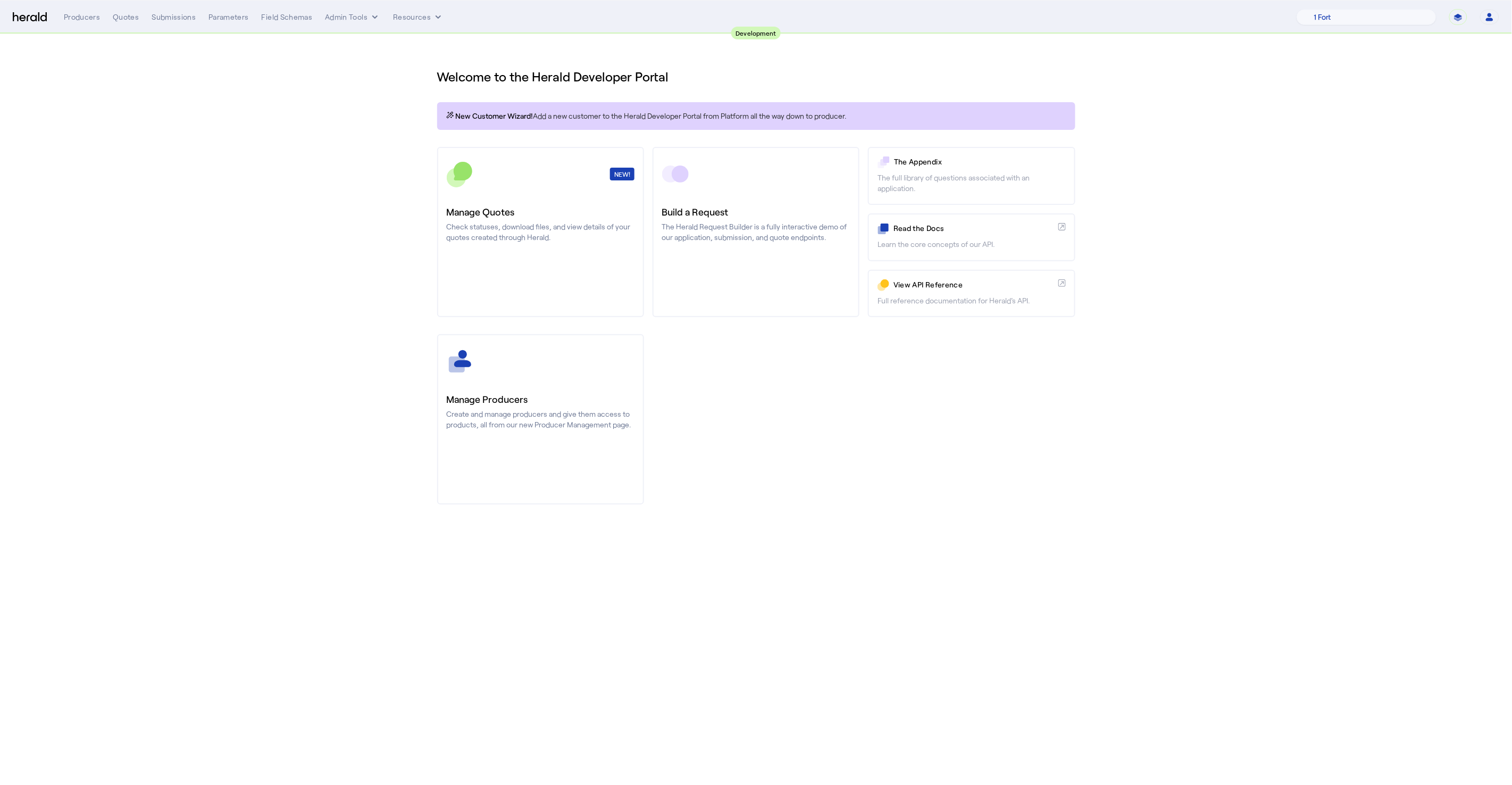
click at [338, 129] on section "Welcome to the Herald Developer Portal New Customer Wizard! Add a new customer …" at bounding box center [756, 280] width 1512 height 491
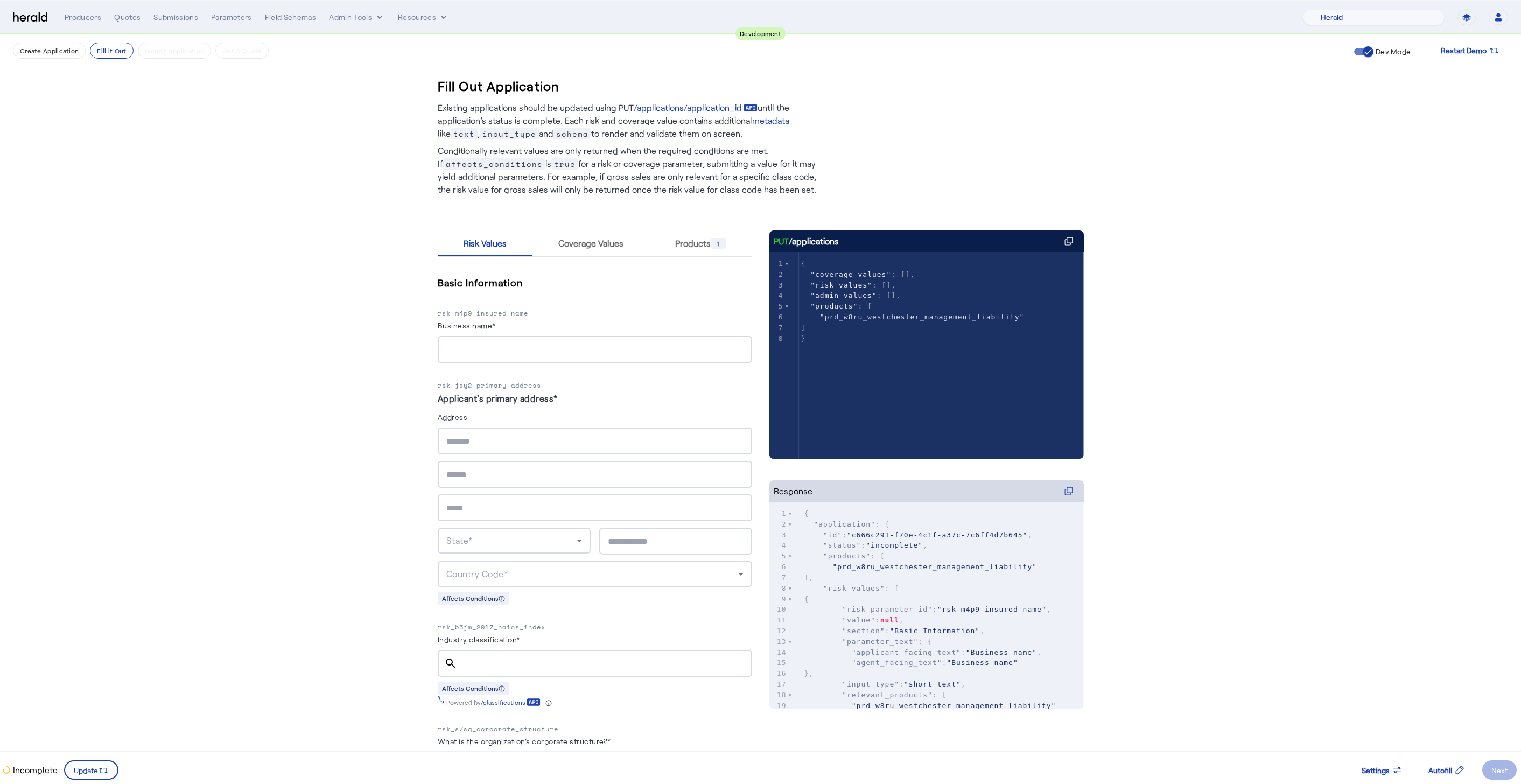
select select "pfm_2v8p_herald_api"
